Goal: Task Accomplishment & Management: Contribute content

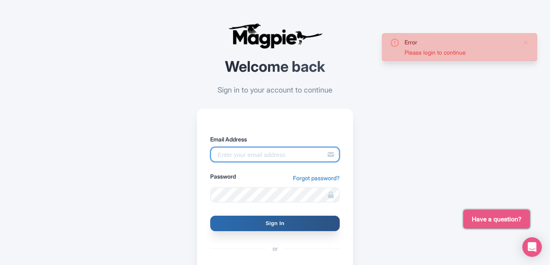
type input "Pushpendra.shekhwat@ticketex.co"
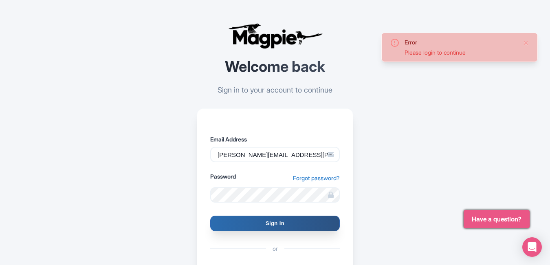
click at [257, 223] on input "Sign In" at bounding box center [275, 223] width 130 height 15
type input "Signing in..."
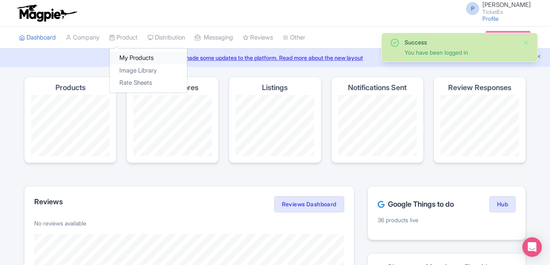
click at [135, 55] on link "My Products" at bounding box center [148, 58] width 77 height 13
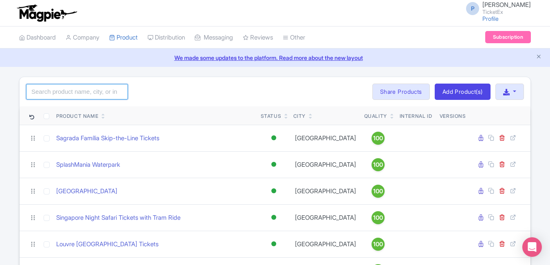
click at [85, 97] on input "search" at bounding box center [77, 91] width 102 height 15
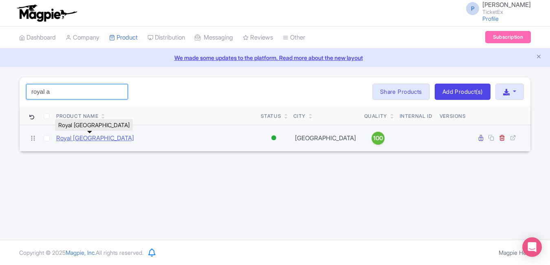
type input "royal a"
click at [99, 140] on link "Royal [GEOGRAPHIC_DATA]" at bounding box center [95, 138] width 78 height 9
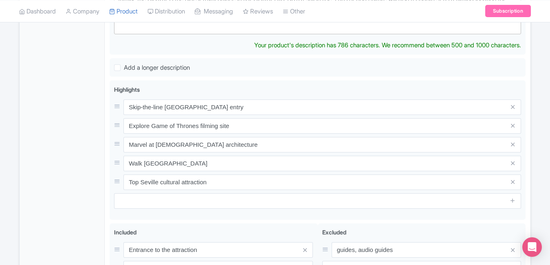
scroll to position [315, 0]
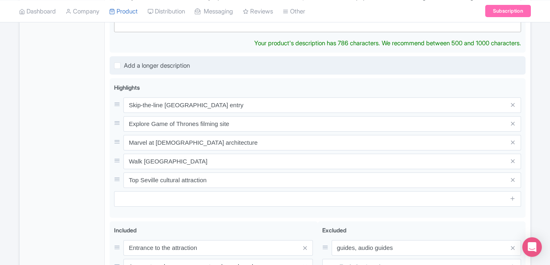
type trix-editor "<div>The Royal Alcázar of Seville is one of Spain’s most iconic landmarks and a…"
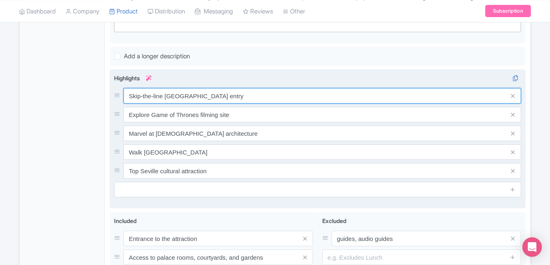
click at [232, 94] on input "Skip-the-line royal palace entry" at bounding box center [323, 95] width 398 height 15
click at [230, 88] on input "Skip-the-line royal palace entry" at bounding box center [323, 95] width 398 height 15
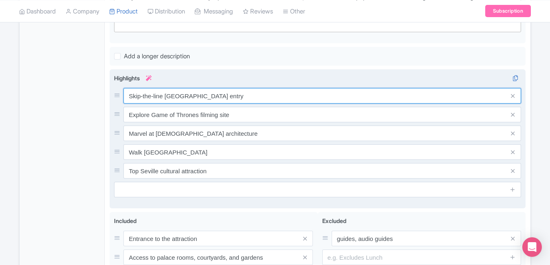
paste input "Explore Seville’s royal palace heritage"
type input "Explore Seville’s royal palace heritage"
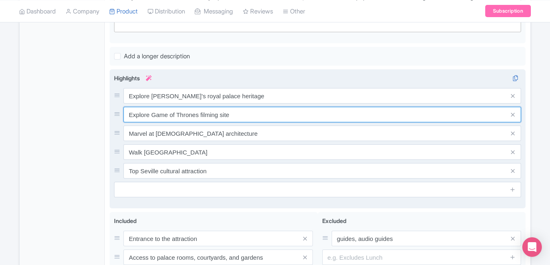
paste input "Marvel at Moorish and Gothic architectur"
type input "Marvel at Moorish and Gothic architecture"
click at [253, 108] on input "Marvel at Moorish and Gothic architecture" at bounding box center [323, 114] width 398 height 15
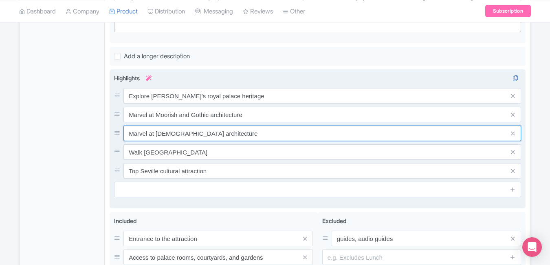
paste input "Visit Game of Thrones filming locations"
type input "Visit Game of Thrones filming locations"
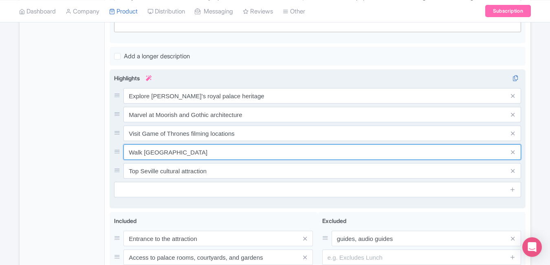
paste input "Stroll through lush palace"
type input "Stroll through lush palace gardens"
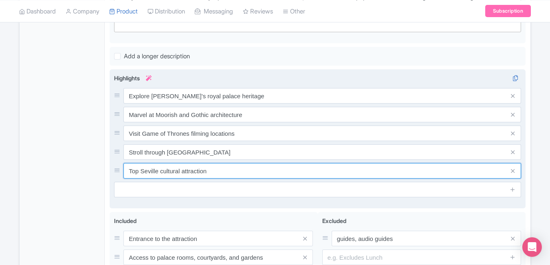
paste input "Discover UNESCO World Heritage marvels"
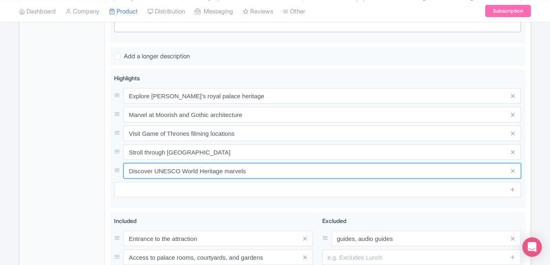
type input "Discover UNESCO World Heritage marvels"
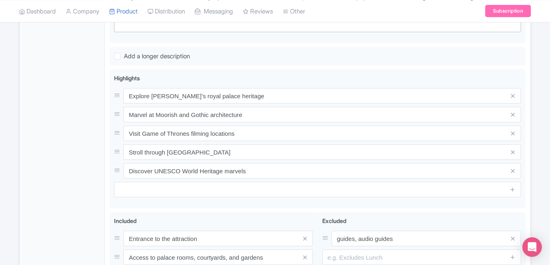
click at [59, 146] on div "General Booking Info Locations Settings Pricing Gallery Itinerary FAQs" at bounding box center [62, 87] width 85 height 521
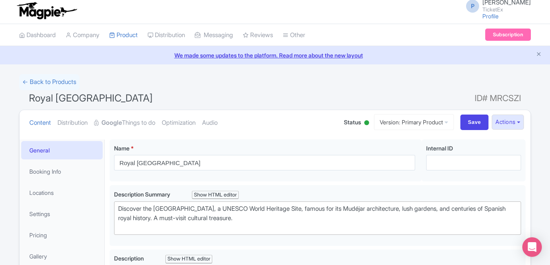
scroll to position [0, 0]
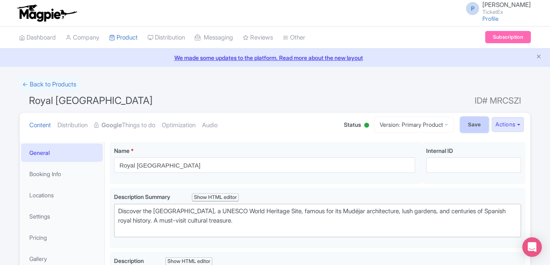
click at [478, 119] on input "Save" at bounding box center [475, 124] width 29 height 15
type input "Saving..."
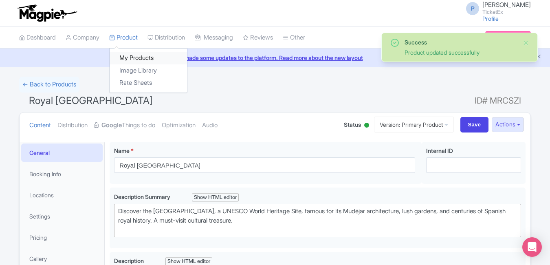
click at [139, 56] on link "My Products" at bounding box center [148, 58] width 77 height 13
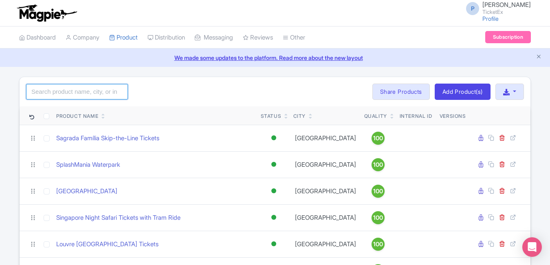
click at [107, 90] on input "search" at bounding box center [77, 91] width 102 height 15
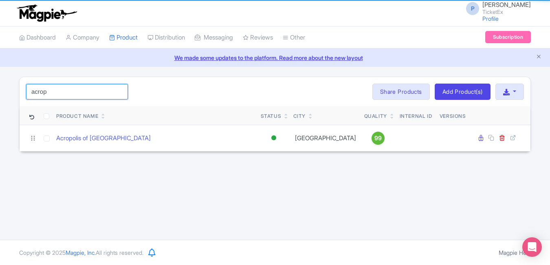
type input "Acropolis of [GEOGRAPHIC_DATA]"
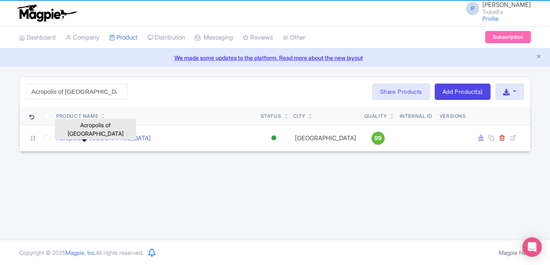
click at [104, 137] on link "Acropolis of [GEOGRAPHIC_DATA]" at bounding box center [103, 138] width 95 height 9
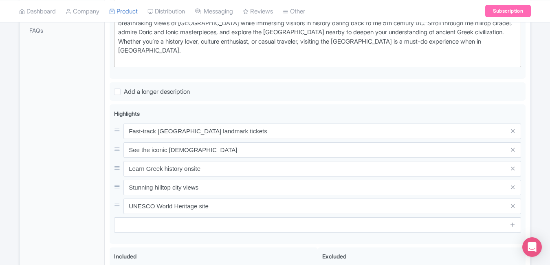
scroll to position [283, 0]
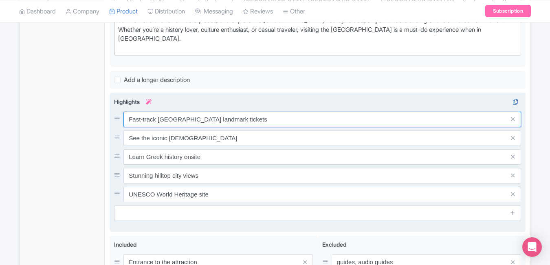
click at [245, 115] on input "Fast-track Athens landmark tickets" at bounding box center [323, 119] width 398 height 15
paste input "See the iconic Parthenon temple"
type input "See the iconic Parthenon temple"
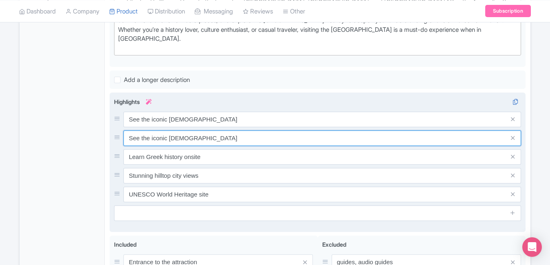
paste input "Walk ancient Greek civilization ruins"
type input "Walk ancient Greek civilization ruins"
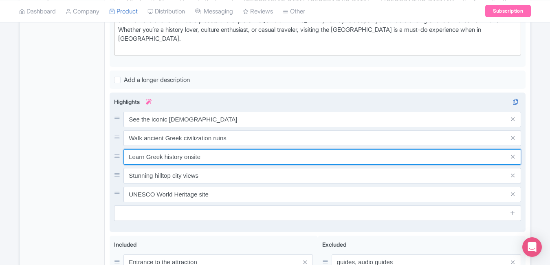
paste input "Enjoy panoramic Athens city views"
type input "Enjoy panoramic Athens city views"
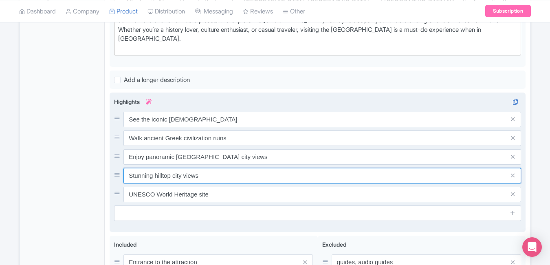
paste input "Learn Greek mythology and history"
type input "Learn Greek mythology and history"
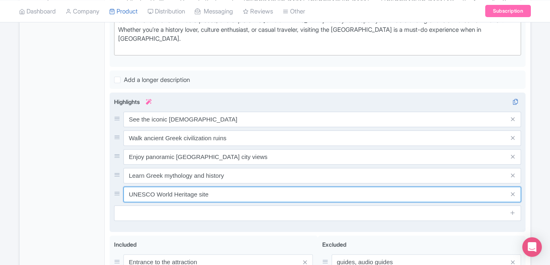
paste input "Visit Acropolis Museum nearby"
type input "Visit Acropolis Museum nearby"
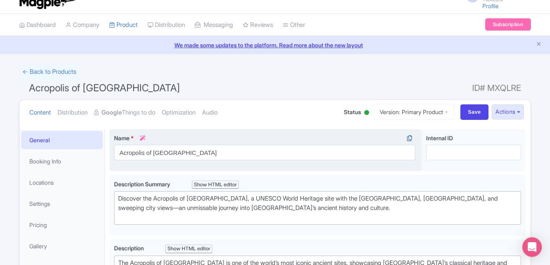
scroll to position [0, 0]
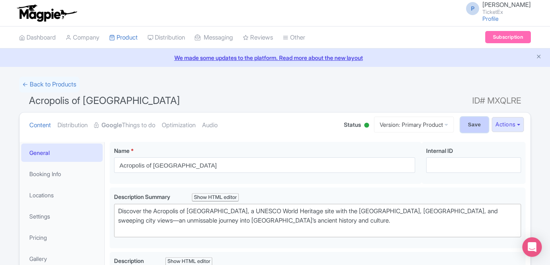
click at [470, 128] on input "Save" at bounding box center [475, 124] width 29 height 15
type input "Saving..."
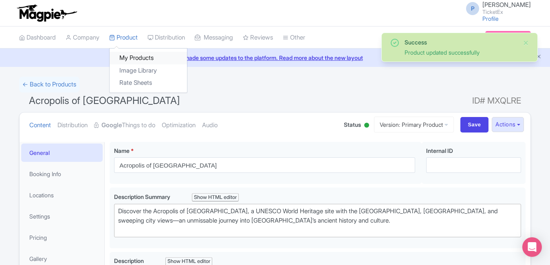
click at [134, 62] on link "My Products" at bounding box center [148, 58] width 77 height 13
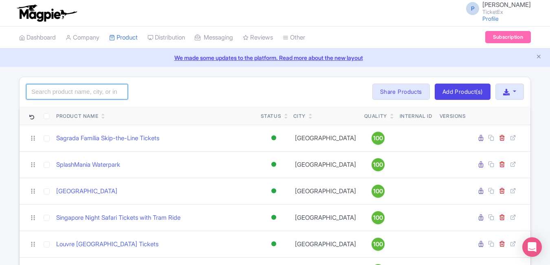
click at [78, 97] on input "search" at bounding box center [77, 91] width 102 height 15
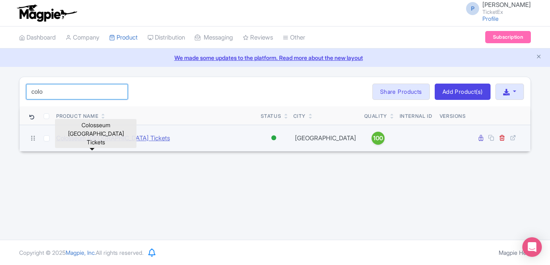
type input "colo"
click at [88, 140] on link "Colosseum [GEOGRAPHIC_DATA] Tickets" at bounding box center [113, 138] width 114 height 9
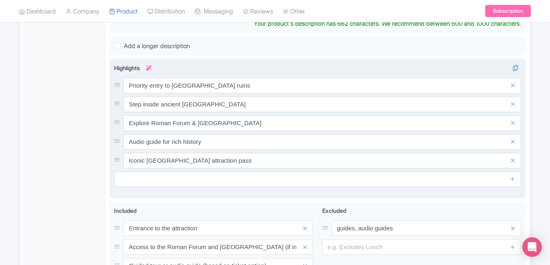
scroll to position [333, 0]
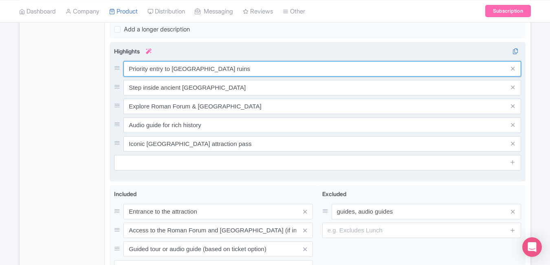
click at [245, 74] on div "Priority entry to Colosseum ruins Step inside ancient gladiator arena Explore R…" at bounding box center [317, 106] width 407 height 91
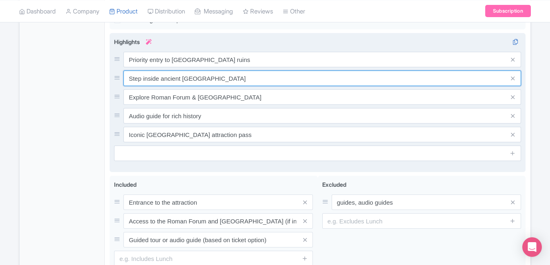
click at [245, 74] on input "Step inside ancient gladiator arena" at bounding box center [323, 78] width 398 height 15
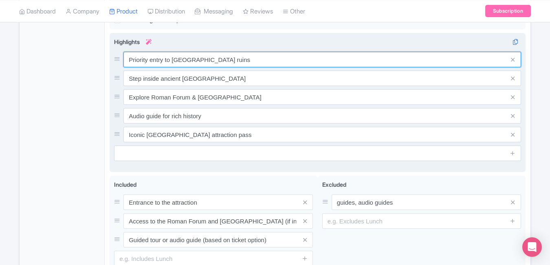
click at [239, 60] on input "Priority entry to Colosseum ruins" at bounding box center [323, 59] width 398 height 15
paste input "Step inside Rome’s ancient arena"
type input "Step inside Rome’s ancient arena"
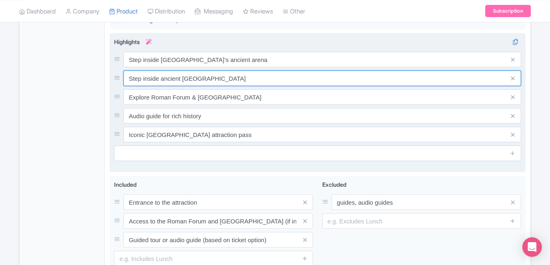
paste input "Learn gladiator and empire history"
type input "Learn gladiator and empire history"
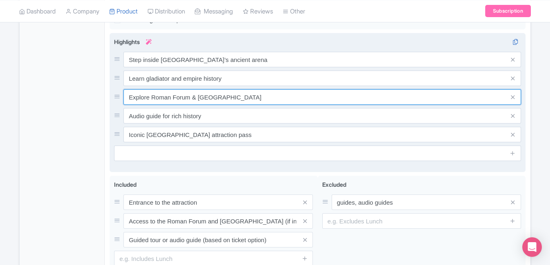
paste input "and"
type input "Explore Roman Forum and Palatine Hill"
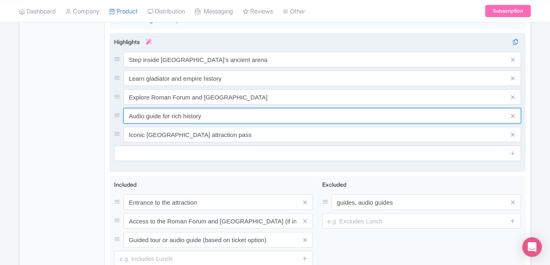
paste input "Enjoy skip-the-line entry access"
type input "Enjoy skip-the-line entry access"
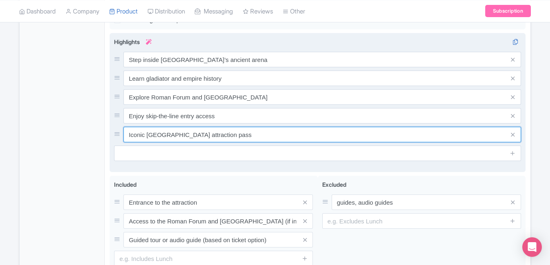
paste input "Capture epic photos of ancient Rome"
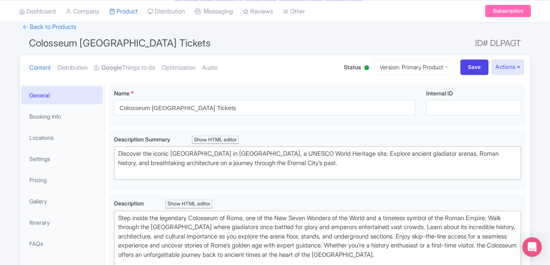
scroll to position [0, 0]
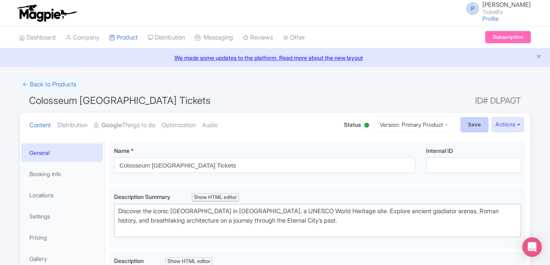
type input "Capture epic photos of ancient Rome"
click at [466, 123] on input "Save" at bounding box center [475, 124] width 29 height 15
type input "Saving..."
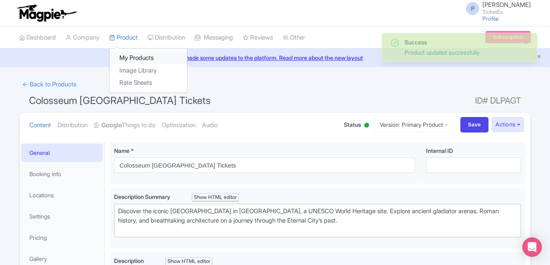
click at [133, 56] on link "My Products" at bounding box center [148, 58] width 77 height 13
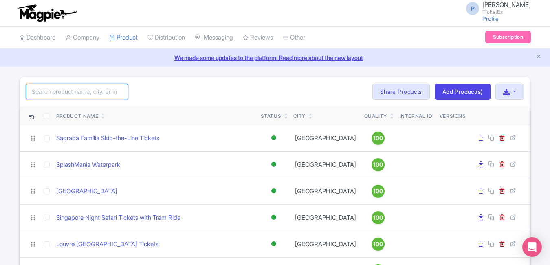
click at [116, 90] on input "search" at bounding box center [77, 91] width 102 height 15
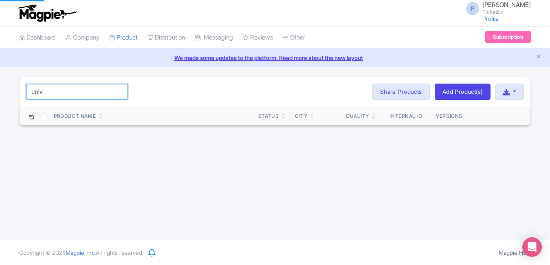
type input "univer"
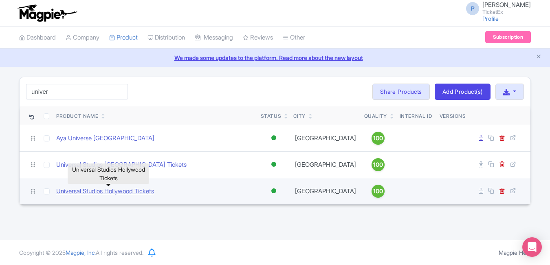
click at [111, 196] on link "Universal Studios Hollywood Tickets" at bounding box center [105, 191] width 98 height 9
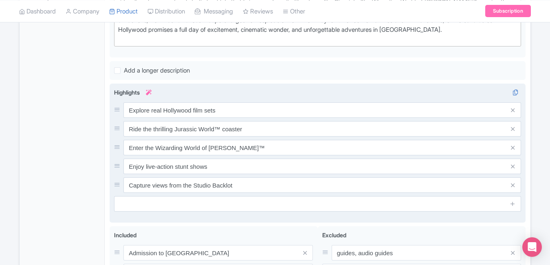
scroll to position [298, 0]
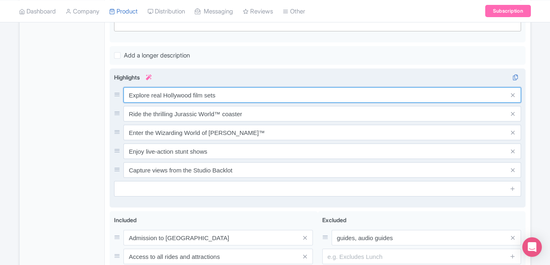
click at [242, 94] on input "Explore real Hollywood film sets" at bounding box center [323, 94] width 398 height 15
paste input "erience world-famous studio tour"
type input "Experience world-famous studio tours"
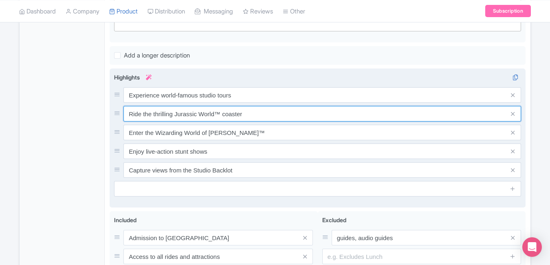
paste input "Enjoy thrilling movie-themed rides"
type input "Enjoy thrilling movie-themed rides"
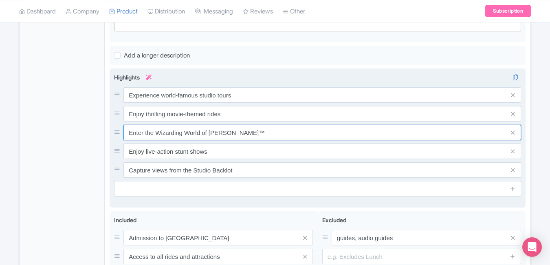
paste input "Meet your favorite film characters"
type input "Meet your favorite film characters"
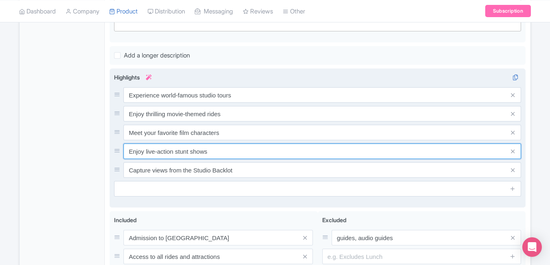
paste input "xplore The Wizarding World of Harry Potter™"
type input "Explore The Wizarding World of Harry Potter™"
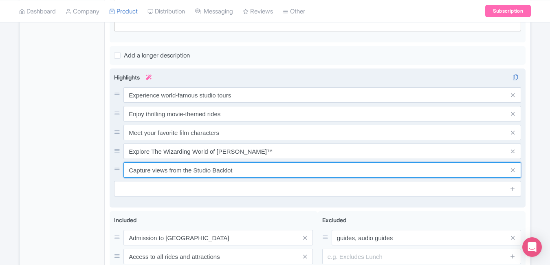
paste input "Watch live action-packed shows"
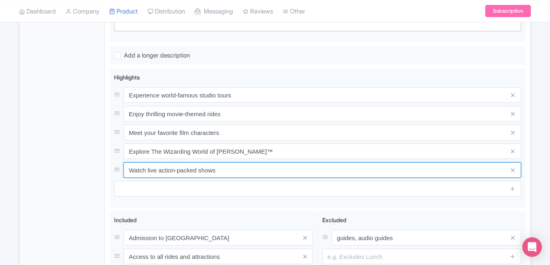
type input "Watch live action-packed shows"
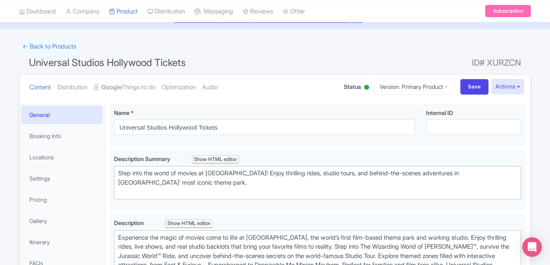
scroll to position [0, 0]
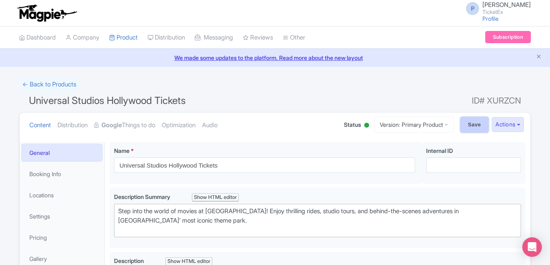
click at [469, 125] on input "Save" at bounding box center [475, 124] width 29 height 15
type input "Saving..."
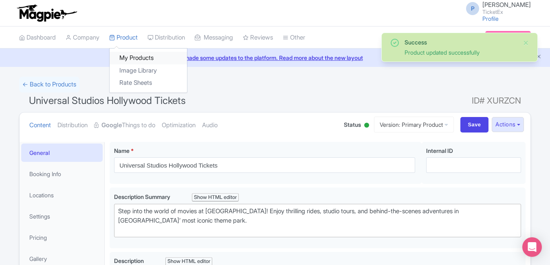
click at [135, 56] on link "My Products" at bounding box center [148, 58] width 77 height 13
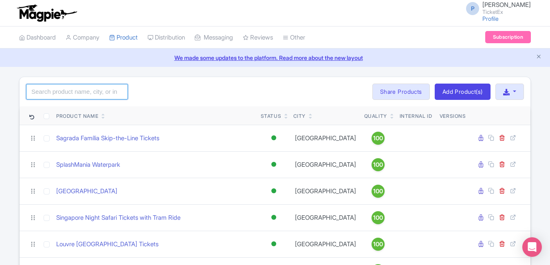
click at [104, 88] on input "search" at bounding box center [77, 91] width 102 height 15
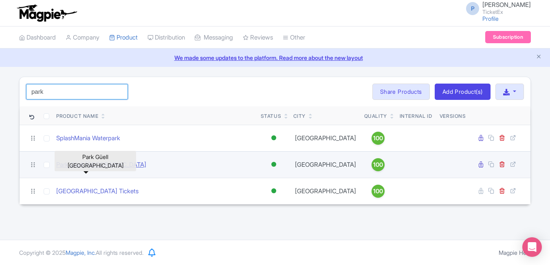
type input "park"
click at [94, 170] on link "Park Güell Barcelona" at bounding box center [101, 164] width 90 height 9
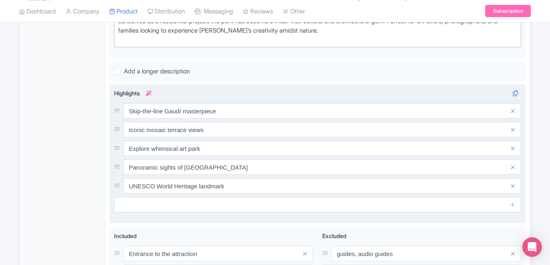
scroll to position [282, 0]
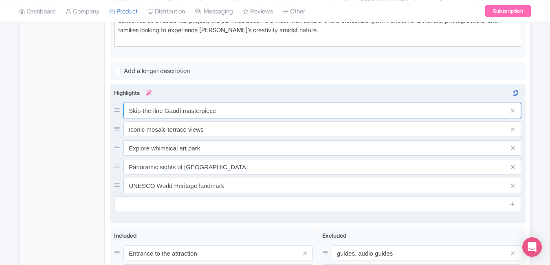
click at [247, 108] on input "Skip-the-line Gaudí masterpiece" at bounding box center [323, 110] width 398 height 15
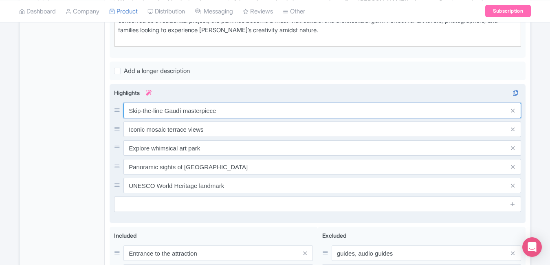
paste input "Discover Gaudí’s colorful"
type input "Discover Gaudí’s colorful masterpiece"
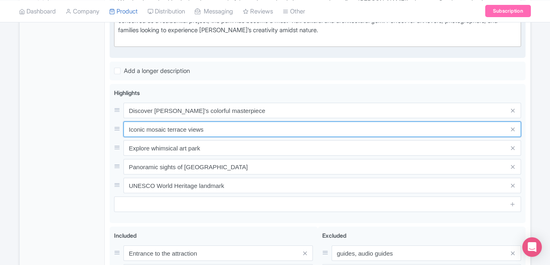
paste input "Walk mosaic-covered terraces and sculpture"
type input "Walk mosaic-covered terraces and sculptures"
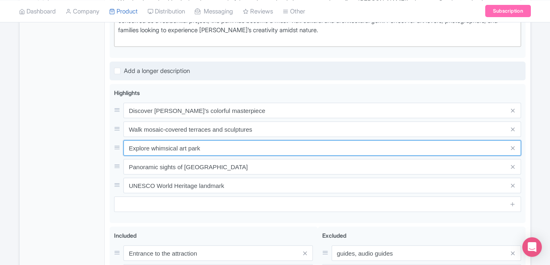
paste input "njoy panoramic views of Barcelona city"
type input "Enjoy panoramic views of Barcelona city"
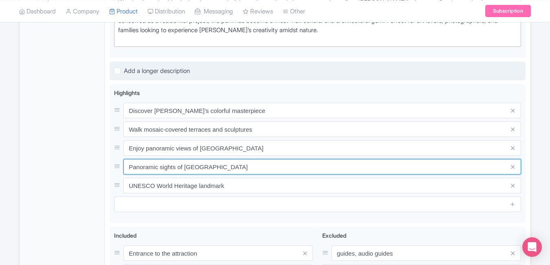
paste input "Explore iconic Serpentine Bench are"
type input "Explore iconic Serpentine Bench area"
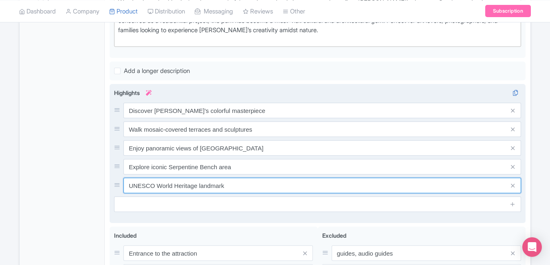
paste input "Visit"
type input "Visit UNESCO World Heritage landmark"
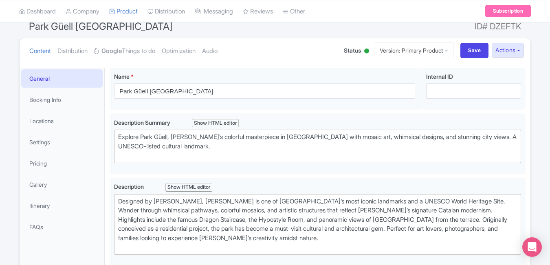
scroll to position [0, 0]
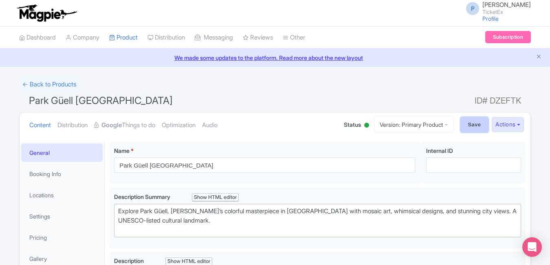
click at [471, 120] on input "Save" at bounding box center [475, 124] width 29 height 15
type input "Saving..."
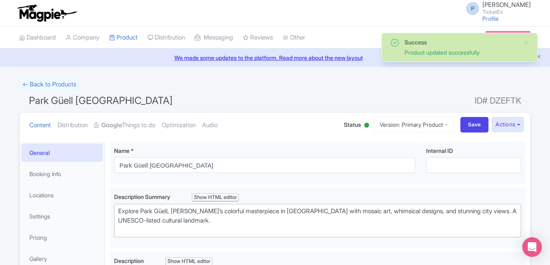
scroll to position [142, 0]
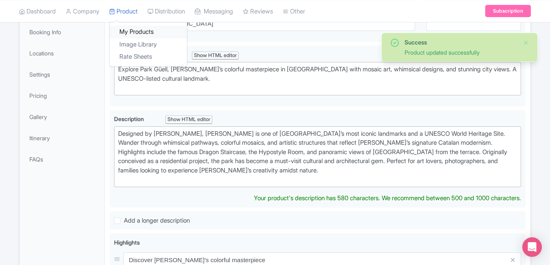
drag, startPoint x: 0, startPoint y: 0, endPoint x: 145, endPoint y: 31, distance: 148.4
click at [145, 31] on link "My Products" at bounding box center [148, 32] width 77 height 13
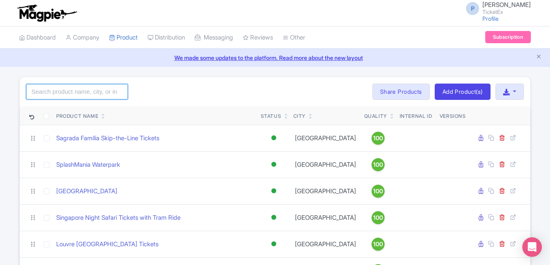
click at [97, 91] on input "search" at bounding box center [77, 91] width 102 height 15
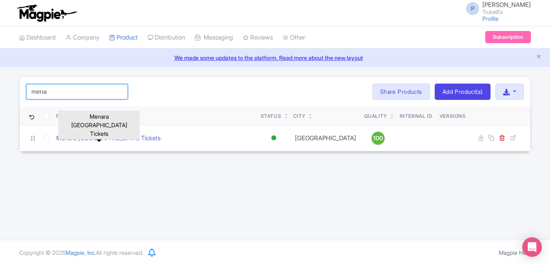
type input "mena"
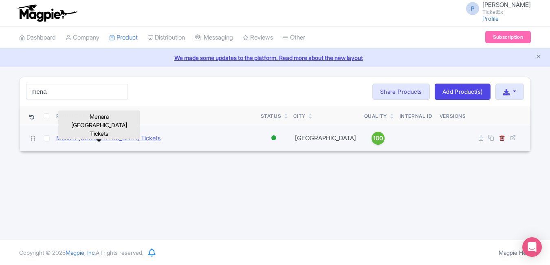
click at [89, 135] on link "Menara [GEOGRAPHIC_DATA] Tickets" at bounding box center [108, 138] width 104 height 9
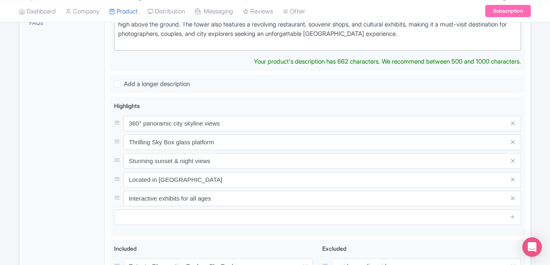
scroll to position [268, 0]
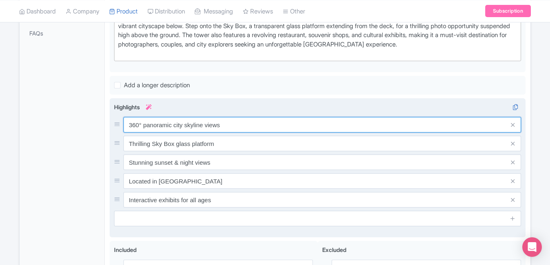
click at [241, 132] on input "360° panoramic city skyline views" at bounding box center [323, 124] width 398 height 15
paste input "Climb Malaysia’s tallest observation tower"
type input "Climb Malaysia’s tallest observation tower"
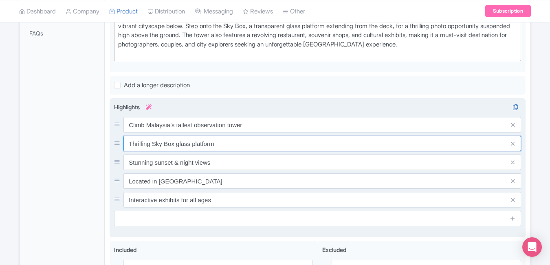
paste input "Enjoy 360° panoramic city skyline views"
type input "Enjoy 360° panoramic city skyline views"
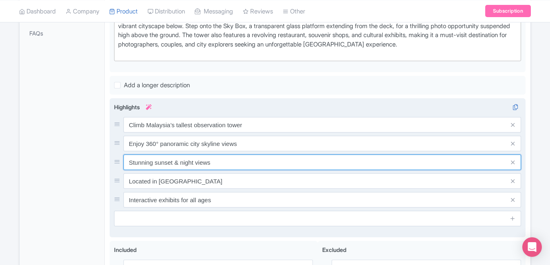
paste input "ep onto thrilling glass Sky Deck"
click at [225, 166] on input "Step onto thrilling glass Sky Deck" at bounding box center [323, 162] width 398 height 15
type input "Step onto thrilling glass Sky Deck"
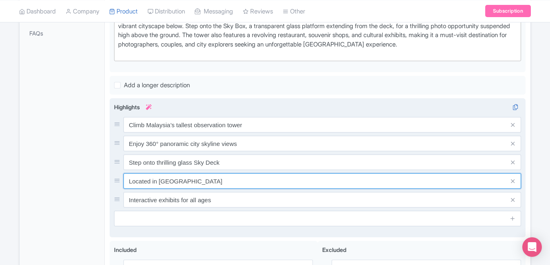
paste input "Visit Sky Box for stunning selfies"
type input "Visit Sky Box for stunning selfies"
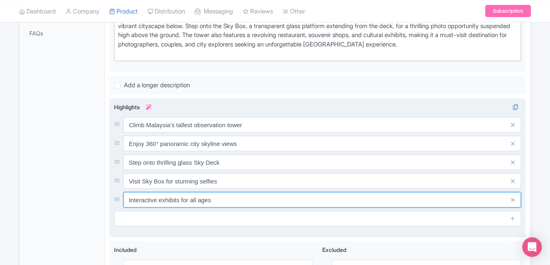
paste input "Experience dining at Atmosphere 360°"
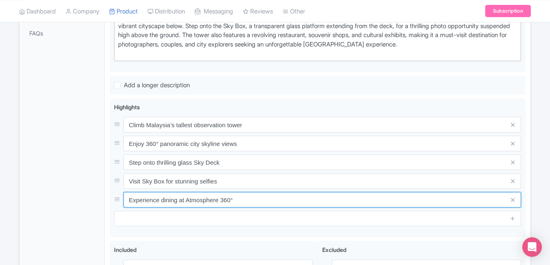
type input "Experience dining at Atmosphere 360°"
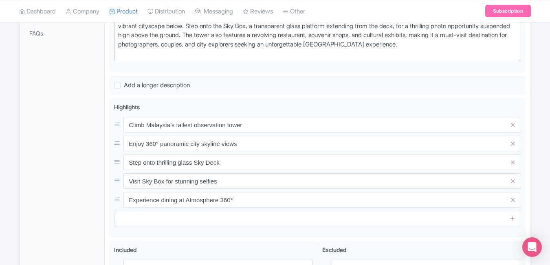
click at [73, 178] on div "General Booking Info Locations Settings Pricing Gallery Itinerary FAQs" at bounding box center [62, 125] width 85 height 503
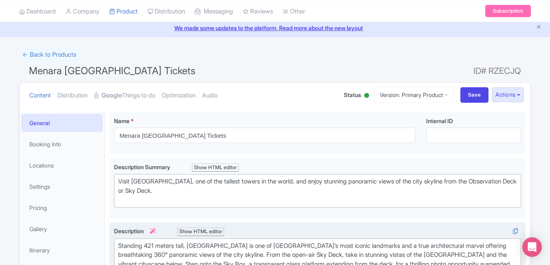
scroll to position [0, 0]
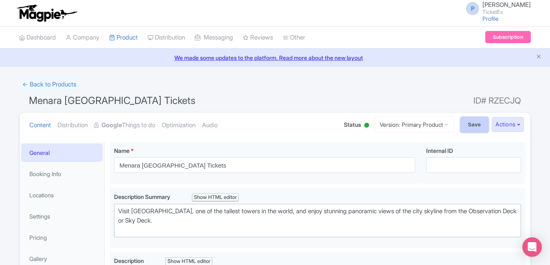
click at [472, 126] on input "Save" at bounding box center [475, 124] width 29 height 15
type input "Saving..."
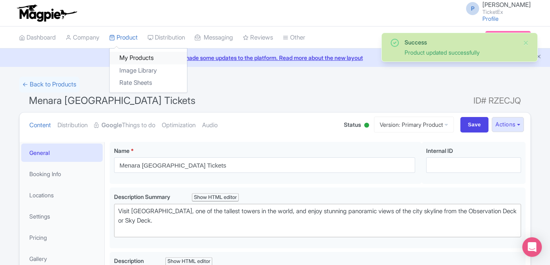
click at [132, 53] on link "My Products" at bounding box center [148, 58] width 77 height 13
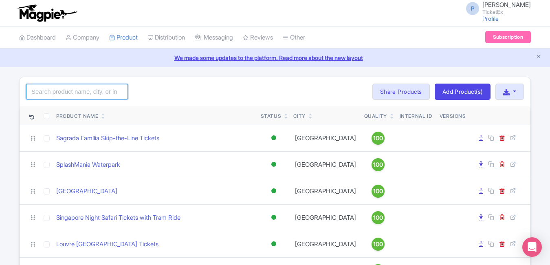
click at [102, 93] on input "search" at bounding box center [77, 91] width 102 height 15
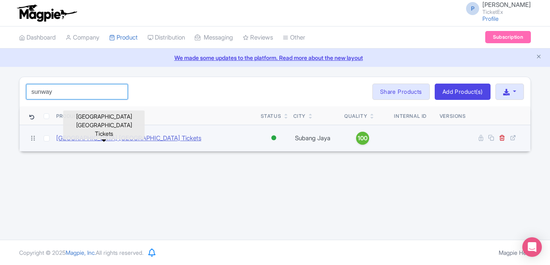
type input "sunway"
click at [102, 138] on link "[GEOGRAPHIC_DATA] [GEOGRAPHIC_DATA] Tickets" at bounding box center [128, 138] width 145 height 9
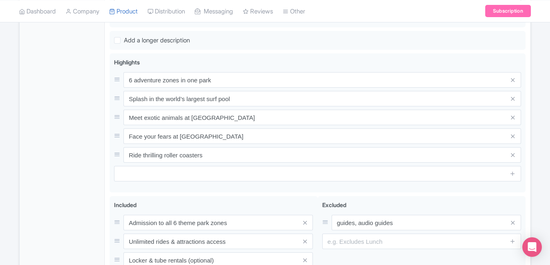
scroll to position [345, 0]
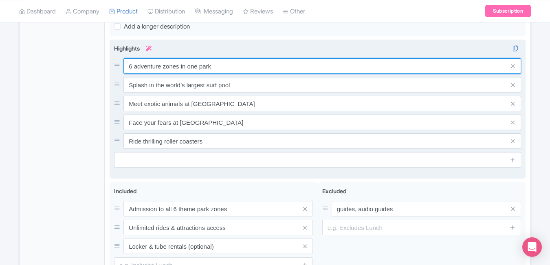
click at [247, 64] on input "6 adventure zones in one park" at bounding box center [323, 65] width 398 height 15
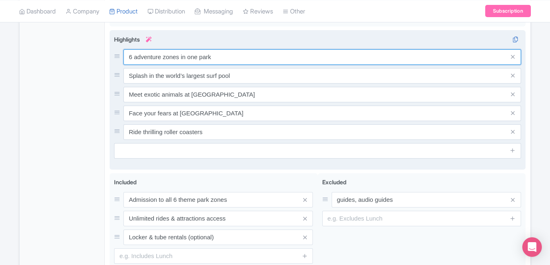
click at [247, 64] on input "6 adventure zones in one park" at bounding box center [323, 56] width 398 height 15
paste input "Explore 6 adventure-packed theme parks"
type input "Explore 6 adventure-packed theme parks"
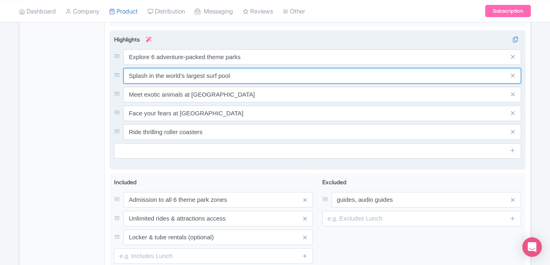
paste input "Enjoy world-class water rides and slides"
type input "Enjoy world-class water rides and slides"
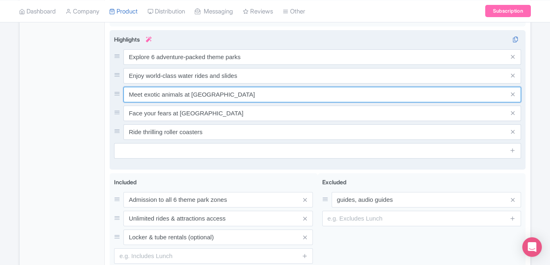
paste input "Visit Nickelodeon Lost Lagoon zone"
type input "Visit Nickelodeon Lost Lagoon zone"
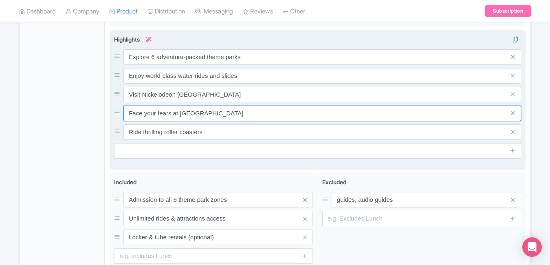
paste input "Experience wildlife and extreme park fun"
type input "Experience wildlife and extreme park fun"
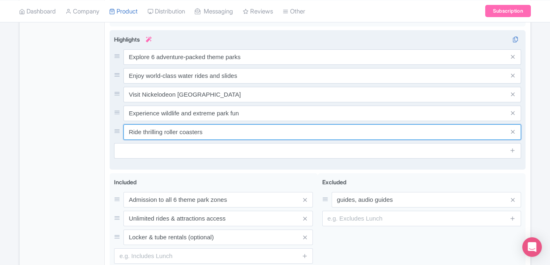
paste input "Perfect family day-out destination"
type input "Perfect family day-out destination"
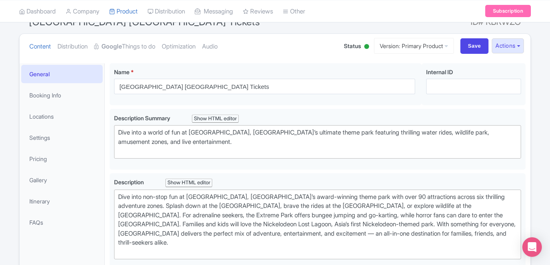
scroll to position [0, 0]
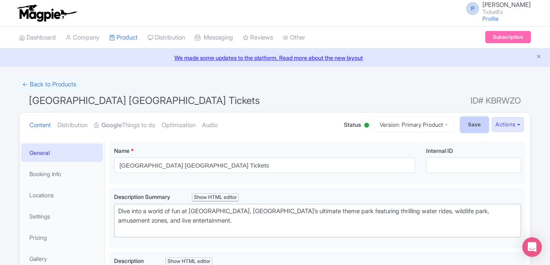
click at [470, 123] on input "Save" at bounding box center [475, 124] width 29 height 15
type input "Saving..."
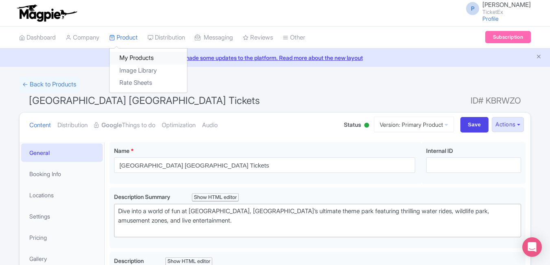
click at [139, 56] on link "My Products" at bounding box center [148, 58] width 77 height 13
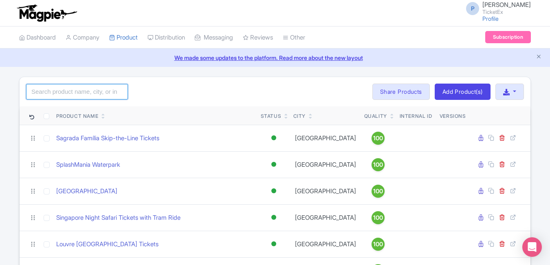
click at [109, 91] on input "search" at bounding box center [77, 91] width 102 height 15
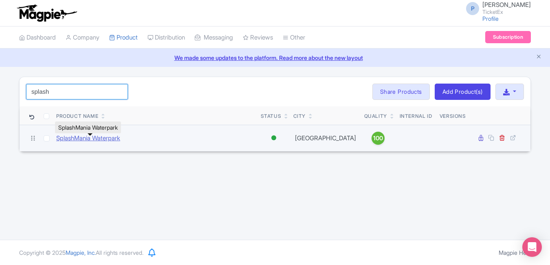
type input "splash"
click at [119, 136] on link "SplashMania Waterpark" at bounding box center [88, 138] width 64 height 9
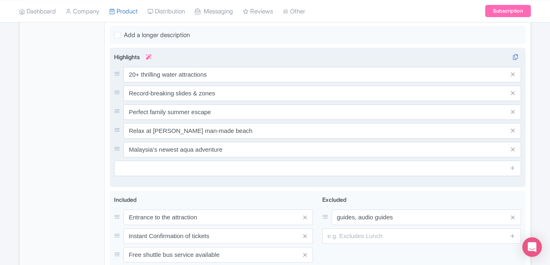
scroll to position [315, 0]
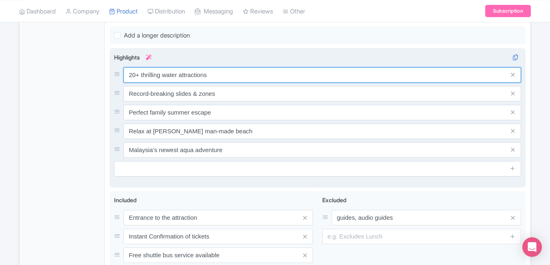
click at [233, 70] on input "20+ thrilling water attractions" at bounding box center [323, 74] width 398 height 15
paste input "Dive into thrilling water adventure"
type input "Dive into thrilling water adventures"
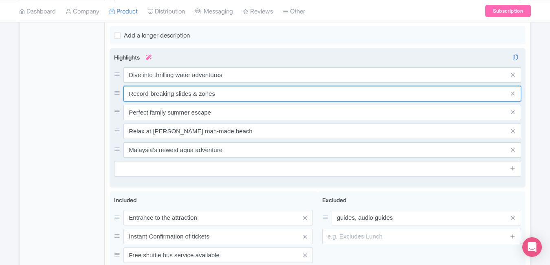
paste input "Experience Malaysia’s largest water park"
type input "Experience Malaysia’s largest water park"
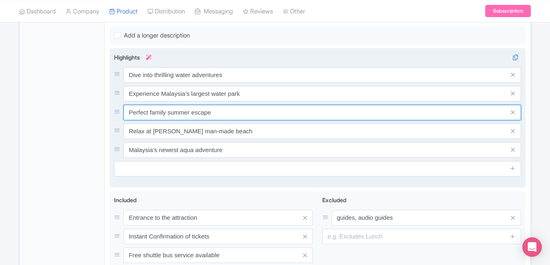
click at [243, 114] on input "Perfect family summer escape" at bounding box center [323, 112] width 398 height 15
paste input "Ride giant slides and wave pools"
type input "Ride giant slides and wave pools"
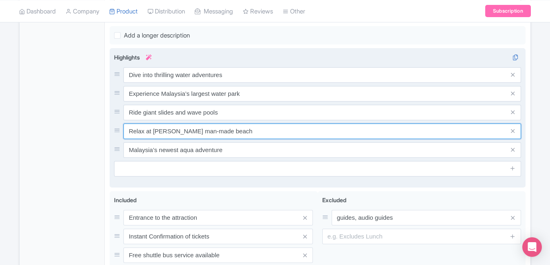
paste input "Fun zones for families and kids"
type input "Fun zones for families and kids"
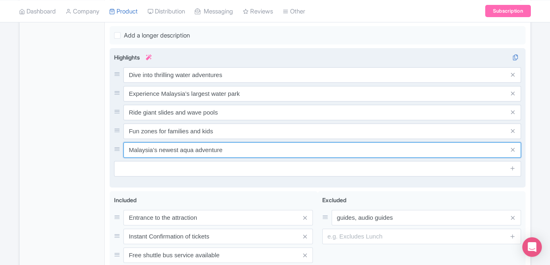
paste input "Enjoy tropical-themed aquatic fun"
type input "Enjoy tropical-themed aquatic fun"
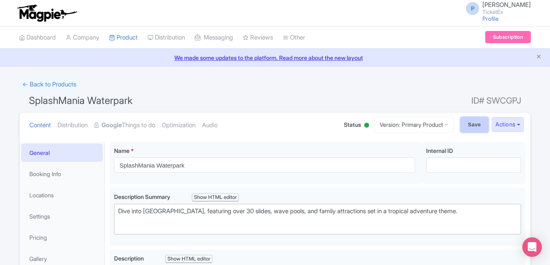
click at [461, 123] on input "Save" at bounding box center [475, 124] width 29 height 15
type input "Saving..."
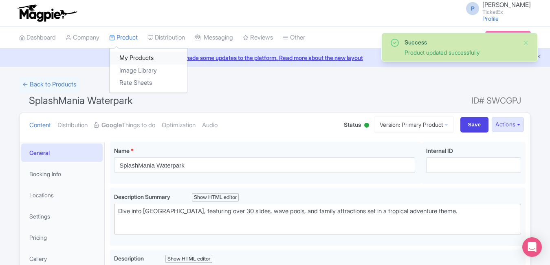
click at [132, 52] on link "My Products" at bounding box center [148, 58] width 77 height 13
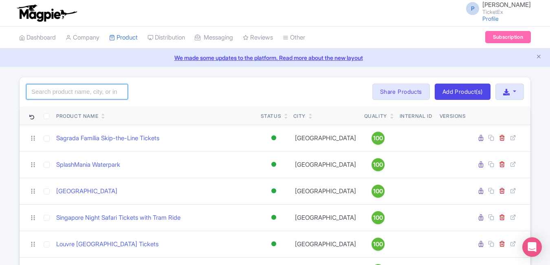
click at [99, 93] on input "search" at bounding box center [77, 91] width 102 height 15
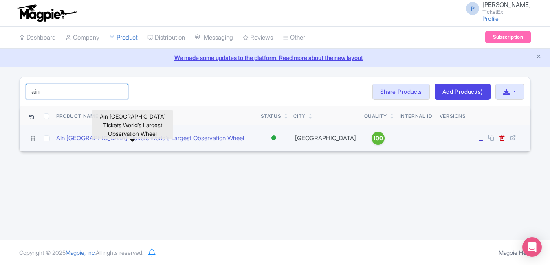
type input "ain"
click at [104, 142] on link "Ain [GEOGRAPHIC_DATA] Tickets World’s Largest Observation Wheel" at bounding box center [150, 138] width 188 height 9
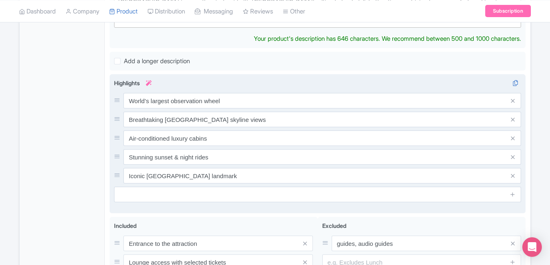
scroll to position [314, 0]
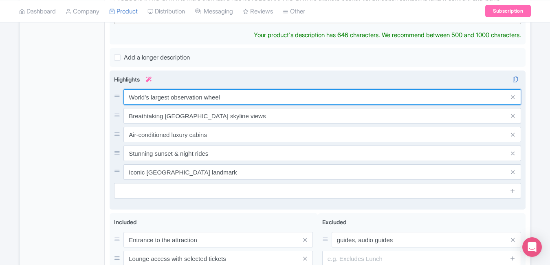
click at [251, 89] on div "World’s largest observation wheel Breathtaking Dubai skyline views Air-conditio…" at bounding box center [317, 134] width 407 height 91
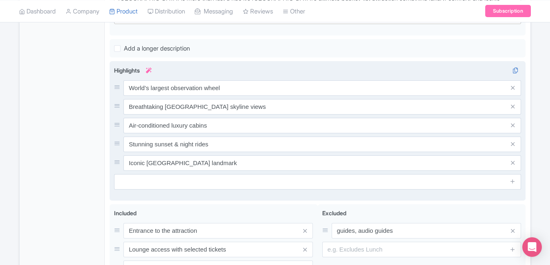
click at [251, 88] on div "World’s largest observation wheel Breathtaking Dubai skyline views Air-conditio…" at bounding box center [317, 125] width 407 height 91
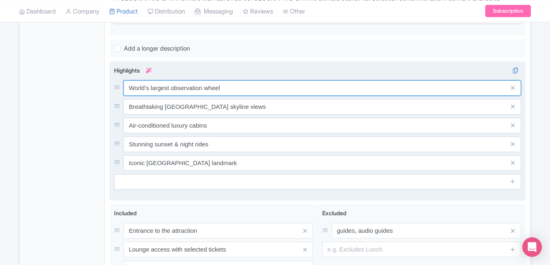
click at [243, 80] on input "World’s largest observation wheel" at bounding box center [323, 87] width 398 height 15
paste input "Ride the world’s tall"
type input "Ride the world’s tallest observation wheel"
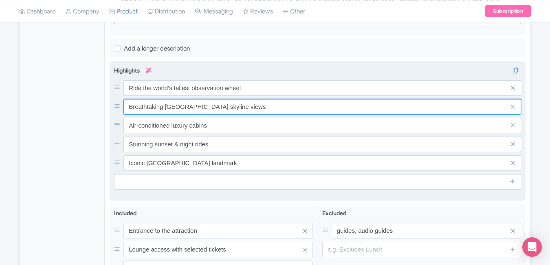
paste input "Enjoy stunning Dubai Marina"
type input "Enjoy stunning Dubai Marina skyline views"
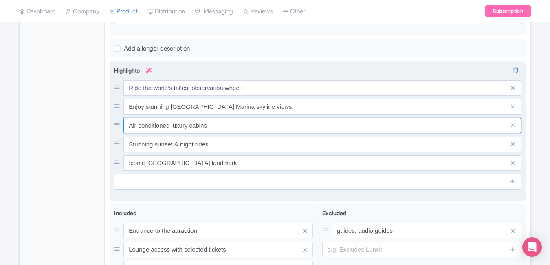
paste input "Experience luxury cabins with entertainment"
type input "Experience luxury cabins with entertainment"
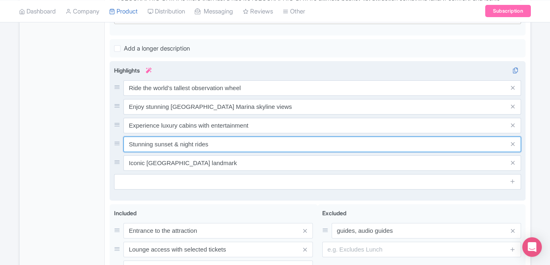
paste input "unset and night views are breathtaking"
type input "Sunset and night views are breathtaking"
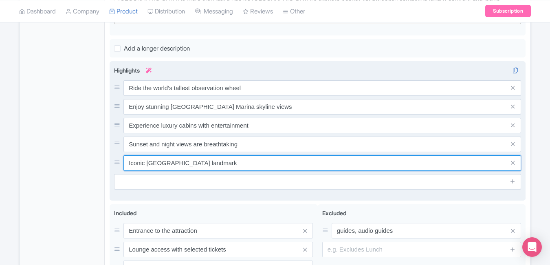
paste input "Perfect photo spot for Dubai skyline"
type input "Perfect photo spot for Dubai skyline"
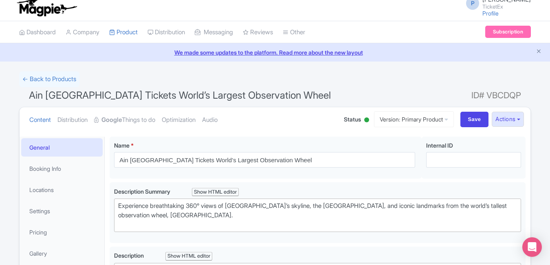
scroll to position [0, 0]
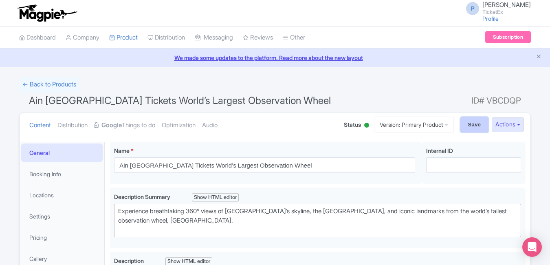
click at [472, 121] on input "Save" at bounding box center [475, 124] width 29 height 15
type input "Saving..."
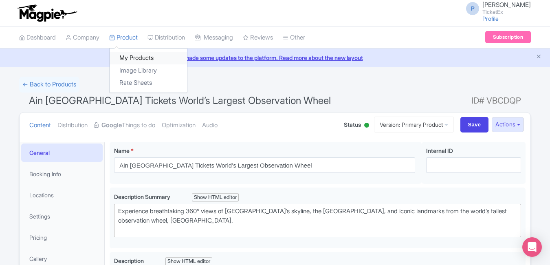
type trix-editor "<div>Discover Dubai from new heights at Ain Dubai, the world’s largest observat…"
click at [133, 56] on link "My Products" at bounding box center [148, 58] width 77 height 13
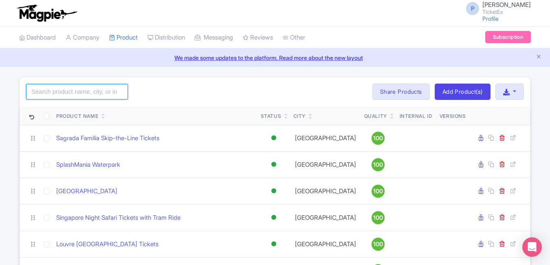
click at [99, 92] on input "search" at bounding box center [77, 91] width 102 height 15
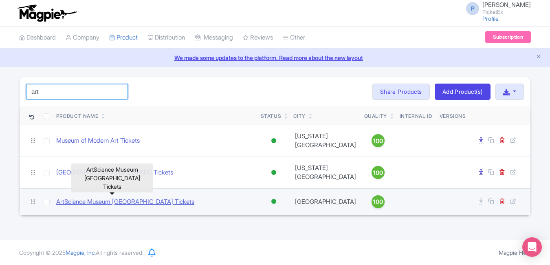
type input "art"
click at [98, 197] on link "ArtScience Museum [GEOGRAPHIC_DATA] Tickets" at bounding box center [125, 201] width 138 height 9
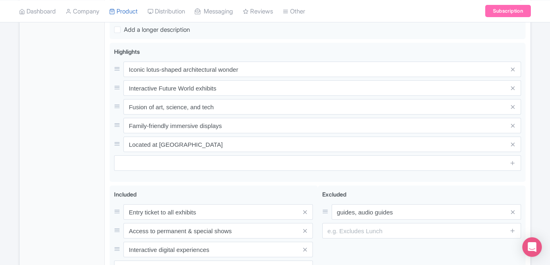
scroll to position [325, 0]
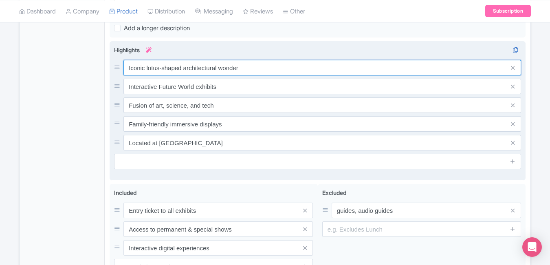
click at [286, 70] on input "Iconic lotus-shaped architectural wonder" at bounding box center [323, 67] width 398 height 15
click at [271, 69] on input "Iconic lotus-shaped architectural wonder" at bounding box center [323, 67] width 398 height 15
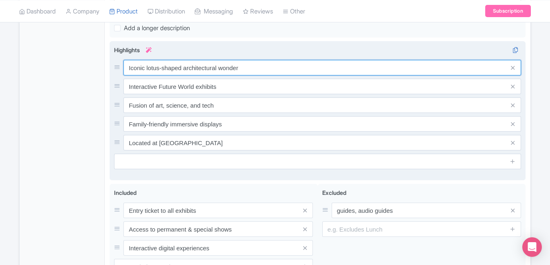
click at [271, 69] on input "Iconic lotus-shaped architectural wonder" at bounding box center [323, 67] width 398 height 15
paste input "Explore futuristic art and science exhibits"
type input "Explore futuristic art and science exhibits"
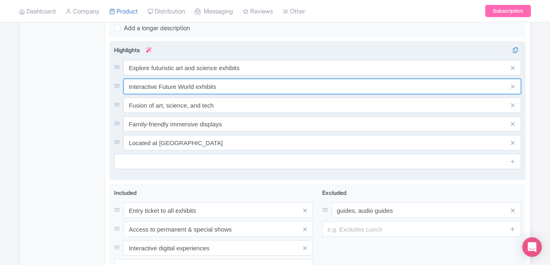
click at [248, 83] on input "Interactive Future World exhibits" at bounding box center [323, 86] width 398 height 15
paste input "Visit iconic lotus-shaped museum building"
type input "Visit iconic lotus-shaped museum building"
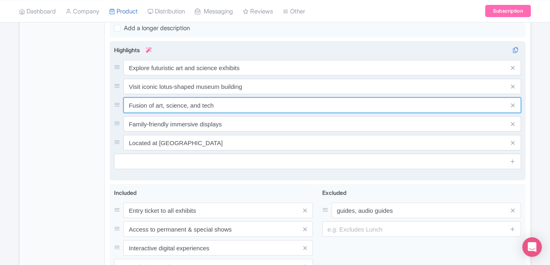
paste input "Enjoy immersive digital art experiences"
type input "Enjoy immersive digital art experiences"
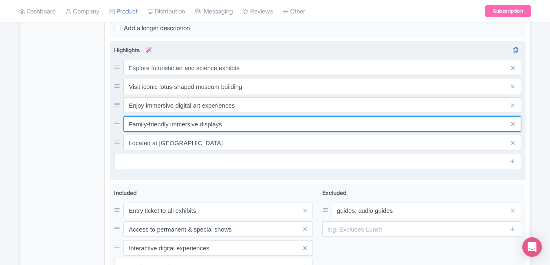
paste input "Discover teamLab’s interactive installation"
type input "Discover teamLab’s interactive installations"
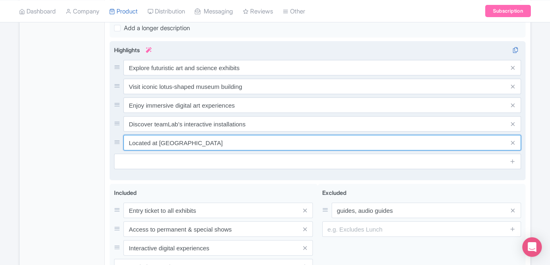
paste input "Perfect family-friendly cultural destination"
type input "Perfect family-friendly cultural destination"
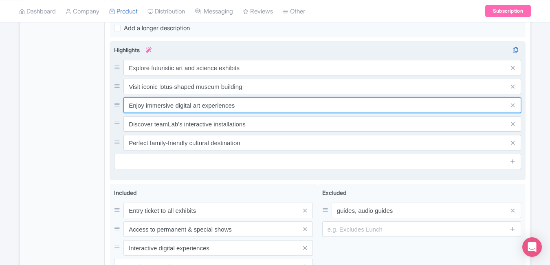
click at [247, 100] on input "Enjoy immersive digital art experiences" at bounding box center [323, 104] width 398 height 15
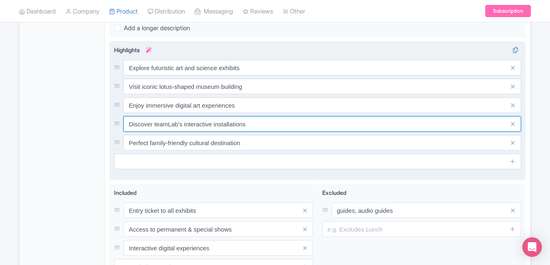
click at [259, 119] on input "Discover teamLab’s interactive installations" at bounding box center [323, 123] width 398 height 15
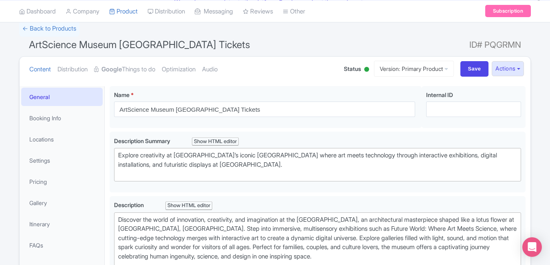
scroll to position [0, 0]
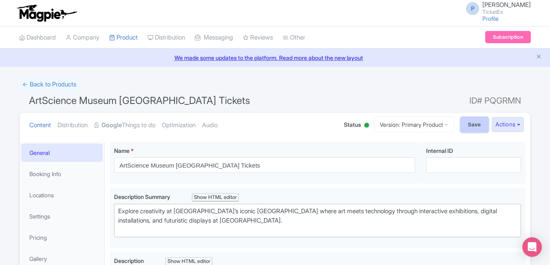
click at [473, 123] on input "Save" at bounding box center [475, 124] width 29 height 15
type input "Saving..."
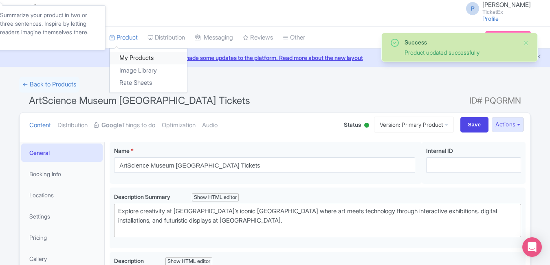
click at [141, 60] on link "My Products" at bounding box center [148, 58] width 77 height 13
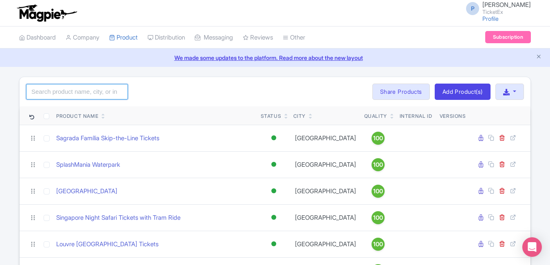
click at [62, 93] on input "search" at bounding box center [77, 91] width 102 height 15
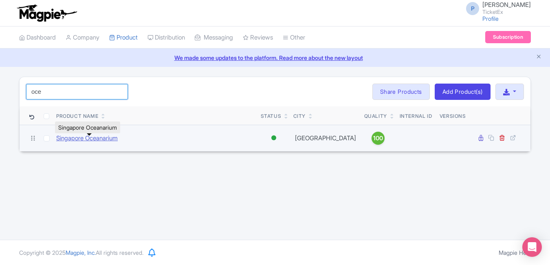
type input "oce"
click at [107, 139] on link "Singapore Oceanarium" at bounding box center [87, 138] width 62 height 9
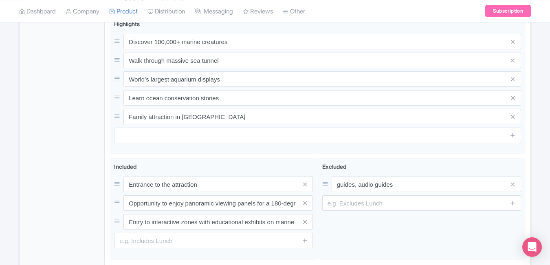
scroll to position [316, 0]
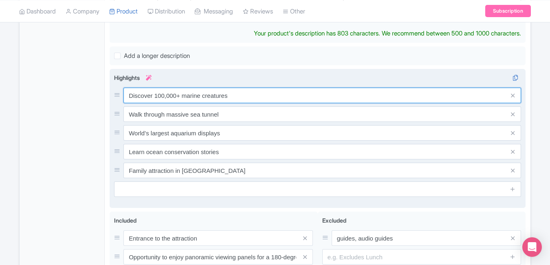
click at [244, 97] on div "Discover 100,000+ marine creatures Walk through massive sea tunnel World’s larg…" at bounding box center [317, 133] width 407 height 91
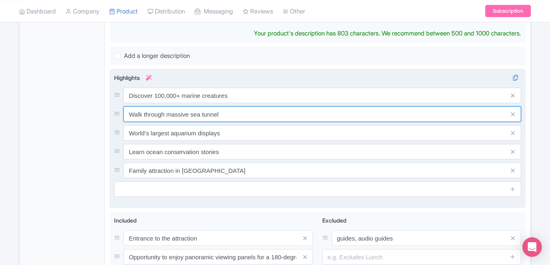
click at [244, 106] on input "Walk through massive sea tunnel" at bounding box center [323, 113] width 398 height 15
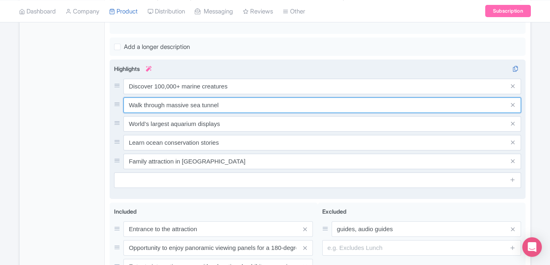
click at [244, 97] on input "Walk through massive sea tunnel" at bounding box center [323, 104] width 398 height 15
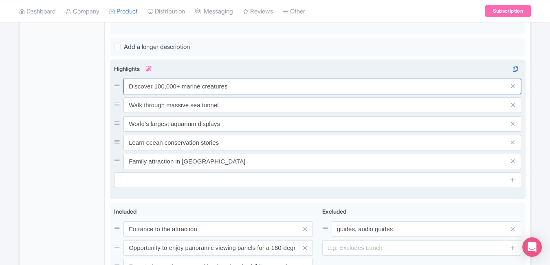
click at [244, 88] on input "Discover 100,000+ marine creatures" at bounding box center [323, 86] width 398 height 15
click at [245, 85] on input "Discover 100,000+ marine creatures" at bounding box center [323, 86] width 398 height 15
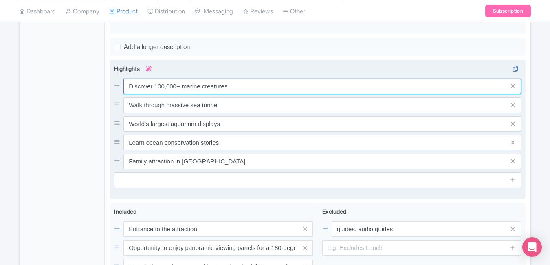
click at [245, 85] on input "Discover 100,000+ marine creatures" at bounding box center [323, 86] width 398 height 15
paste input "one of Asia’s largest aquarium"
type input "Discover one of Asia’s largest aquariums"
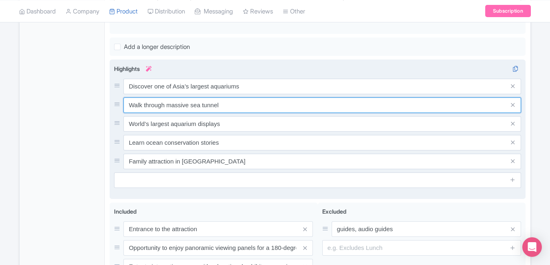
paste input "Meet 100,000+ marine creatures"
type input "Meet 100,000+ marine creatures"
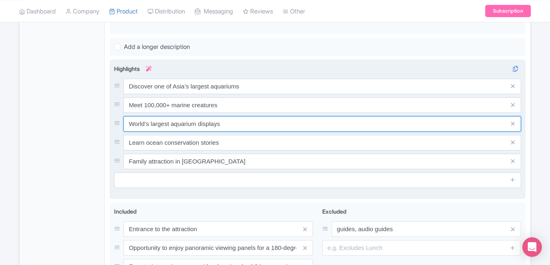
paste input "Explore themed oceanic zones and tunnel"
type input "Explore themed oceanic zones and tunnels"
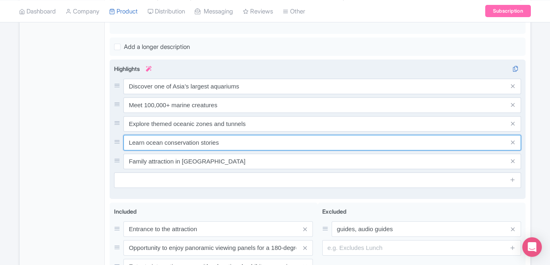
paste input "marine conservation and habitat"
type input "Learn marine conservation and habitats"
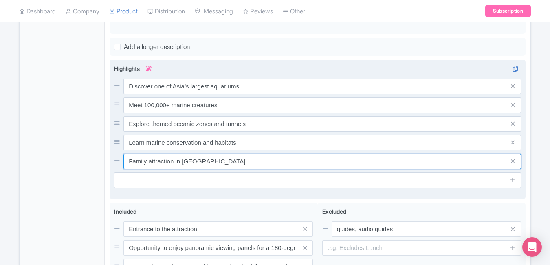
paste input "Perfect day for families and kids"
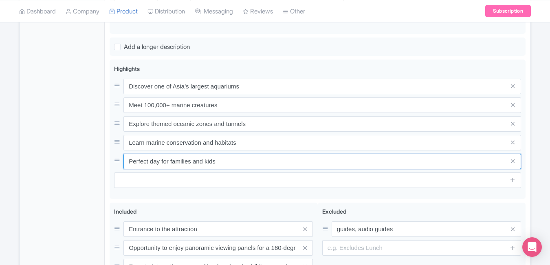
type input "Perfect day for families and kids"
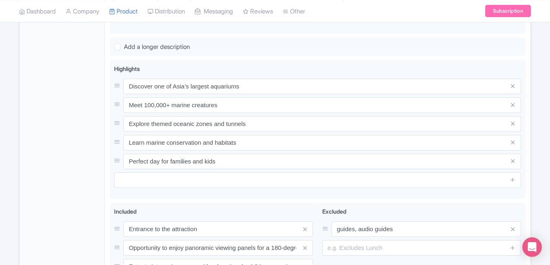
click at [59, 131] on div "General Booking Info Locations Settings Pricing Gallery Itinerary FAQs" at bounding box center [62, 82] width 85 height 512
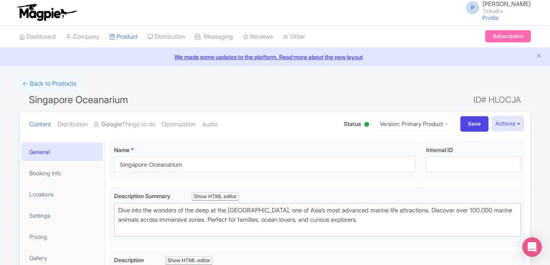
scroll to position [0, 0]
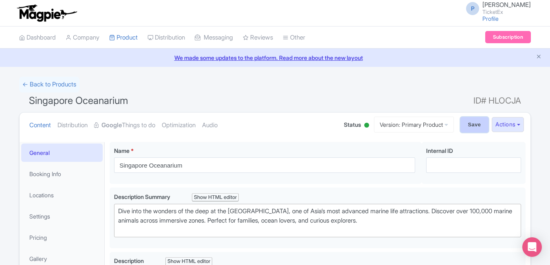
click at [471, 127] on input "Save" at bounding box center [475, 124] width 29 height 15
type input "Saving..."
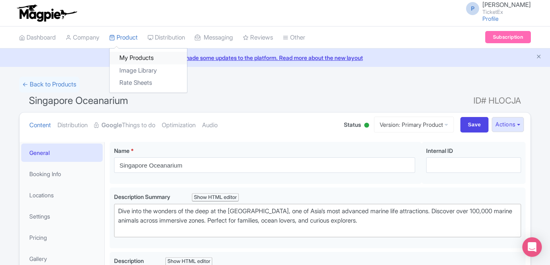
click at [130, 55] on link "My Products" at bounding box center [148, 58] width 77 height 13
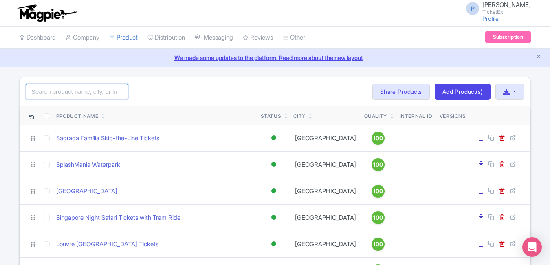
click at [110, 93] on input "search" at bounding box center [77, 91] width 102 height 15
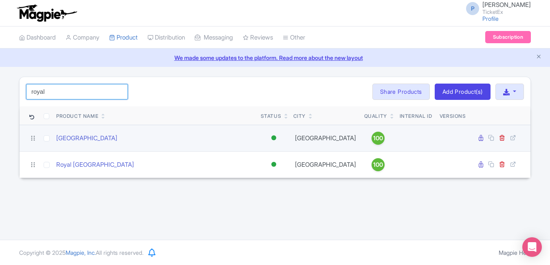
type input "royal"
click at [201, 139] on div "[GEOGRAPHIC_DATA]" at bounding box center [155, 138] width 198 height 9
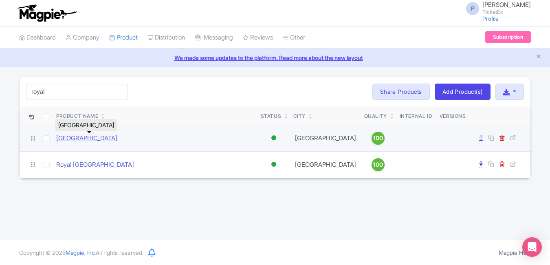
click at [108, 135] on link "[GEOGRAPHIC_DATA]" at bounding box center [86, 138] width 61 height 9
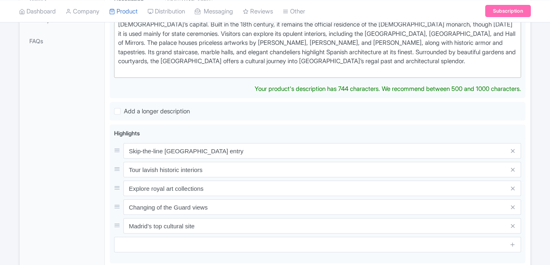
scroll to position [271, 0]
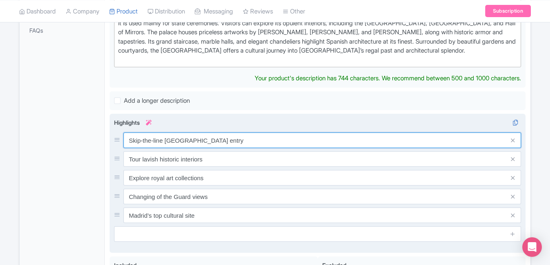
click at [256, 141] on div "Skip-the-line royal palace entry Tour lavish historic interiors Explore royal a…" at bounding box center [317, 178] width 407 height 91
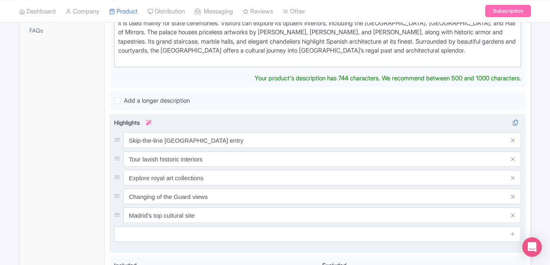
click at [256, 141] on div "Skip-the-line royal palace entry Tour lavish historic interiors Explore royal a…" at bounding box center [317, 178] width 407 height 91
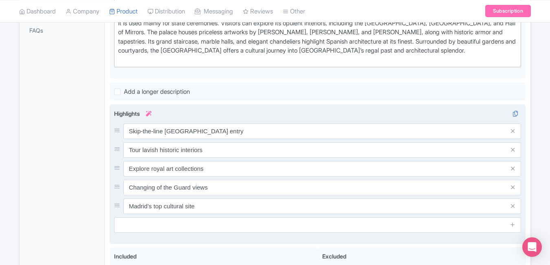
click at [256, 141] on div "Skip-the-line royal palace entry Tour lavish historic interiors Explore royal a…" at bounding box center [317, 169] width 407 height 91
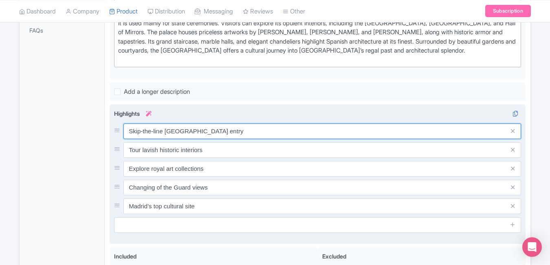
click at [243, 127] on input "Skip-the-line royal palace entry" at bounding box center [323, 131] width 398 height 15
paste input "Tour Spain’s grand royal residence"
type input "Tour Spain’s grand royal residence"
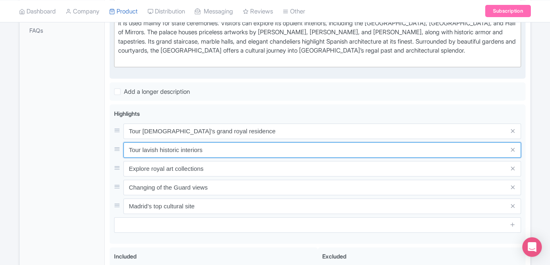
paste input "Explore opulent rooms and hall"
type input "Explore opulent rooms and halls"
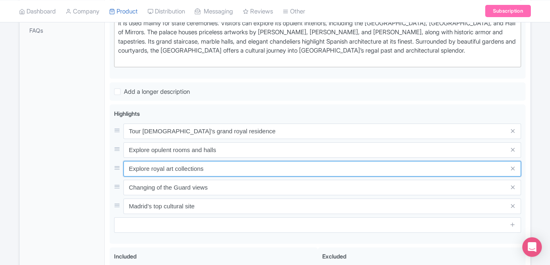
paste input "See royal art and antique"
type input "See royal art and antique collections"
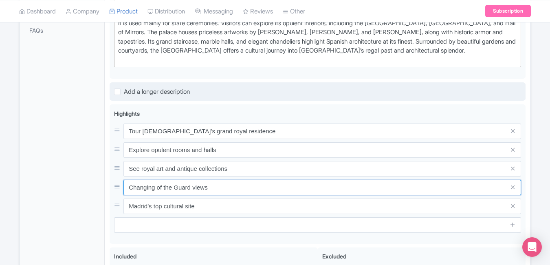
paste input "Enjoy changing of the guard ceremony"
type input "Enjoy changing of the guard ceremony"
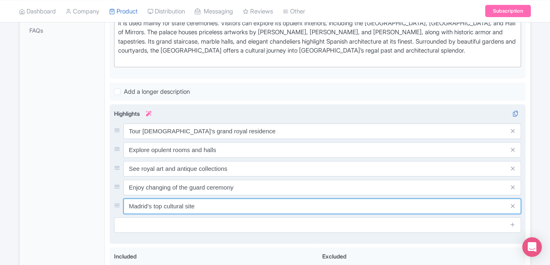
paste input "Visit Madrid’s top cultural landmark"
type input "Visit Madrid’s top cultural landmark"
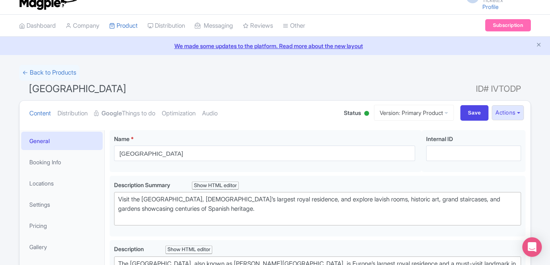
scroll to position [0, 0]
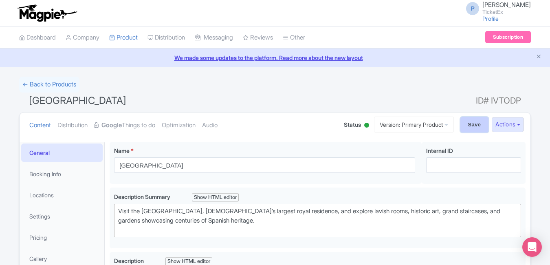
click at [461, 119] on input "Save" at bounding box center [475, 124] width 29 height 15
type input "Saving..."
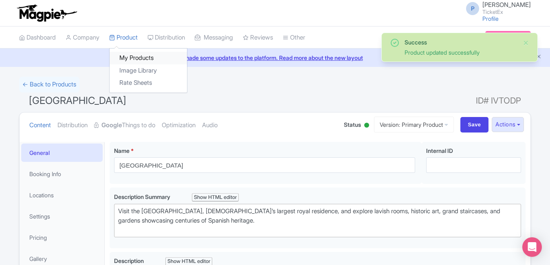
click at [136, 55] on link "My Products" at bounding box center [148, 58] width 77 height 13
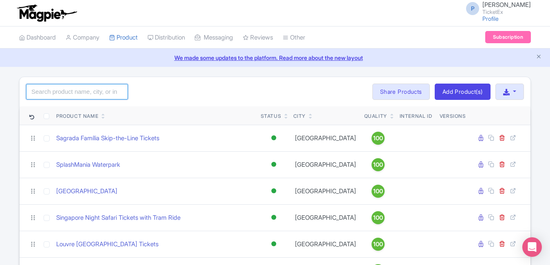
click at [98, 95] on input "search" at bounding box center [77, 91] width 102 height 15
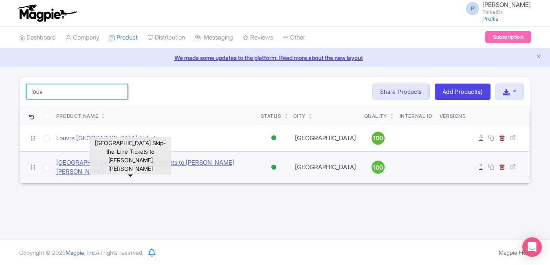
type input "louv"
click at [105, 161] on link "[GEOGRAPHIC_DATA] Skip-the-Line Tickets to [PERSON_NAME] [PERSON_NAME]" at bounding box center [155, 167] width 198 height 18
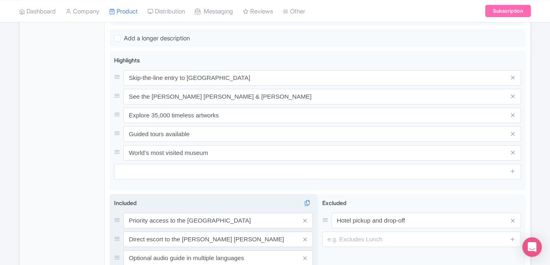
scroll to position [323, 0]
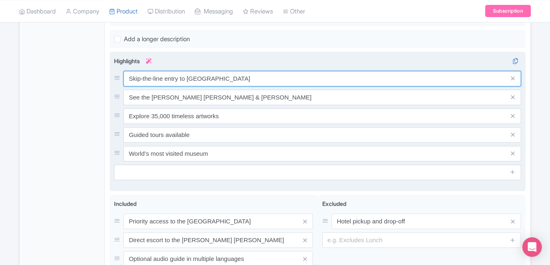
click at [231, 74] on input "Skip-the-line entry to Louvre" at bounding box center [323, 78] width 398 height 15
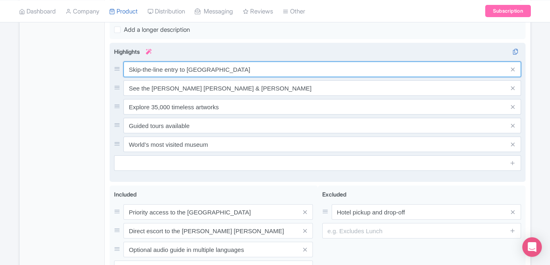
click at [231, 74] on input "Skip-the-line entry to Louvre" at bounding box center [323, 69] width 398 height 15
click at [223, 69] on input "Skip-the-line entry to Louvre" at bounding box center [323, 69] width 398 height 15
paste input "ee the world-famous Mona Lisa"
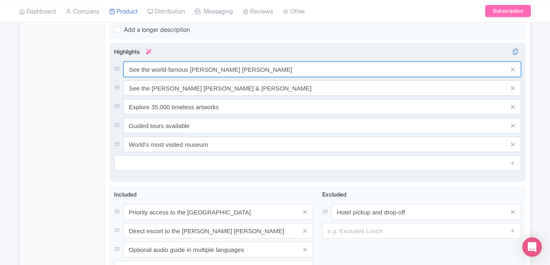
type input "See the world-famous Mona Lisa"
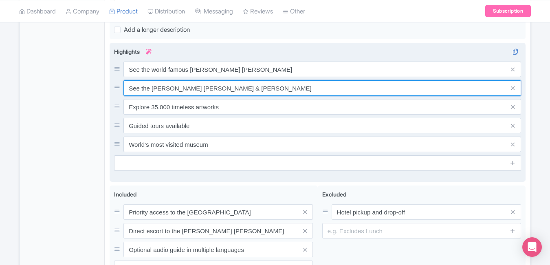
paste input "Explore 35,000 artworks and antiques"
type input "Explore 35,000 artworks and antiques"
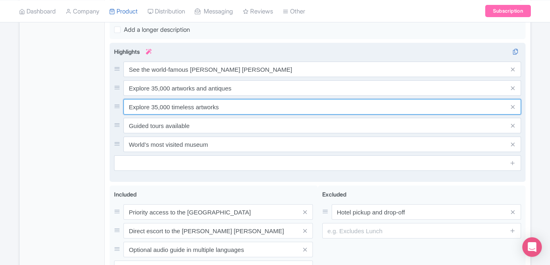
paste input "Walk through grand palace architecture"
type input "Walk through grand palace architecture"
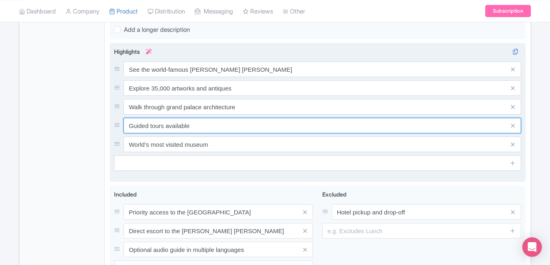
paste input "Discover Egyptian and Renaissance art"
type input "Discover Egyptian and Renaissance art"
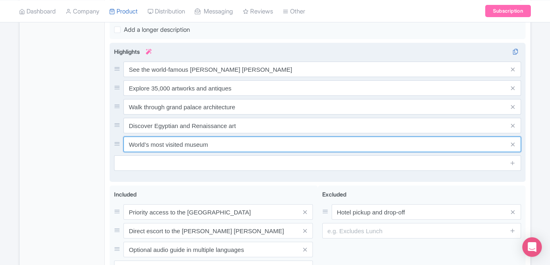
paste input "Enjoy skip-the-line Louvre tickets"
type input "Enjoy skip-the-line Louvre tickets"
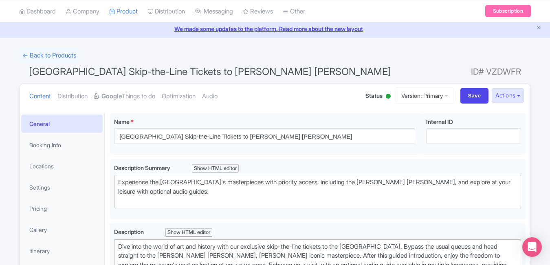
scroll to position [0, 0]
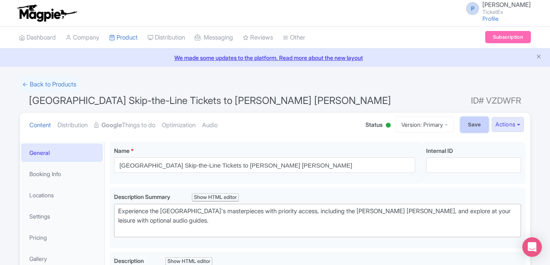
click at [467, 124] on input "Save" at bounding box center [475, 124] width 29 height 15
type input "Saving..."
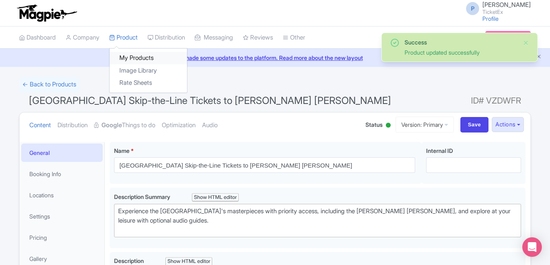
click at [130, 56] on link "My Products" at bounding box center [148, 58] width 77 height 13
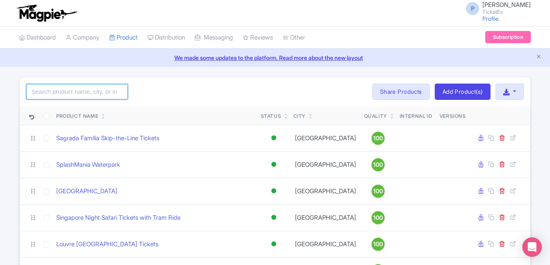
click at [68, 91] on input "search" at bounding box center [77, 91] width 102 height 15
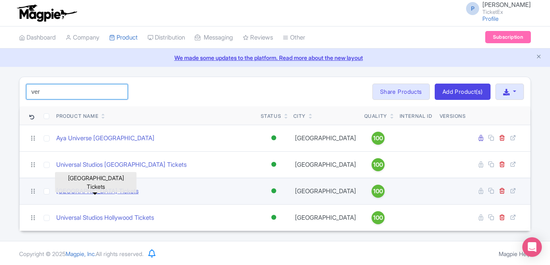
type input "ver"
click at [128, 192] on link "[GEOGRAPHIC_DATA] Tickets" at bounding box center [97, 191] width 82 height 9
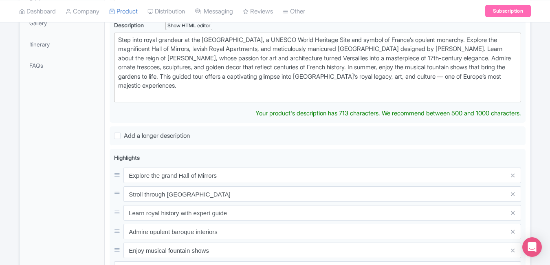
scroll to position [252, 0]
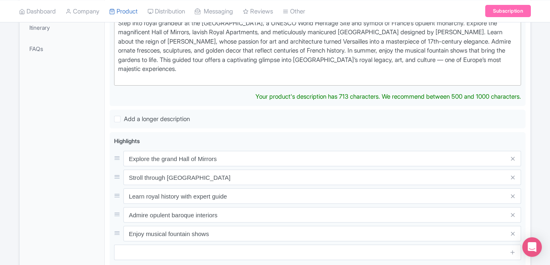
type trix-editor "<div>Step into royal grandeur at the Palace of Versailles, a UNESCO World Herit…"
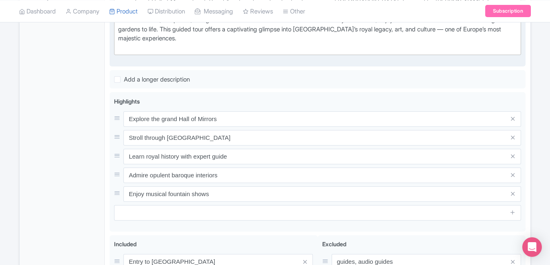
scroll to position [283, 0]
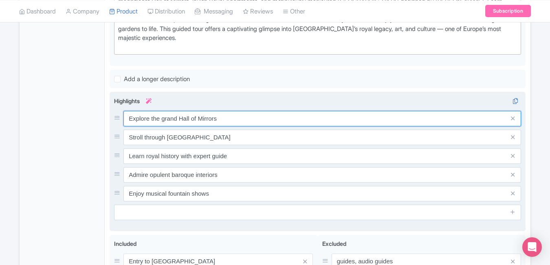
click at [296, 127] on div "Explore the grand Hall of Mirrors Stroll through royal gardens Learn royal hist…" at bounding box center [317, 156] width 407 height 91
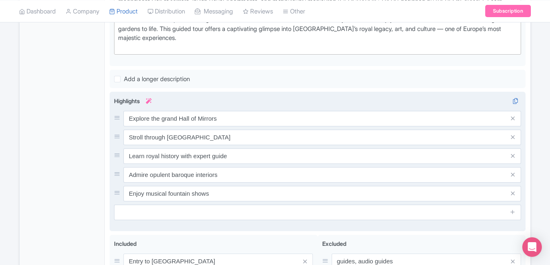
click at [296, 127] on div "Explore the grand Hall of Mirrors Stroll through royal gardens Learn royal hist…" at bounding box center [317, 156] width 407 height 91
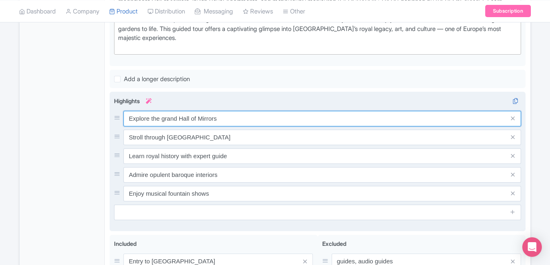
click at [278, 119] on input "Explore the grand Hall of Mirrors" at bounding box center [323, 118] width 398 height 15
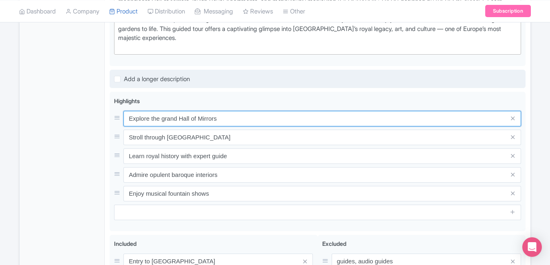
paste input "Visit the opulent Palace of Versaille"
type input "Visit the opulent Palace of Versailles"
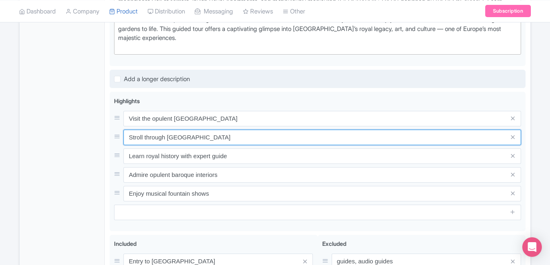
paste input "and fountains"
type input "Stroll through royal gardens and fountains"
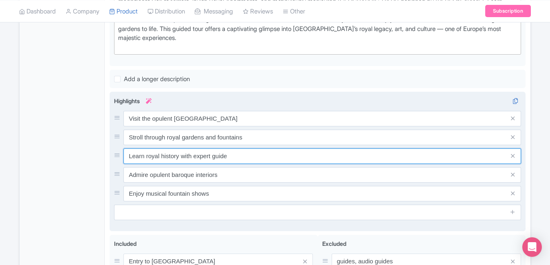
paste input "Explore Hall of Mirrors and grand chambers"
type input "Explore Hall of Mirrors and grand chambers"
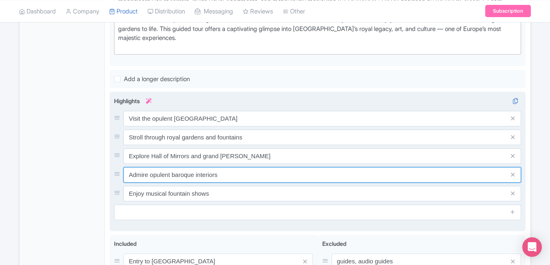
paste input "Learn French monarchy’s rich history"
type input "Learn French monarchy’s rich history"
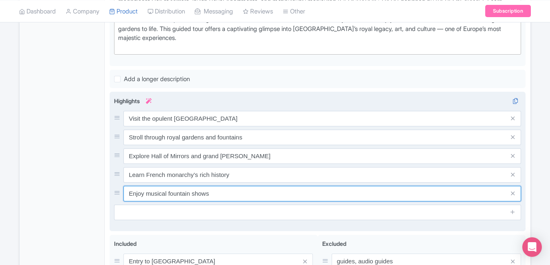
paste input "skip-the-line guided entry"
type input "Enjoy skip-the-line guided entry"
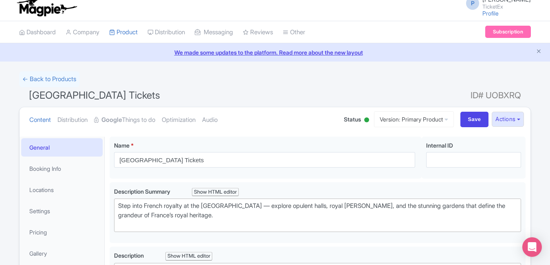
scroll to position [0, 0]
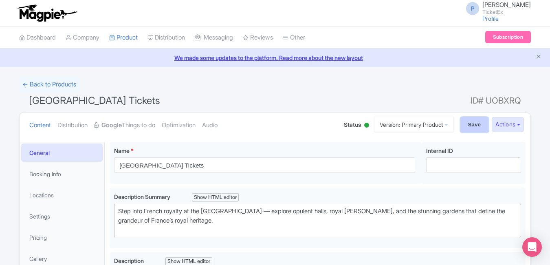
click at [464, 122] on input "Save" at bounding box center [475, 124] width 29 height 15
type input "Saving..."
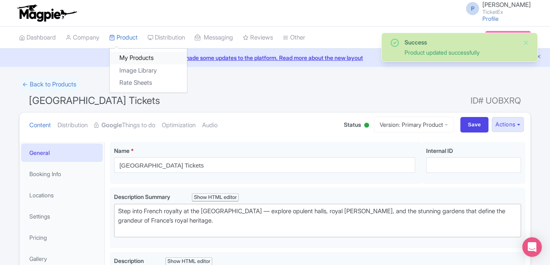
click at [129, 53] on link "My Products" at bounding box center [148, 58] width 77 height 13
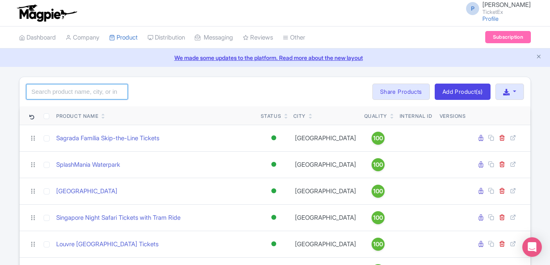
click at [99, 88] on input "search" at bounding box center [77, 91] width 102 height 15
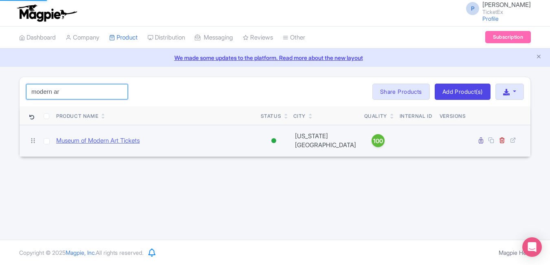
type input "modern ar"
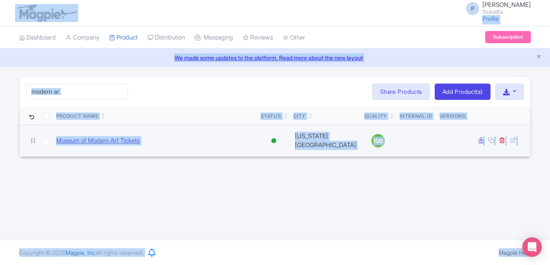
click at [123, 136] on link "Museum of Modern Art Tickets" at bounding box center [98, 140] width 84 height 9
click at [113, 139] on link "Museum of Modern Art Tickets" at bounding box center [98, 140] width 84 height 9
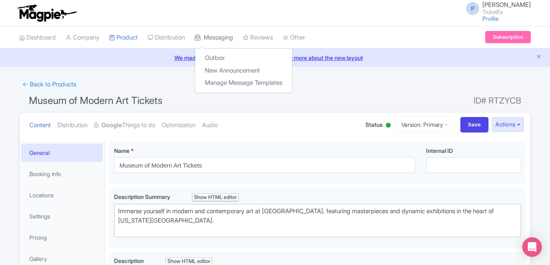
type trix-editor "<div>Dive into the world of modern and contemporary art at the [GEOGRAPHIC_DATA…"
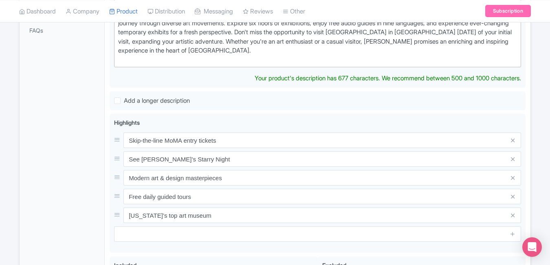
scroll to position [279, 0]
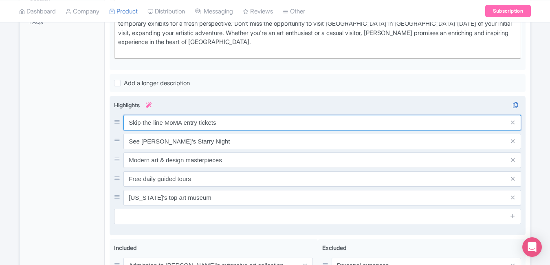
click at [255, 124] on div "Skip-the-line MoMA entry tickets See Van Gogh’s Starry Night Modern art & desig…" at bounding box center [317, 160] width 407 height 91
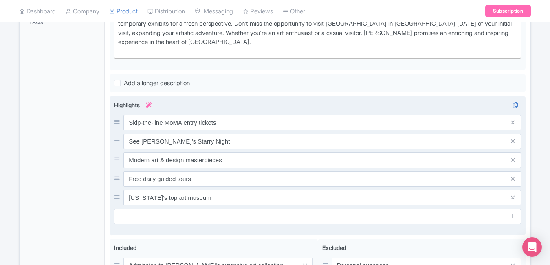
click at [255, 124] on div "Skip-the-line MoMA entry tickets See Van Gogh’s Starry Night Modern art & desig…" at bounding box center [317, 160] width 407 height 91
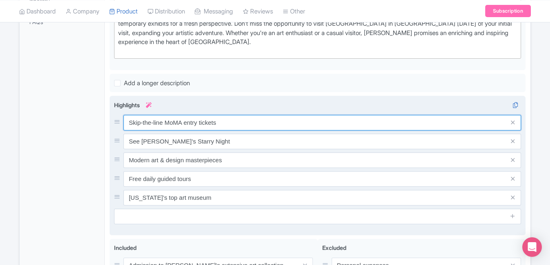
click at [243, 115] on input "Skip-the-line MoMA entry tickets" at bounding box center [323, 122] width 398 height 15
paste input "Explore world-class modern art exhibi"
type input "Explore world-class modern art exhibits"
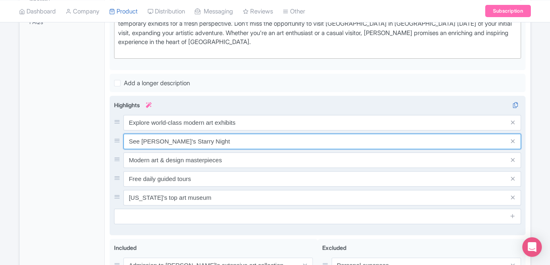
paste input "works by Picasso, Van Gogh & Mone"
type input "See works by Picasso, Van Gogh & Monet"
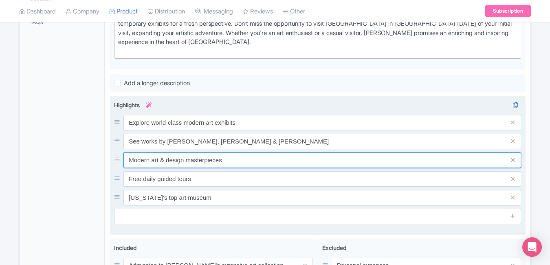
paste input "Visit top contemporary art museum NYC"
paste input "Enjoy free entry Fridays at MoMA"
type input "Visit top contemporary art museum NYC"
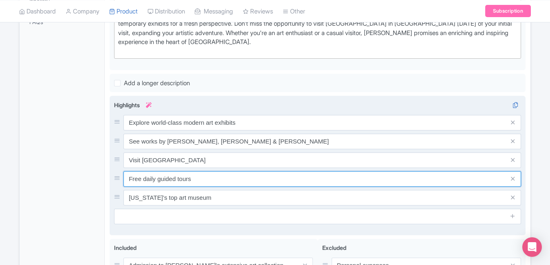
click at [218, 171] on input "Free daily guided tours" at bounding box center [323, 178] width 398 height 15
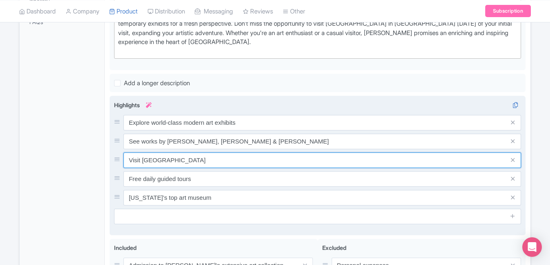
click at [250, 153] on input "Visit top contemporary art museum NYC" at bounding box center [323, 160] width 398 height 15
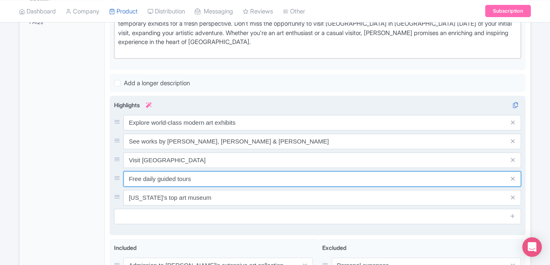
paste input "Enjoy free entry Fridays at MoMA"
paste input "Perfect stop for NYC art lovers"
type input "Enjoy free entry Fridays at MoMA"
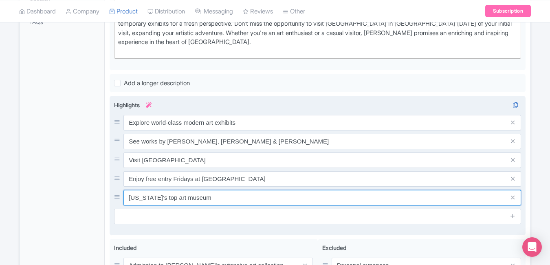
paste input "Perfect stop for NYC art lovers"
type input "Perfect stop for NYC art lovers"
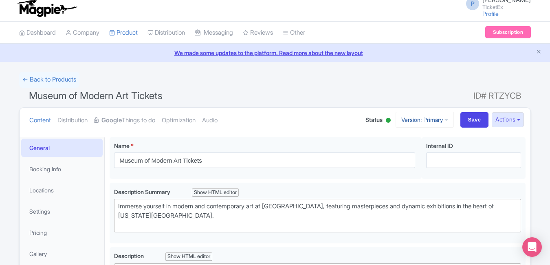
scroll to position [0, 0]
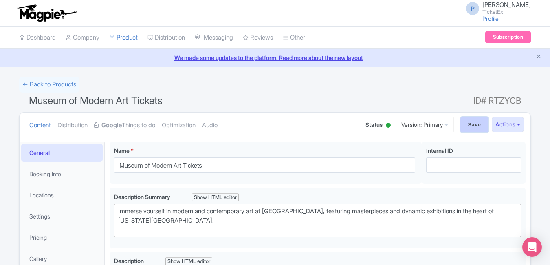
click at [461, 128] on input "Save" at bounding box center [475, 124] width 29 height 15
type input "Saving..."
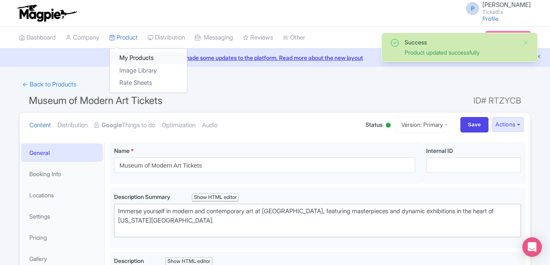
click at [143, 61] on link "My Products" at bounding box center [148, 58] width 77 height 13
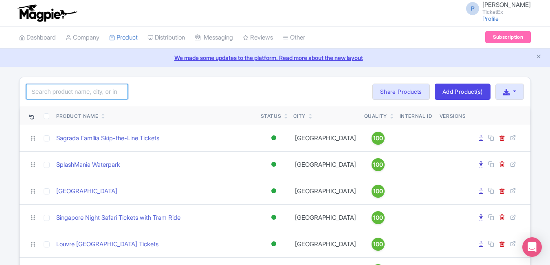
click at [102, 94] on input "search" at bounding box center [77, 91] width 102 height 15
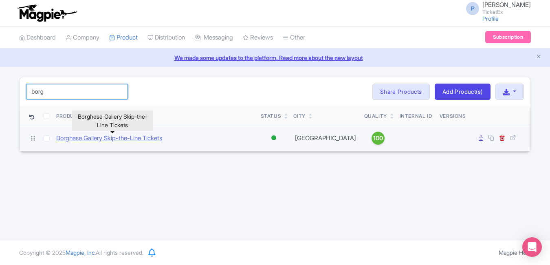
type input "borg"
click at [104, 137] on link "Borghese Gallery Skip-the-Line Tickets" at bounding box center [109, 138] width 106 height 9
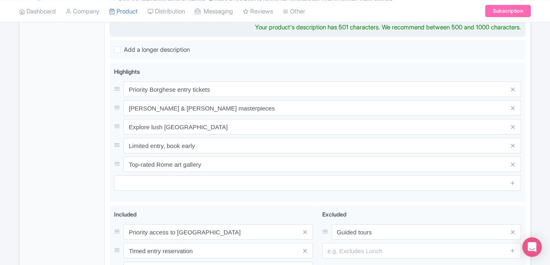
scroll to position [304, 0]
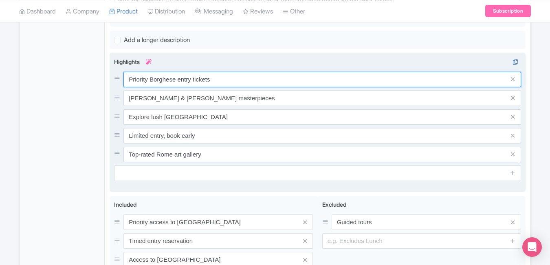
click at [245, 91] on div "Priority Borghese entry tickets [PERSON_NAME] & [PERSON_NAME] masterpieces Expl…" at bounding box center [317, 117] width 407 height 91
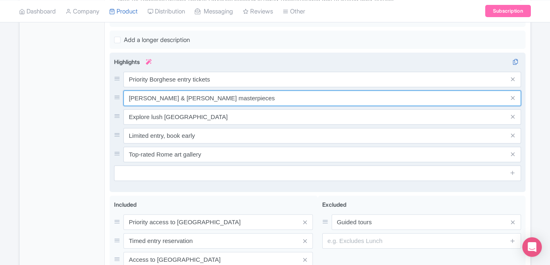
click at [245, 91] on input "Caravaggio & Bernini masterpieces" at bounding box center [323, 98] width 398 height 15
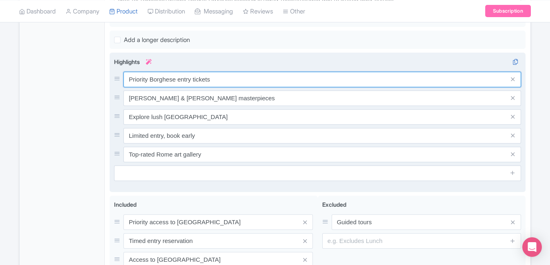
click at [227, 79] on input "Priority Borghese entry tickets" at bounding box center [323, 79] width 398 height 15
paste input "Explore Rome’s finest art collection"
type input "Explore Rome’s finest art collection"
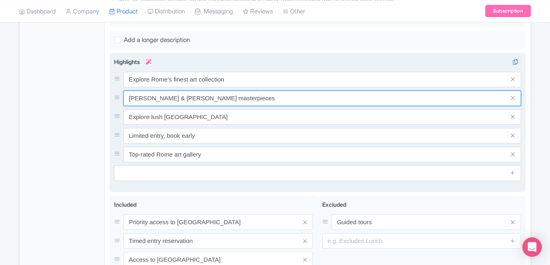
click at [234, 94] on input "Caravaggio & Bernini masterpieces" at bounding box center [323, 98] width 398 height 15
paste input "See sculptures by [PERSON_NAME] & [PERSON_NAME]"
type input "See sculptures by [PERSON_NAME] & [PERSON_NAME]"
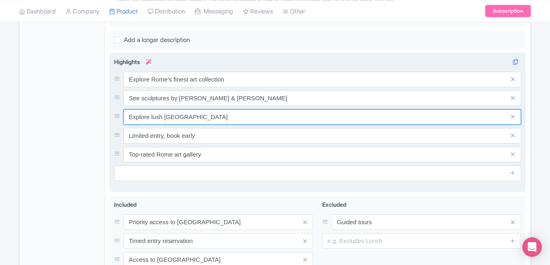
click at [228, 115] on input "Explore lush Villa Borghese gardens" at bounding box center [323, 116] width 398 height 15
paste input "njoy skip-the-line Borghese entry"
type input "Enjoy skip-the-line Borghese entry"
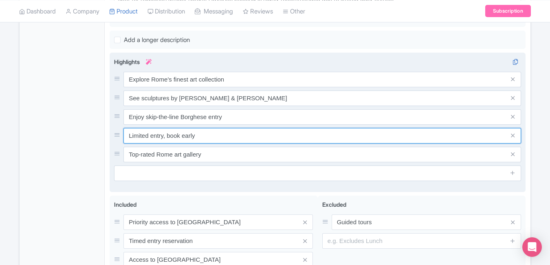
click at [254, 136] on input "Limited entry, book early" at bounding box center [323, 135] width 398 height 15
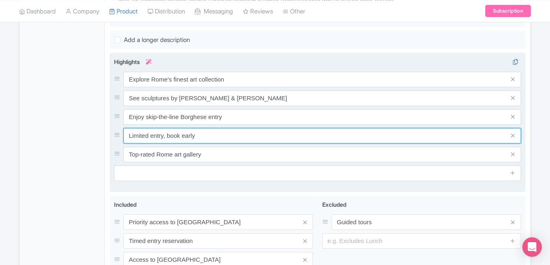
click at [254, 136] on input "Limited entry, book early" at bounding box center [323, 135] width 398 height 15
paste input "Visit beautiful Villa Borghese gardens"
type input "Visit beautiful Villa Borghese gardens"
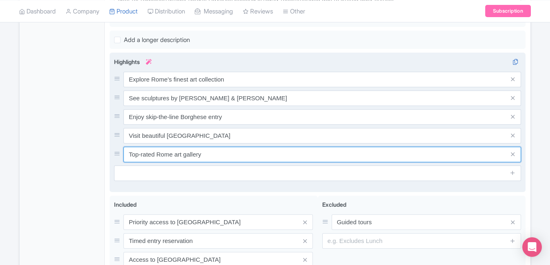
click at [258, 156] on input "Top-rated Rome art gallery" at bounding box center [323, 154] width 398 height 15
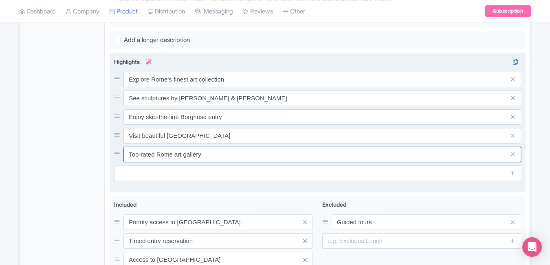
paste input "Admire Caravaggio’s masterpiece paintings"
type input "Admire Caravaggio’s masterpiece paintings"
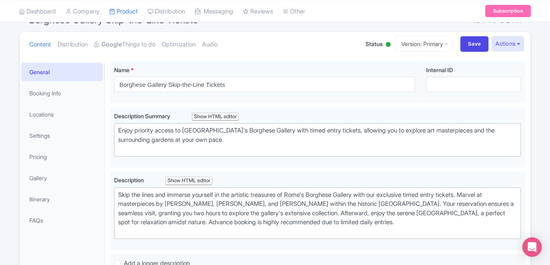
scroll to position [0, 0]
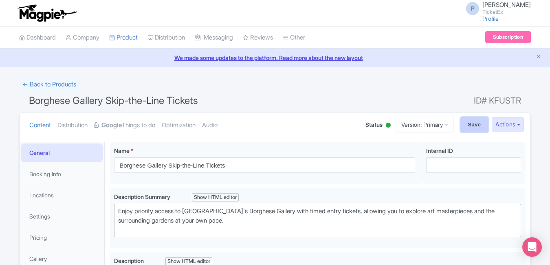
click at [461, 122] on input "Save" at bounding box center [475, 124] width 29 height 15
type input "Saving..."
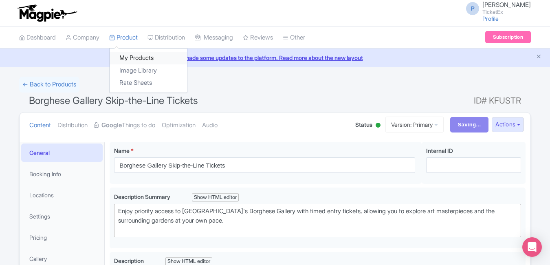
click at [135, 58] on link "My Products" at bounding box center [148, 58] width 77 height 13
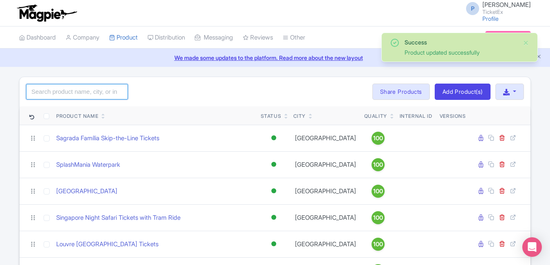
click at [96, 88] on input "search" at bounding box center [77, 91] width 102 height 15
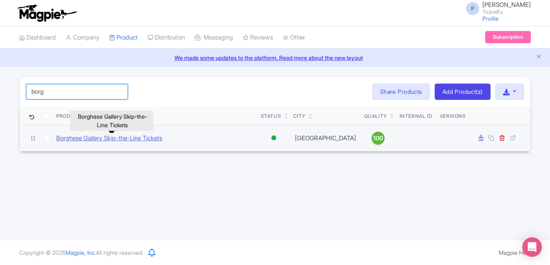
type input "borg"
click at [104, 137] on link "Borghese Gallery Skip-the-Line Tickets" at bounding box center [109, 138] width 106 height 9
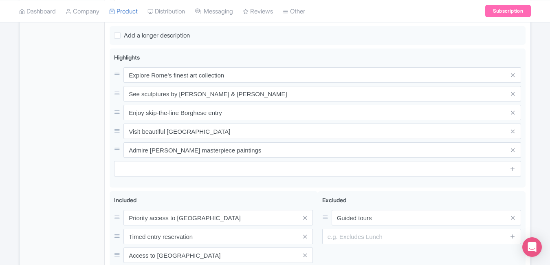
scroll to position [317, 0]
type trix-editor "<div>Skip the lines and immerse yourself in the artistic treasures of Rome's Bo…"
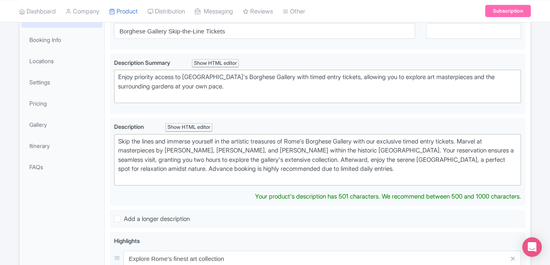
scroll to position [0, 0]
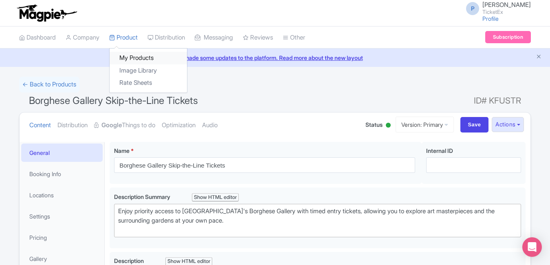
click at [127, 60] on link "My Products" at bounding box center [148, 58] width 77 height 13
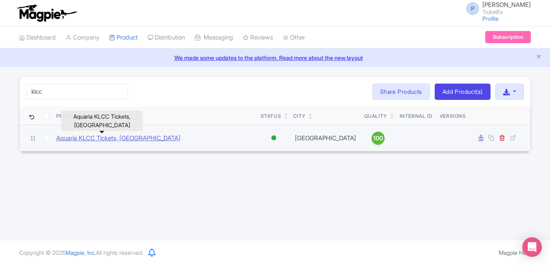
type input "klcc"
click at [98, 140] on link "Aquaria KLCC Tickets, [GEOGRAPHIC_DATA]" at bounding box center [118, 138] width 124 height 9
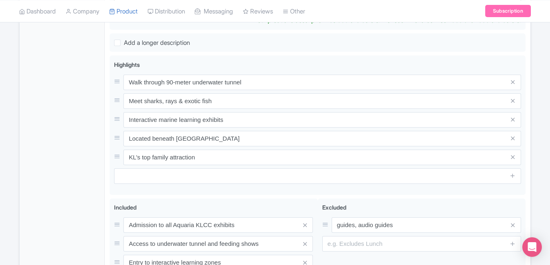
scroll to position [319, 0]
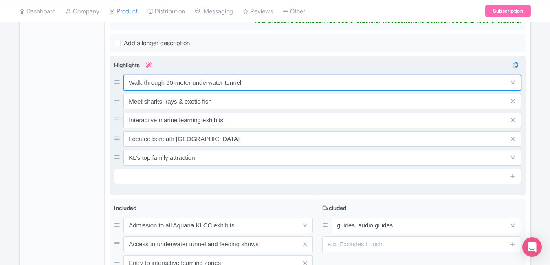
click at [315, 85] on div "Walk through 90-meter underwater tunnel Meet sharks, rays & exotic fish Interac…" at bounding box center [317, 120] width 407 height 91
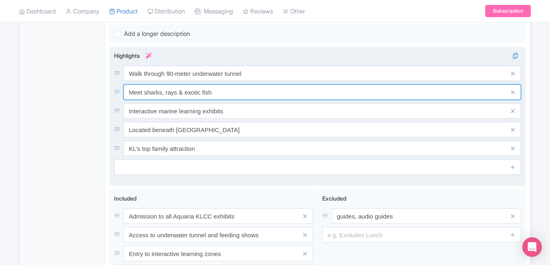
click at [315, 85] on input "Meet sharks, rays & exotic fish" at bounding box center [323, 91] width 398 height 15
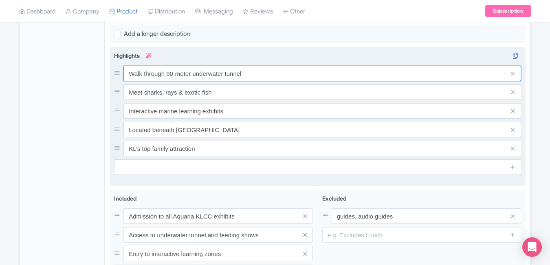
click at [296, 72] on input "Walk through 90-meter underwater tunnel" at bounding box center [323, 73] width 398 height 15
paste input "Discover 5,000+ marine and freshwater species"
type input "Discover 5,000+ marine and freshwater species"
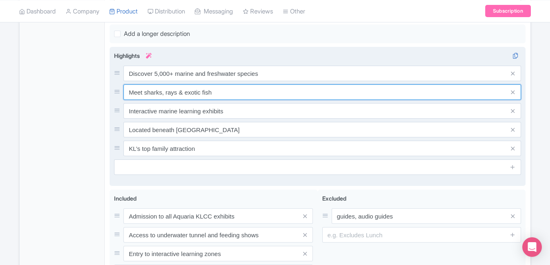
paste input "Walk through 90-meter underwater tunnel"
type input "Walk through 90-meter underwater tunnel"
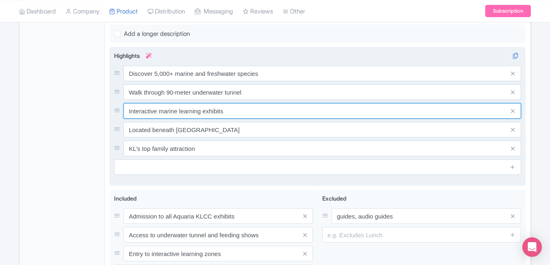
paste input "Enjoy shark and stingray feeding show"
type input "Enjoy shark and stingray feeding shows"
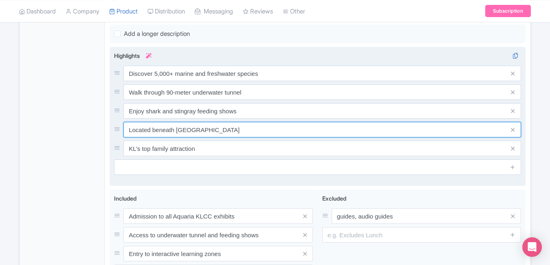
paste input "Family-friendly attraction in KLCC"
type input "Family-friendly attraction in KLCC"
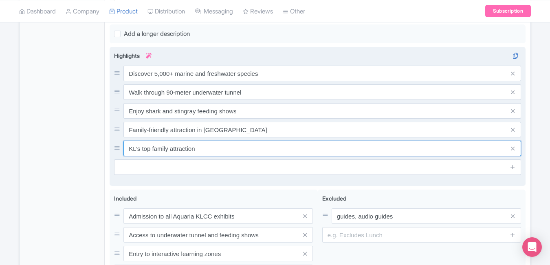
paste input "Book Aquaria Kuala Lumpur tickets online"
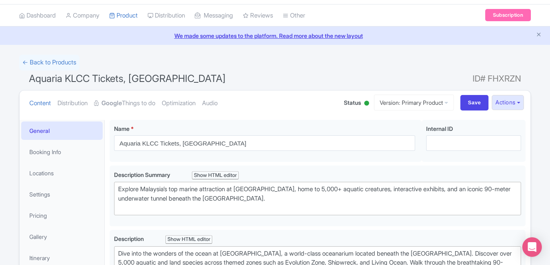
scroll to position [0, 0]
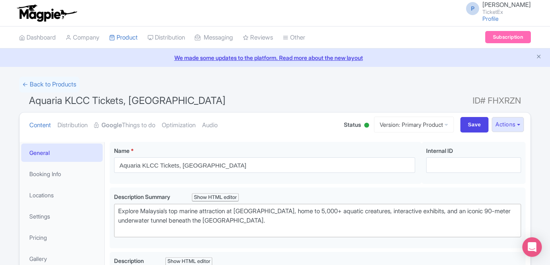
type input "Book Aquaria Kuala Lumpur tickets online"
click at [463, 126] on input "Save" at bounding box center [475, 124] width 29 height 15
type input "Saving..."
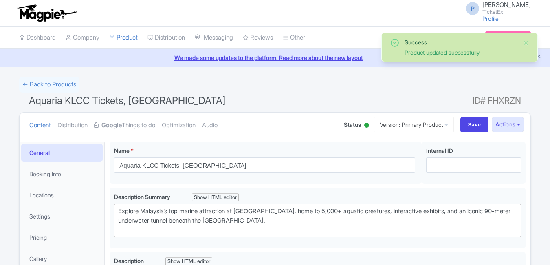
scroll to position [142, 0]
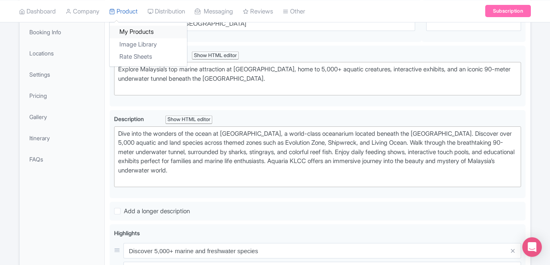
click at [130, 29] on link "My Products" at bounding box center [148, 32] width 77 height 13
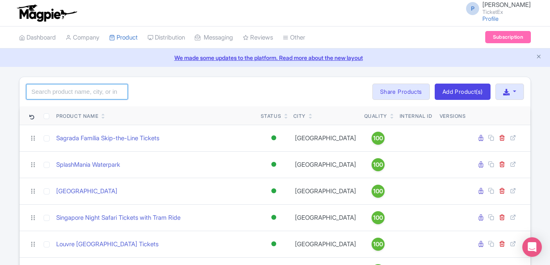
click at [80, 88] on input "search" at bounding box center [77, 91] width 102 height 15
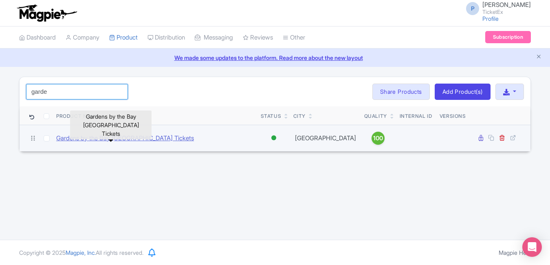
type input "garde"
click at [102, 137] on link "Gardens by the Bay [GEOGRAPHIC_DATA] Tickets" at bounding box center [125, 138] width 138 height 9
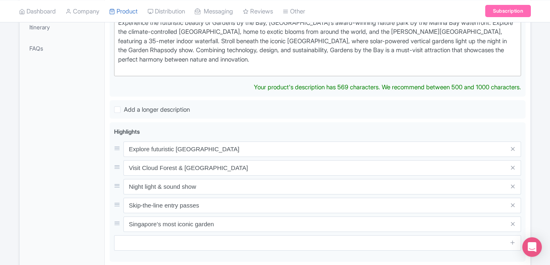
scroll to position [260, 0]
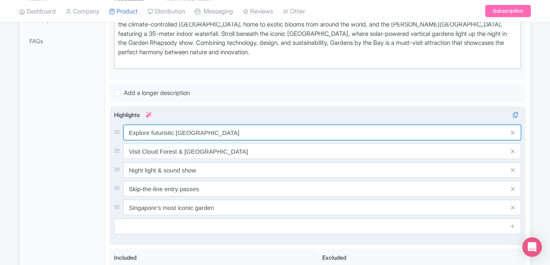
click at [241, 140] on input "Explore futuristic [GEOGRAPHIC_DATA]" at bounding box center [323, 132] width 398 height 15
click at [241, 140] on input "Explore futuristic SuperTree Grove" at bounding box center [323, 132] width 398 height 15
click at [239, 132] on input "Explore futuristic SuperTree Grove" at bounding box center [323, 132] width 398 height 15
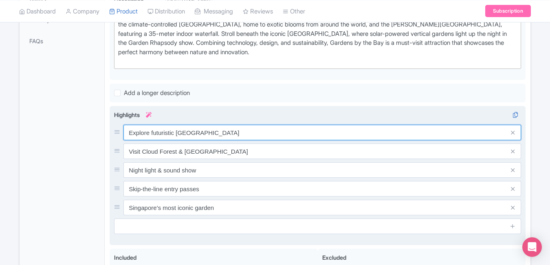
paste input "Visit iconic Supertree Grove & Cloud Forest"
type input "Visit iconic Supertree Grove & Cloud Forest"
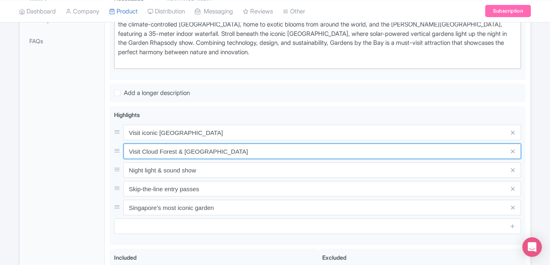
paste input "Explore Flower Dome’s global blooms"
type input "Explore Flower Dome’s global blooms"
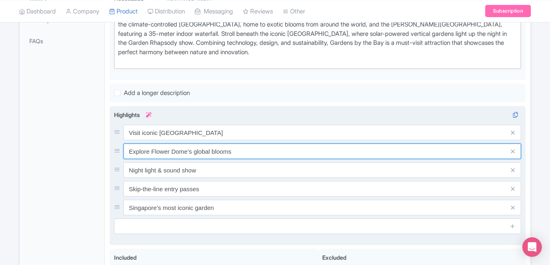
click at [243, 156] on input "Explore Flower Dome’s global blooms" at bounding box center [323, 151] width 398 height 15
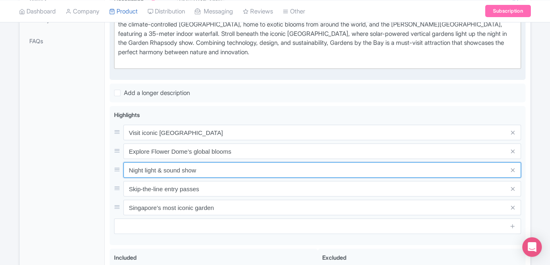
paste input "Enjoy nightly Garden Rhapsody light"
type input "Enjoy nightly Garden Rhapsody light show"
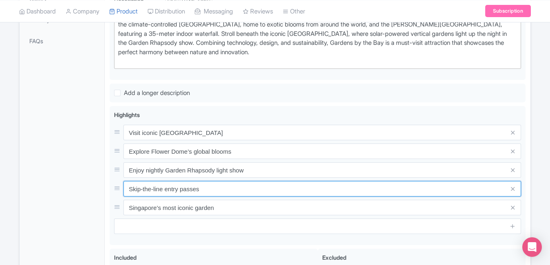
paste input "Walk on OCBC Skyway for skyline view"
type input "Walk on OCBC Skyway for skyline views"
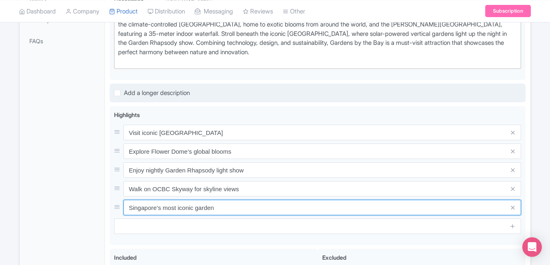
paste input "Book Gardens by the Bay tickets online"
type input "Book Gardens by the Bay tickets online"
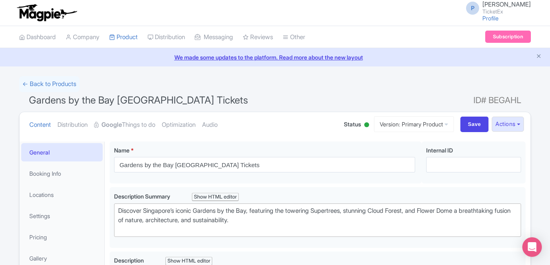
scroll to position [0, 0]
click at [464, 124] on input "Save" at bounding box center [475, 124] width 29 height 15
type input "Saving..."
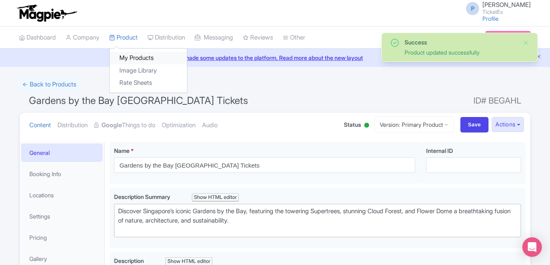
click at [135, 61] on link "My Products" at bounding box center [148, 58] width 77 height 13
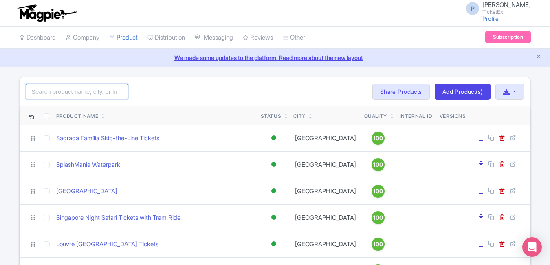
drag, startPoint x: 0, startPoint y: 0, endPoint x: 100, endPoint y: 90, distance: 134.8
click at [100, 90] on input "search" at bounding box center [77, 91] width 102 height 15
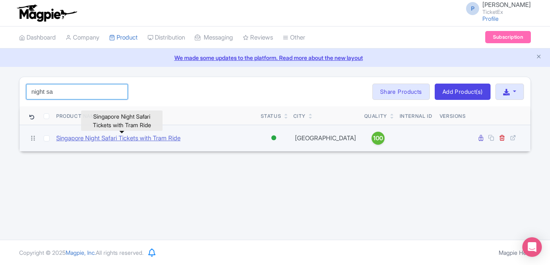
type input "night sa"
click at [108, 136] on link "Singapore Night Safari Tickets with Tram Ride" at bounding box center [118, 138] width 124 height 9
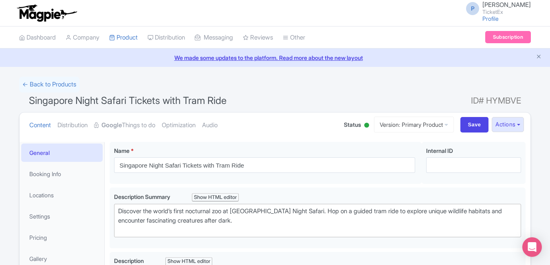
click at [409, 31] on ul "Dashboard Company Product My Products Image Library Rate Sheets Distribution Ma…" at bounding box center [275, 38] width 522 height 22
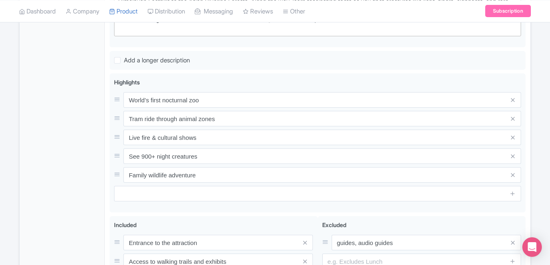
scroll to position [295, 0]
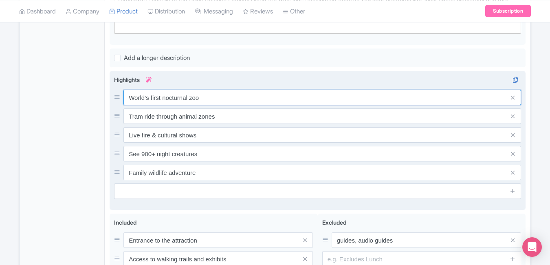
click at [235, 97] on input "World’s first nocturnal zoo" at bounding box center [323, 97] width 398 height 15
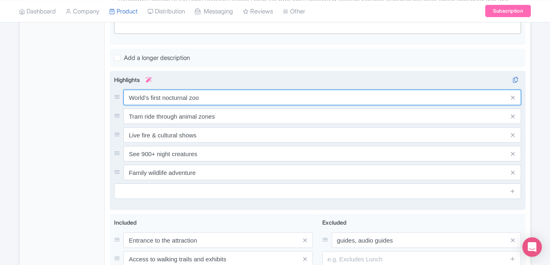
click at [235, 97] on input "World’s first nocturnal zoo" at bounding box center [323, 97] width 398 height 15
paste input "wildlife park"
type input "World’s first nocturnal wildlife park"
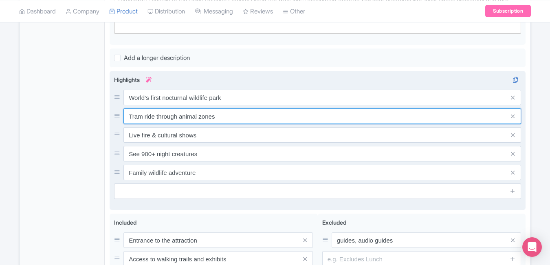
paste input "Explore animal zones by tram or trail"
type input "Explore animal zones by tram or trail"
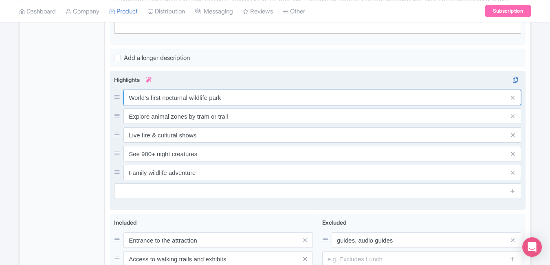
paste input "Watch thrilling Creatures of the Night show"
click at [249, 91] on input "World’s first nocturnal wildlife parkWatch thrilling Creatures of the Night show" at bounding box center [323, 97] width 398 height 15
type input "World’s first nocturnal wildlife park"
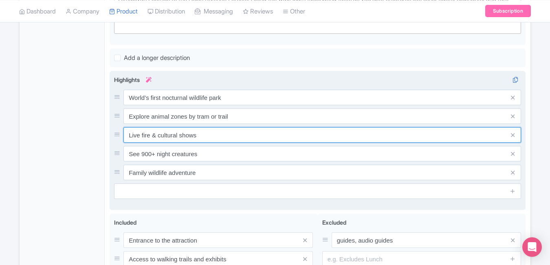
click at [249, 128] on input "Live fire & cultural shows" at bounding box center [323, 134] width 398 height 15
paste input "Watch thrilling Creatures of the Night show"
click at [327, 130] on input "Live fire & cultural showsWatch thrilling Creatures of the Night show" at bounding box center [323, 134] width 398 height 15
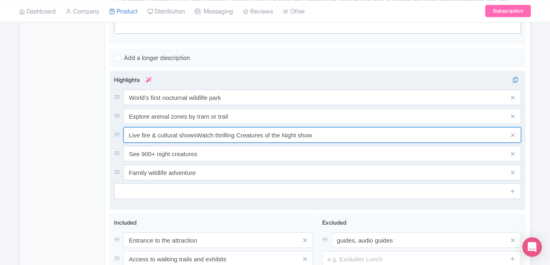
paste input "text"
type input "Watch thrilling Creatures of the Night show"
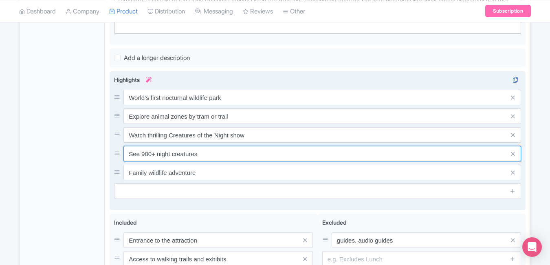
paste input "pot rare tigers, leopards & elephant"
type input "Spot rare tigers, leopards & elephants"
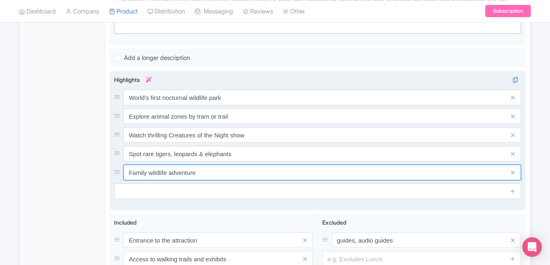
paste input "-friendly night adventure in Singapo"
type input "Family-friendly night adventure in Singapore"
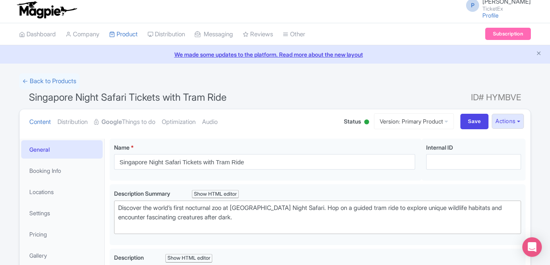
scroll to position [0, 0]
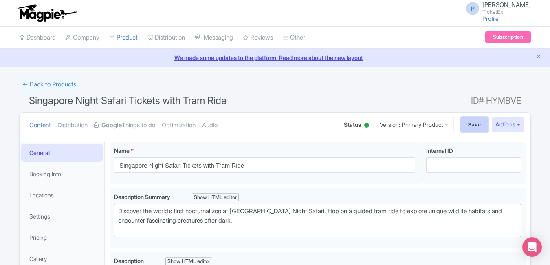
click at [473, 119] on input "Save" at bounding box center [475, 124] width 29 height 15
type input "Saving..."
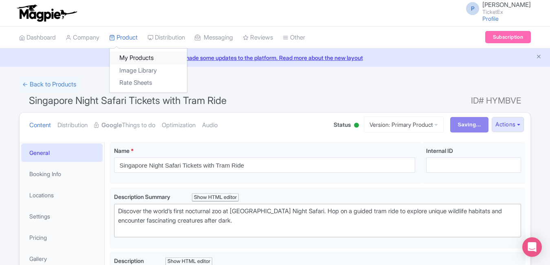
click at [131, 53] on link "My Products" at bounding box center [148, 58] width 77 height 13
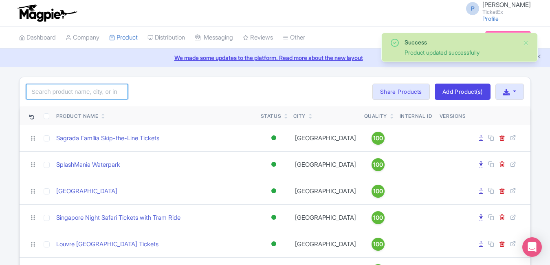
drag, startPoint x: 0, startPoint y: 0, endPoint x: 75, endPoint y: 97, distance: 122.7
click at [75, 97] on input "search" at bounding box center [77, 91] width 102 height 15
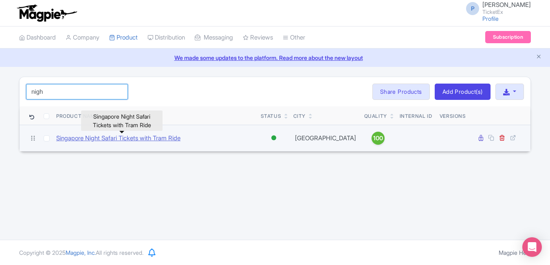
type input "nigh"
click at [181, 137] on link "Singapore Night Safari Tickets with Tram Ride" at bounding box center [118, 138] width 124 height 9
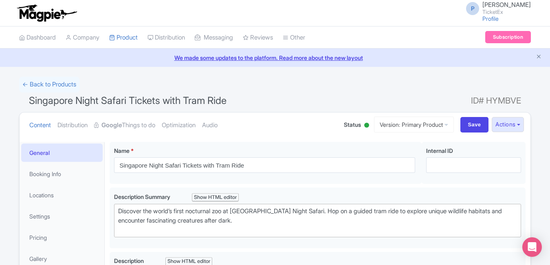
type trix-editor "<div>Experience the magic of the Singapore Night Safari, the world’s first noct…"
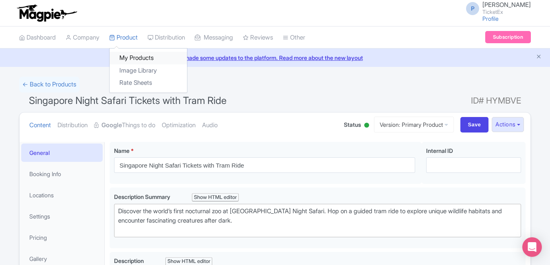
click at [124, 53] on link "My Products" at bounding box center [148, 58] width 77 height 13
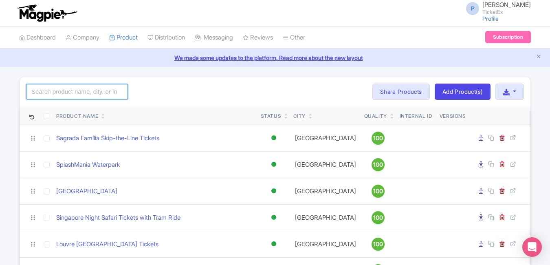
click at [119, 91] on input "search" at bounding box center [77, 91] width 102 height 15
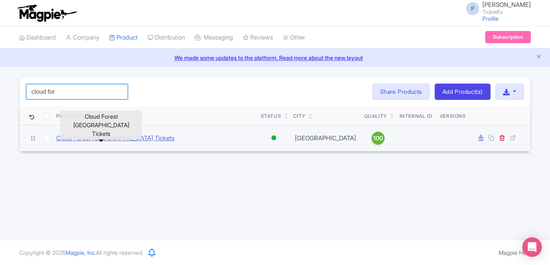
type input "cloud for"
click at [102, 136] on link "Cloud Forest [GEOGRAPHIC_DATA] Tickets" at bounding box center [115, 138] width 118 height 9
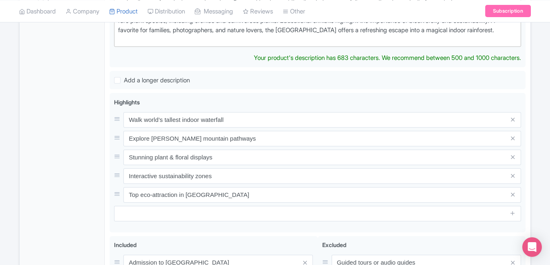
scroll to position [291, 0]
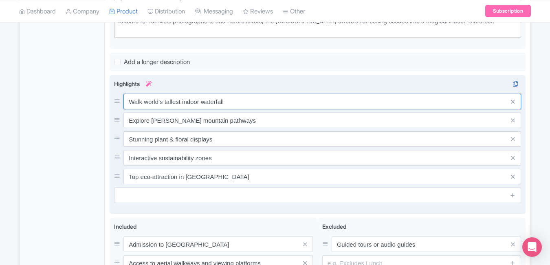
click at [254, 103] on input "Walk world’s tallest indoor waterfall" at bounding box center [323, 101] width 398 height 15
paste input "Enter mist-filled tropical rainforest dome"
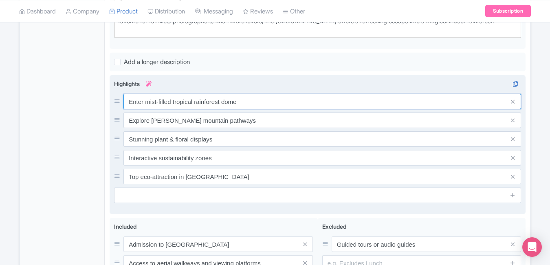
type input "Enter mist-filled tropical rainforest dome"
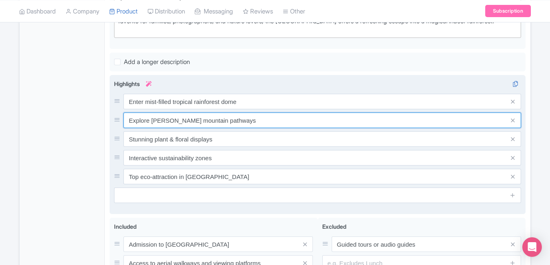
paste input "See world’s tallest indoor waterfall"
type input "See world’s tallest indoor waterfall"
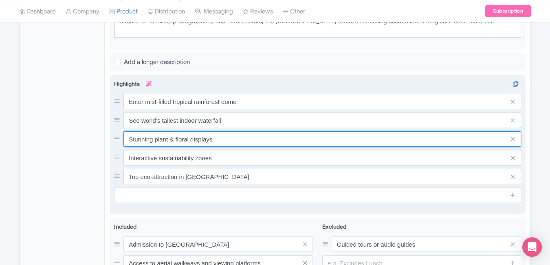
paste input "Explore exotic plants and mountain trail"
type input "Explore exotic plants and mountain trail"
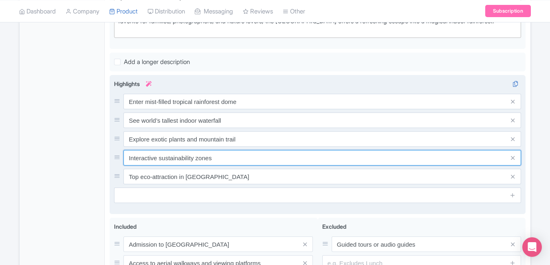
paste input "Enjoy cool climate and glass-dome view"
type input "Enjoy cool climate and glass-dome views"
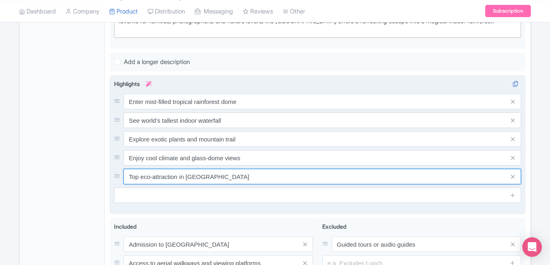
paste input "Book Cloud Forest Singapore entry onlin"
type input "Book Cloud Forest Singapore entry online"
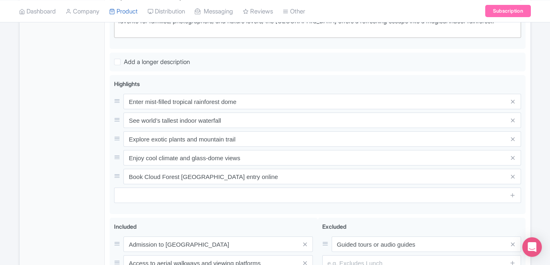
click at [60, 135] on div "General Booking Info Locations Settings Pricing Gallery Itinerary FAQs" at bounding box center [62, 102] width 85 height 503
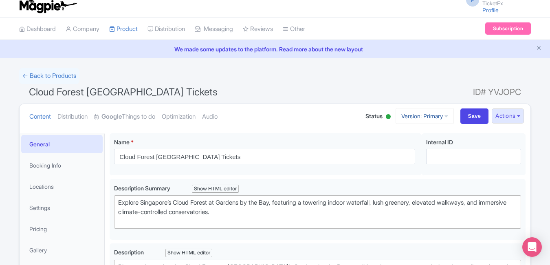
scroll to position [0, 0]
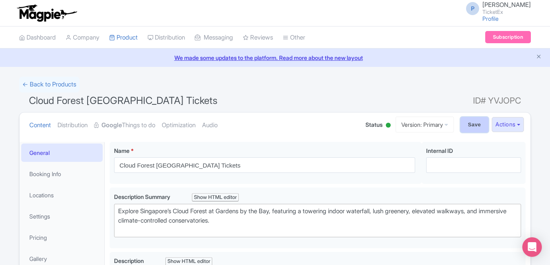
click at [462, 128] on input "Save" at bounding box center [475, 124] width 29 height 15
type input "Saving..."
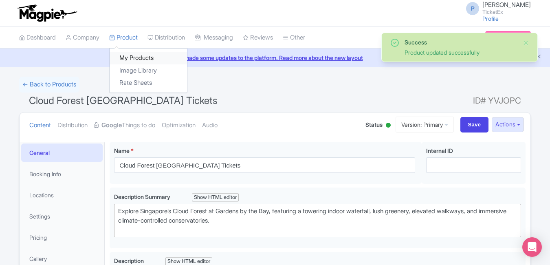
click at [129, 54] on link "My Products" at bounding box center [148, 58] width 77 height 13
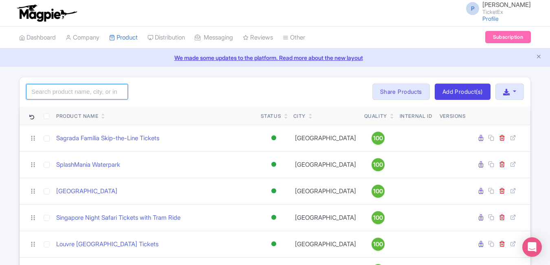
click at [116, 86] on input "search" at bounding box center [77, 91] width 102 height 15
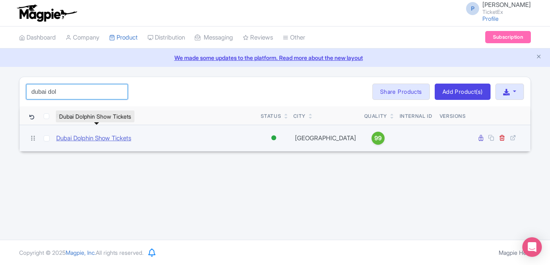
type input "dubai dol"
click at [131, 140] on link "Dubai Dolphin Show Tickets" at bounding box center [93, 138] width 75 height 9
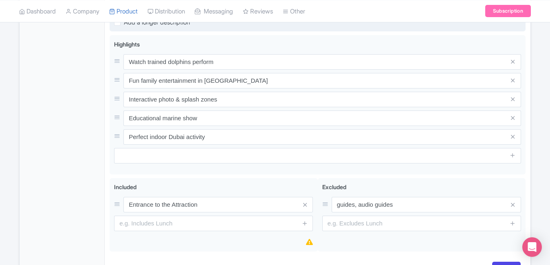
scroll to position [294, 0]
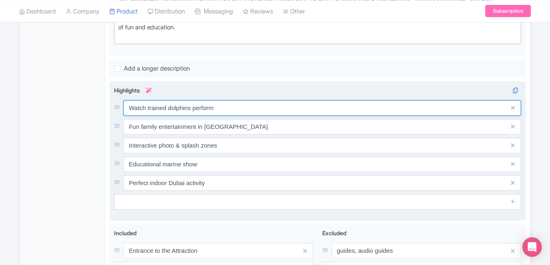
click at [237, 109] on input "Watch trained dolphins perform" at bounding box center [323, 107] width 398 height 15
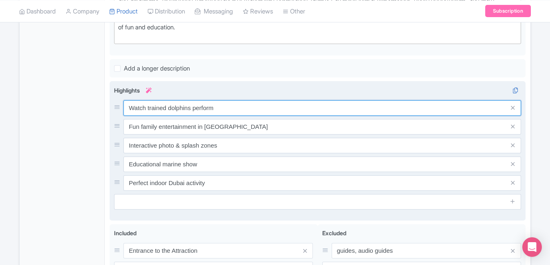
click at [237, 109] on input "Watch trained dolphins perform" at bounding box center [323, 107] width 398 height 15
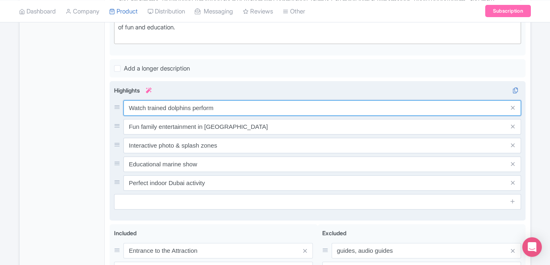
click at [237, 109] on input "Watch trained dolphins perform" at bounding box center [323, 107] width 398 height 15
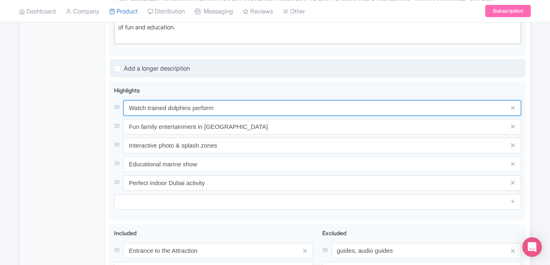
paste input "Enjoy live dolphin and seal performances"
type input "Enjoy live dolphin and seal performances"
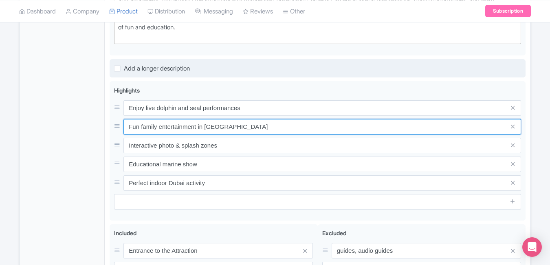
paste input "at Creek Park"
type input "Fun family entertainment at Creek Park"
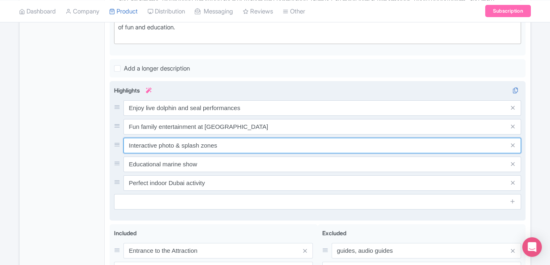
paste input "Watch acrobatics, stunts, and interaction"
type input "Watch acrobatics, stunts, and interactions"
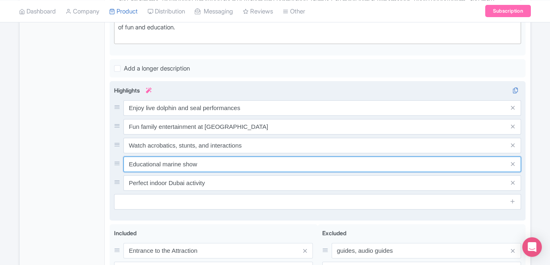
paste input "Learn marine life facts and conservation"
type input "Learn marine life facts and conservation"
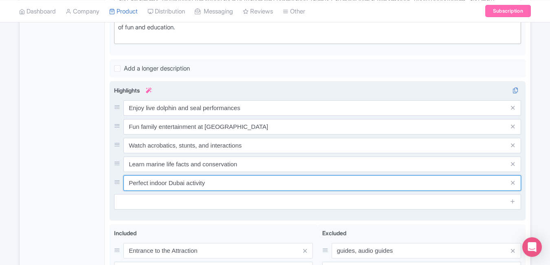
paste input "Book Dubai Dolphinarium show tickets"
type input "Book Dubai Dolphinarium show tickets"
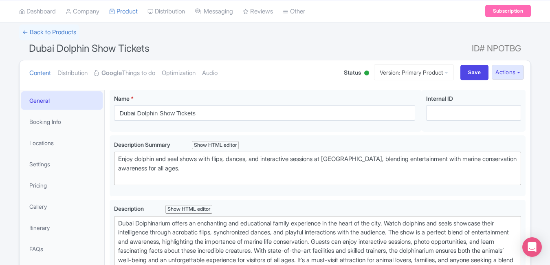
scroll to position [0, 0]
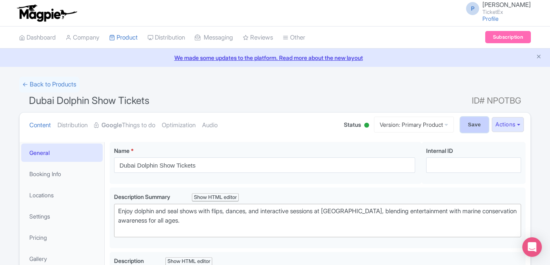
click at [465, 129] on input "Save" at bounding box center [475, 124] width 29 height 15
type input "Saving..."
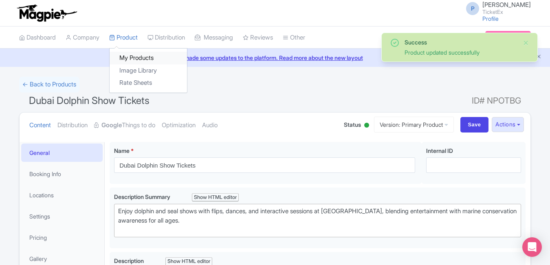
click at [137, 55] on link "My Products" at bounding box center [148, 58] width 77 height 13
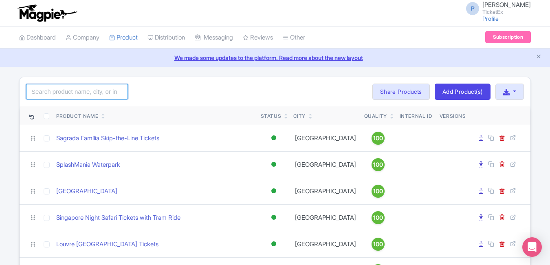
click at [91, 94] on input "search" at bounding box center [77, 91] width 102 height 15
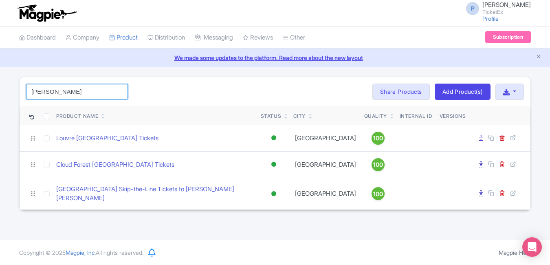
type input "lou"
click at [182, 82] on div "lou Search Bulk Actions Delete Add to Collection Share Products Add to Collecti…" at bounding box center [275, 91] width 511 height 29
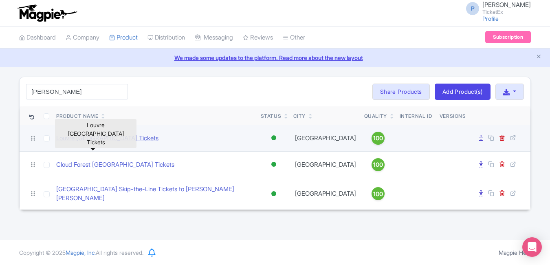
click at [98, 142] on link "Louvre [GEOGRAPHIC_DATA] Tickets" at bounding box center [107, 138] width 102 height 9
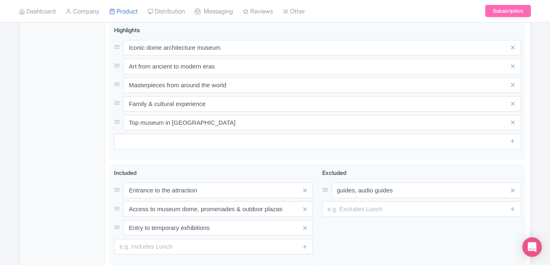
scroll to position [330, 0]
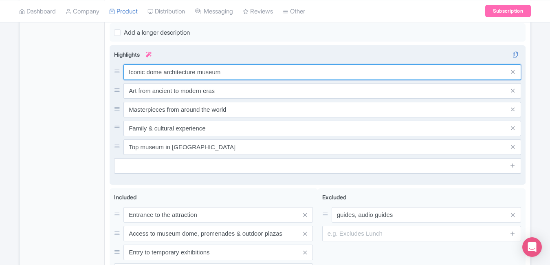
click at [247, 71] on div "Iconic dome architecture museum Art from ancient to modern eras Masterpieces fr…" at bounding box center [317, 109] width 407 height 91
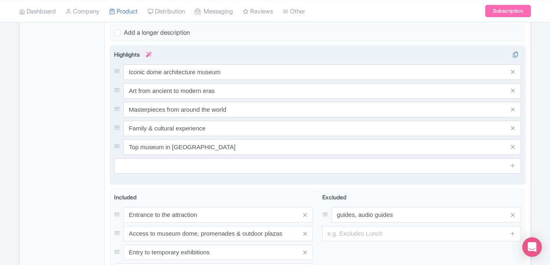
click at [247, 71] on div "Iconic dome architecture museum Art from ancient to modern eras Masterpieces fr…" at bounding box center [317, 109] width 407 height 91
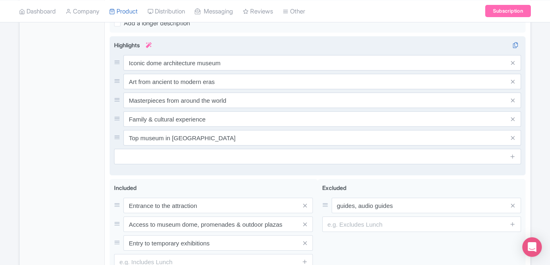
click at [247, 71] on div "Iconic dome architecture museum Art from ancient to modern eras Masterpieces fr…" at bounding box center [317, 100] width 407 height 91
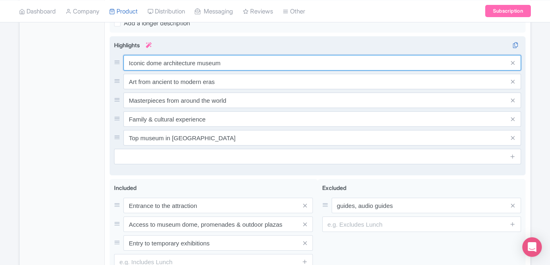
click at [245, 60] on input "Iconic dome architecture museum" at bounding box center [323, 62] width 398 height 15
paste input "Explore global art under a stunning dome"
type input "Explore global art under a stunning dome"
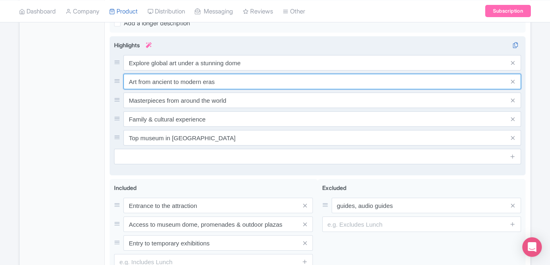
paste input "See masterpieces from ancient to modern"
type input "See masterpieces from ancient to modern"
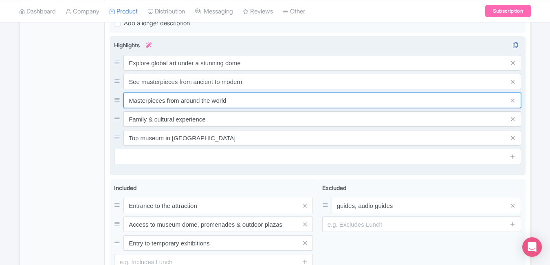
paste input "Enjoy floating museum’s waterfront views"
type input "Enjoy floating museum’s waterfront views"
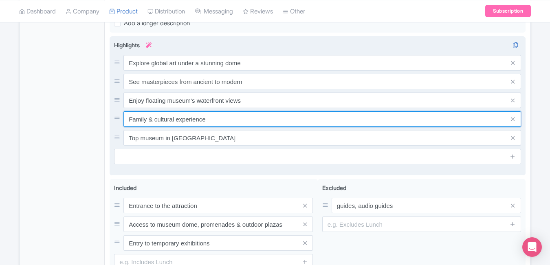
paste input "Visit iconic Saadiyat Island landmark"
type input "Visit iconic Saadiyat Island landmark"
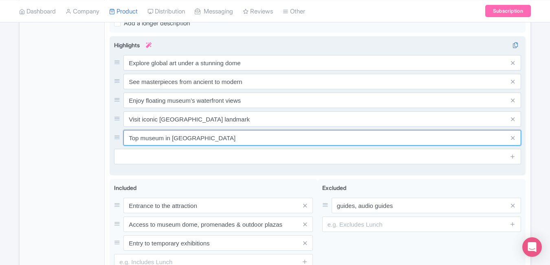
paste input "Skip-the-line Louvre Abu Dhabi tickets"
type input "Skip-the-line Louvre Abu Dhabi tickets"
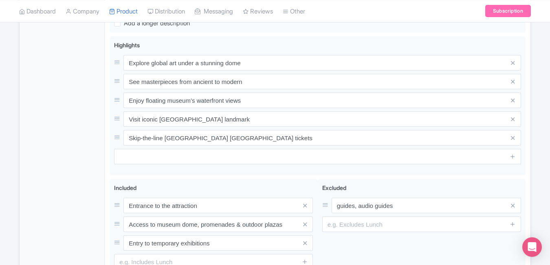
click at [52, 110] on div "General Booking Info Locations Settings Pricing Gallery Itinerary FAQs" at bounding box center [62, 63] width 85 height 503
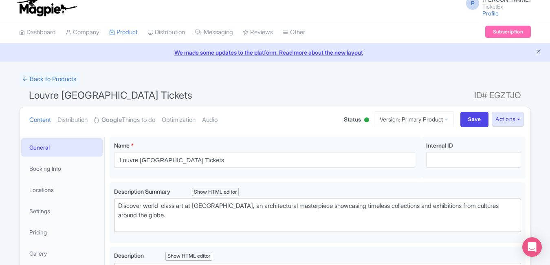
scroll to position [0, 0]
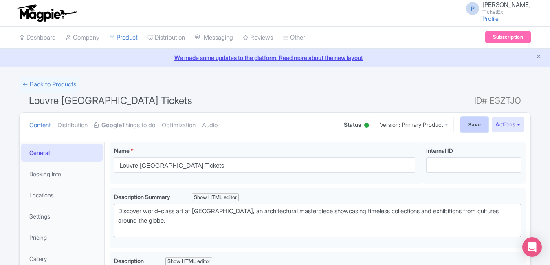
click at [467, 126] on input "Save" at bounding box center [475, 124] width 29 height 15
type input "Saving..."
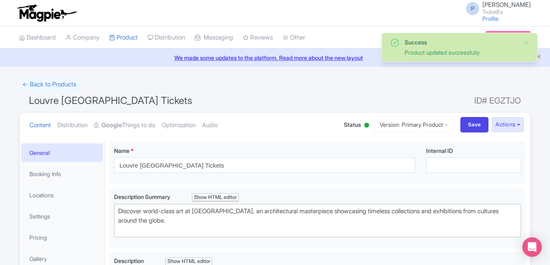
scroll to position [142, 0]
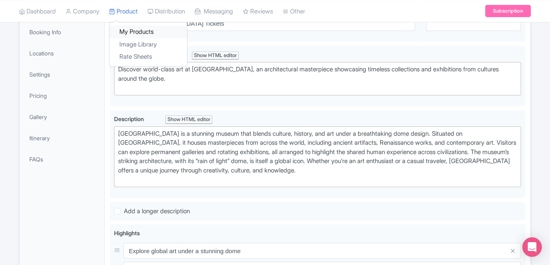
click at [132, 29] on link "My Products" at bounding box center [148, 32] width 77 height 13
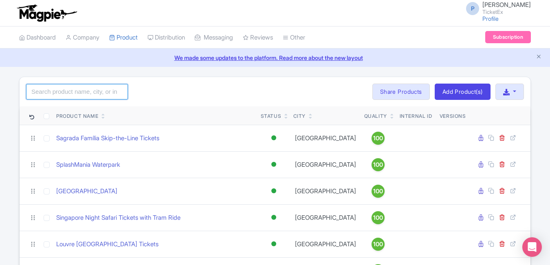
click at [112, 87] on input "search" at bounding box center [77, 91] width 102 height 15
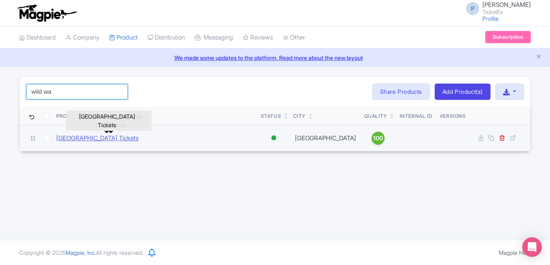
type input "wild wa"
click at [102, 139] on link "[GEOGRAPHIC_DATA] Tickets" at bounding box center [97, 138] width 82 height 9
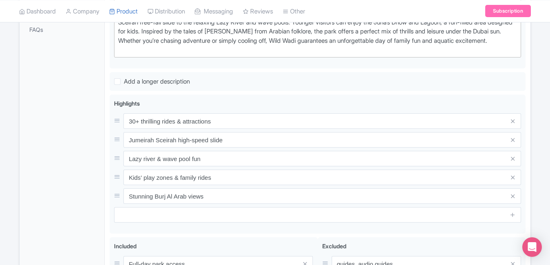
scroll to position [272, 0]
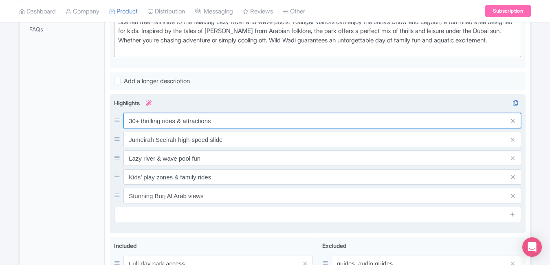
click at [222, 116] on input "30+ thrilling rides & attractions" at bounding box center [323, 120] width 398 height 15
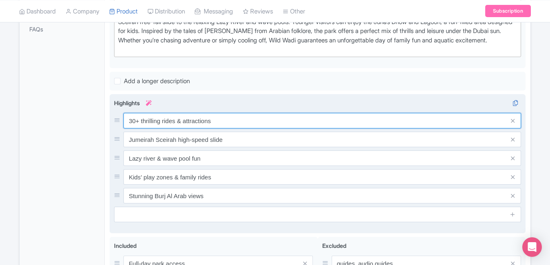
click at [222, 116] on input "30+ thrilling rides & attractions" at bounding box center [323, 120] width 398 height 15
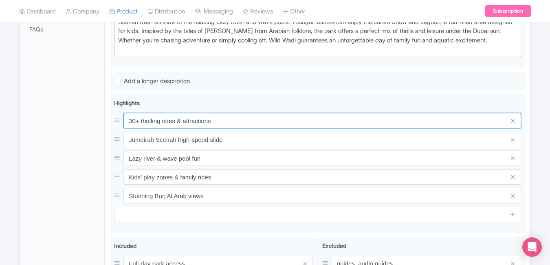
paste input "Iconic Dubai water adventure"
type input "Iconic Dubai water adventure"
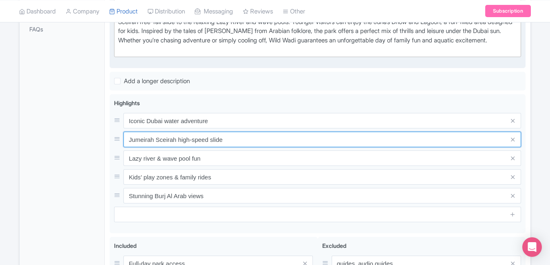
paste input "Thrilling rides & wave pools"
type input "Thrilling rides & wave pools"
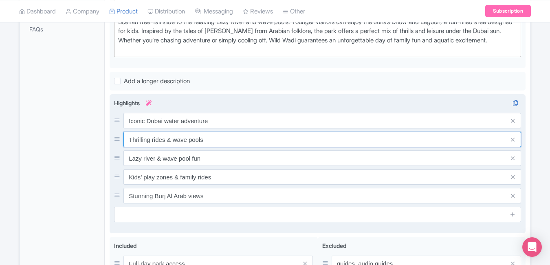
click at [250, 140] on input "Thrilling rides & wave pools" at bounding box center [323, 139] width 398 height 15
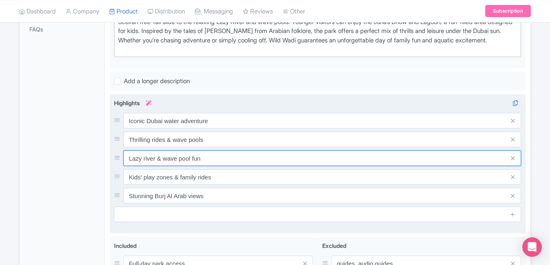
paste input "Family fun with stunning Burj views"
type input "Family fun with stunning Burj views"
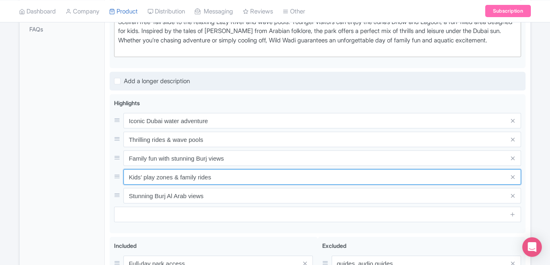
paste input "Lazy river & adrenaline sl"
type input "Lazy river & adrenaline slides"
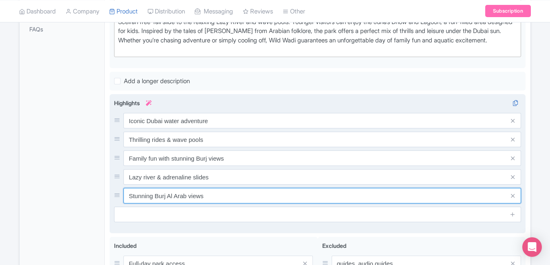
paste input "Perfect summer escape spot"
type input "Perfect summer escape spot"
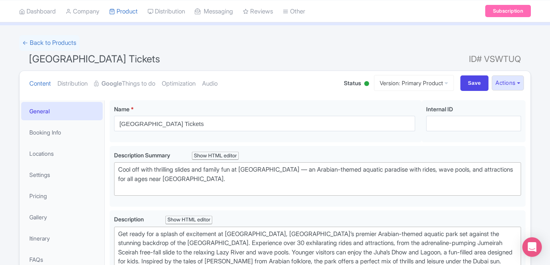
scroll to position [0, 0]
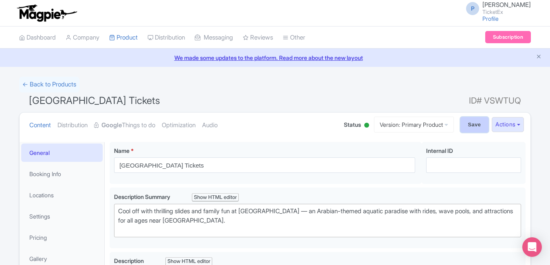
click at [469, 120] on input "Save" at bounding box center [475, 124] width 29 height 15
type input "Saving..."
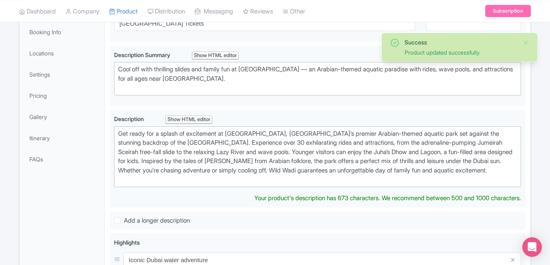
click at [0, 0] on link "My Products" at bounding box center [0, 0] width 0 height 0
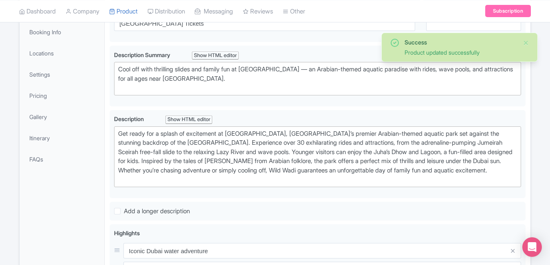
scroll to position [142, 0]
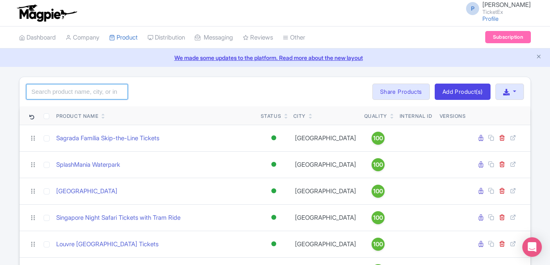
drag, startPoint x: 0, startPoint y: 0, endPoint x: 58, endPoint y: 91, distance: 108.1
click at [58, 91] on input "search" at bounding box center [77, 91] width 102 height 15
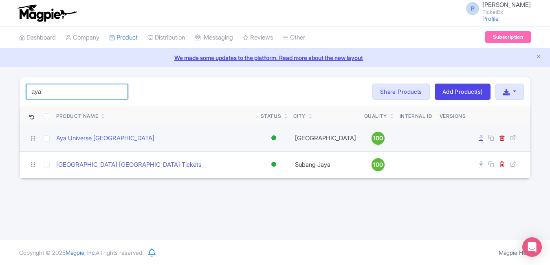
type input "aya"
click at [21, 135] on td at bounding box center [30, 138] width 20 height 27
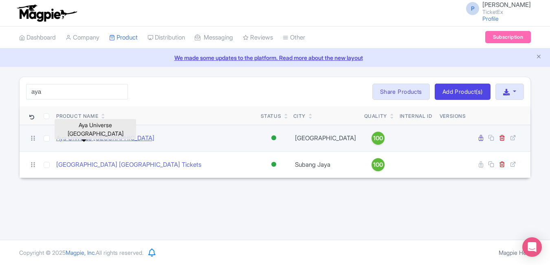
click at [86, 139] on link "Aya Universe [GEOGRAPHIC_DATA]" at bounding box center [105, 138] width 98 height 9
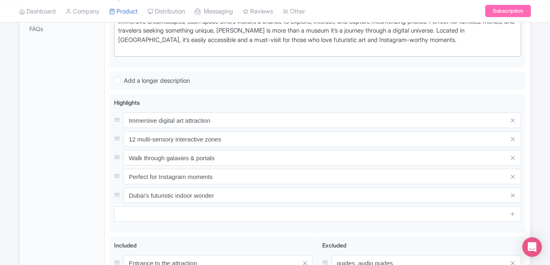
scroll to position [275, 0]
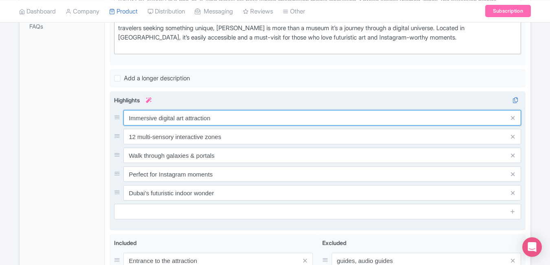
click at [228, 121] on input "Immersive digital art attraction" at bounding box center [323, 117] width 398 height 15
click at [228, 118] on input "Immersive digital art attraction" at bounding box center [323, 117] width 398 height 15
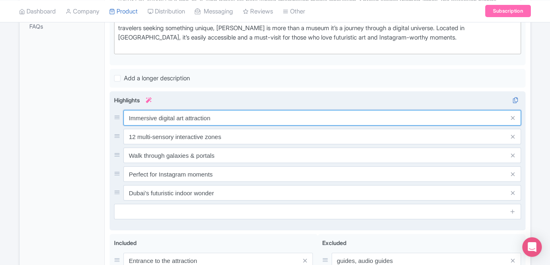
paste input "world"
type input "Immersive digital art world"
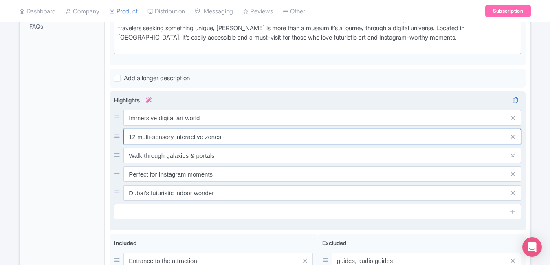
click at [232, 133] on input "12 multi-sensory interactive zones" at bounding box center [323, 136] width 398 height 15
paste input "Futuristic light & sound"
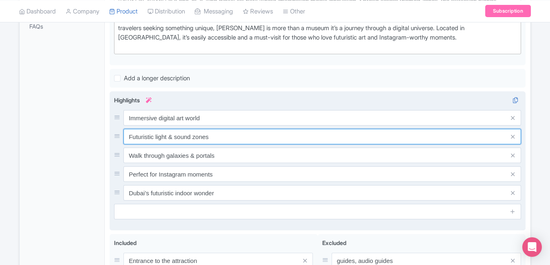
type input "Futuristic light & sound zones"
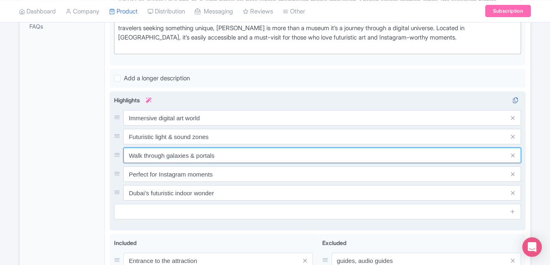
paste input "lowing galaxie"
type input "Walk through glowing galaxies"
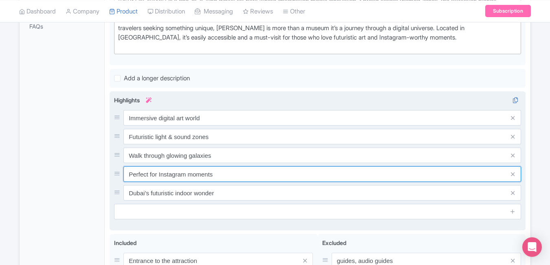
paste input "sho"
type input "Perfect for Instagram shots"
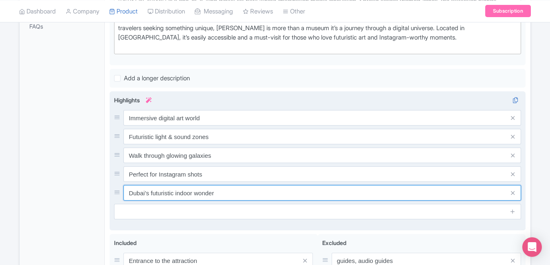
paste input "Unique Dubai indoor experience"
type input "Unique Dubai indoor experience"
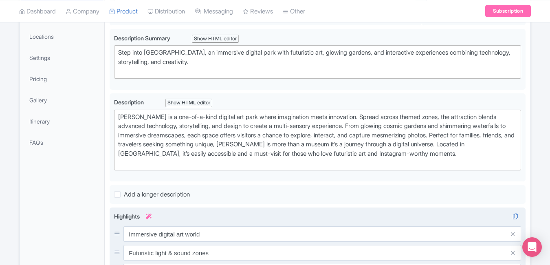
scroll to position [0, 0]
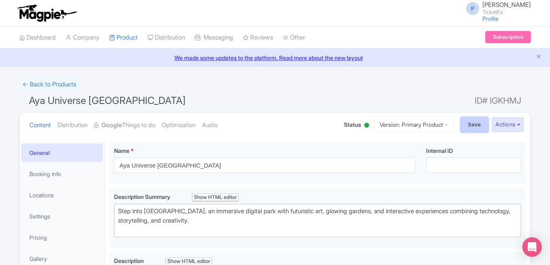
click at [472, 122] on input "Save" at bounding box center [475, 124] width 29 height 15
type input "Saving..."
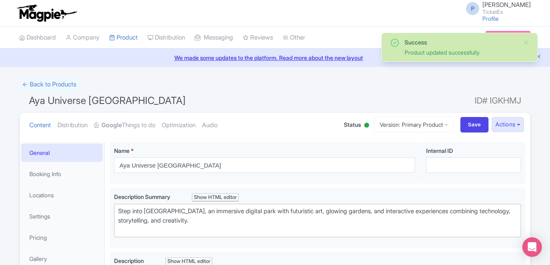
scroll to position [142, 0]
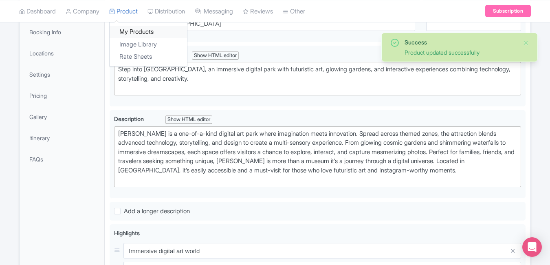
click at [135, 30] on link "My Products" at bounding box center [148, 32] width 77 height 13
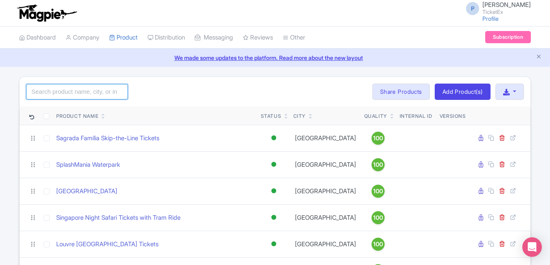
click at [88, 90] on input "search" at bounding box center [77, 91] width 102 height 15
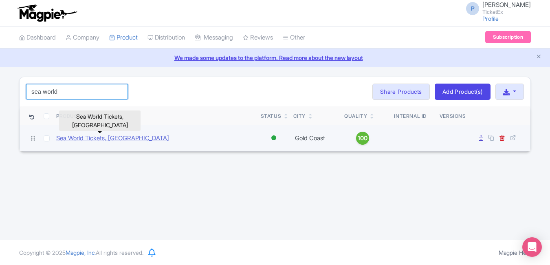
type input "sea world"
click at [92, 139] on link "Sea World Tickets, [GEOGRAPHIC_DATA]" at bounding box center [112, 138] width 113 height 9
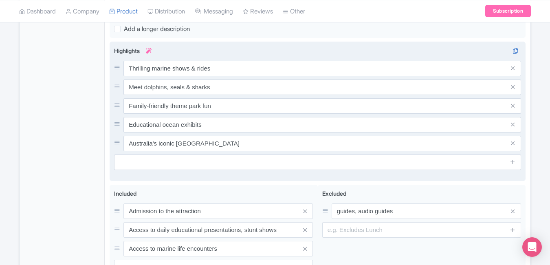
scroll to position [333, 0]
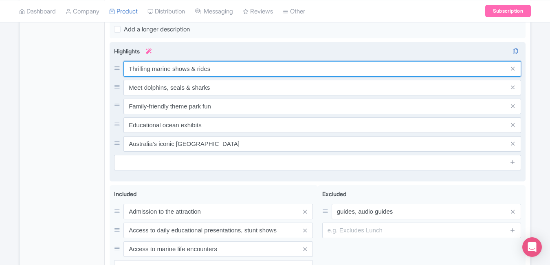
click at [233, 70] on input "Thrilling marine shows & rides" at bounding box center [323, 68] width 398 height 15
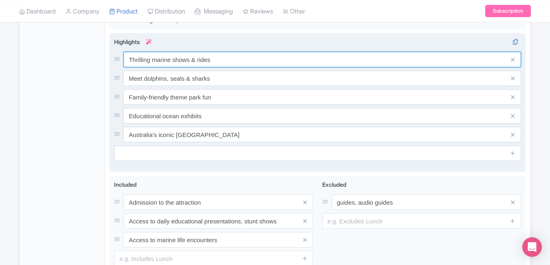
click at [233, 67] on input "Thrilling marine shows & rides" at bounding box center [323, 59] width 398 height 15
paste input "Ocean life & marine encounter"
type input "Ocean life & marine encounters"
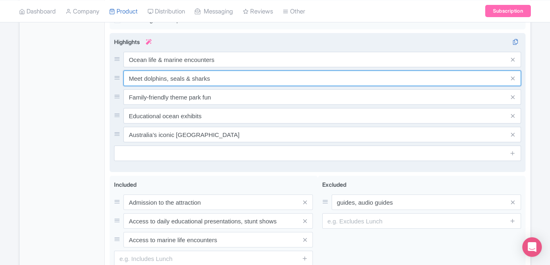
paste input "Dolphin & sea lion show"
type input "Dolphin & sea lion shows"
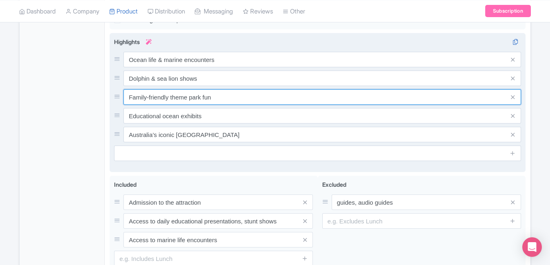
paste input "Exciting water rides & coasters"
type input "Exciting water rides & coasters"
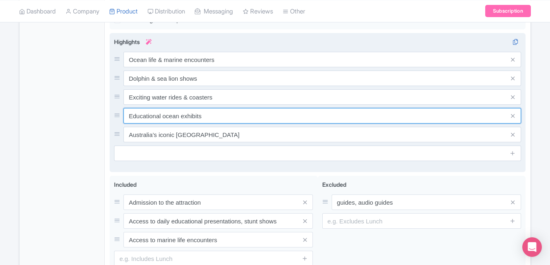
paste input "Family fun and education zone"
type input "Family fun and education zone"
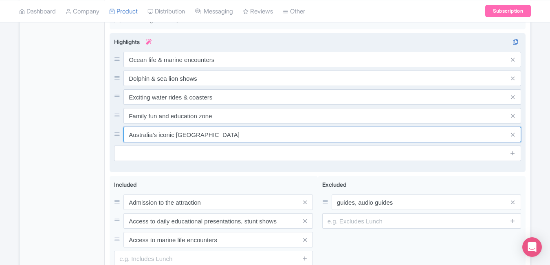
paste input "'s top marin"
type input "Australia's top marine park"
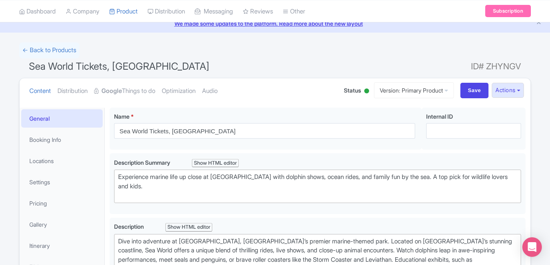
scroll to position [0, 0]
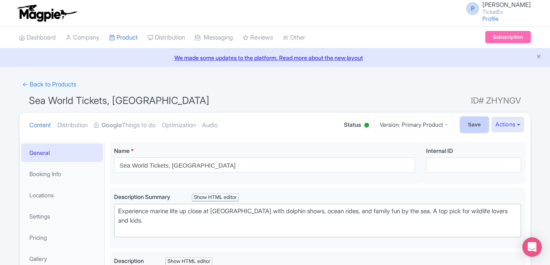
click at [469, 125] on input "Save" at bounding box center [475, 124] width 29 height 15
type input "Saving..."
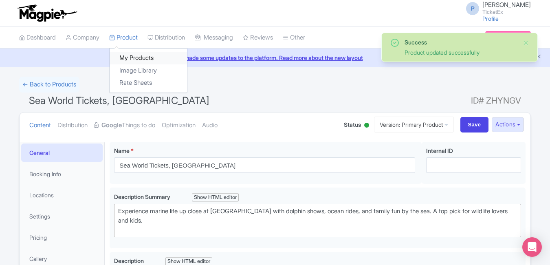
click at [136, 55] on link "My Products" at bounding box center [148, 58] width 77 height 13
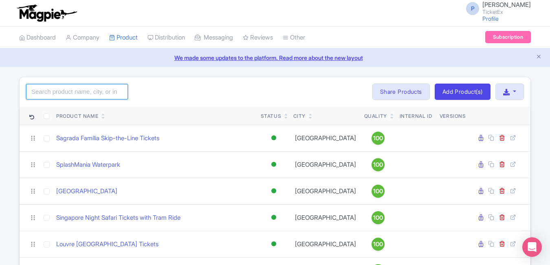
click at [110, 91] on input "search" at bounding box center [77, 91] width 102 height 15
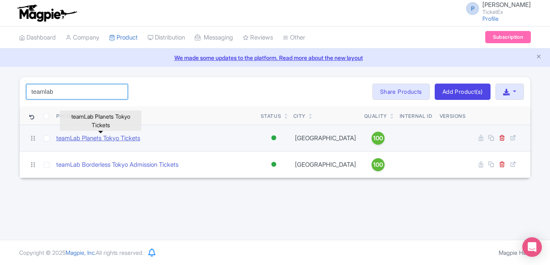
type input "teamlab"
click at [110, 138] on link "teamLab Planets Tokyo Tickets" at bounding box center [98, 138] width 84 height 9
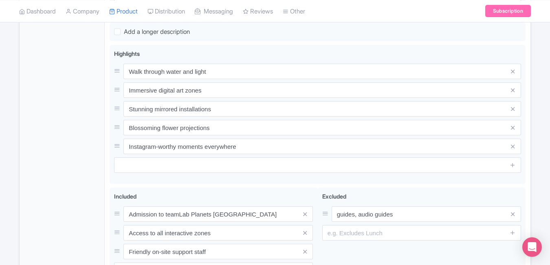
scroll to position [321, 0]
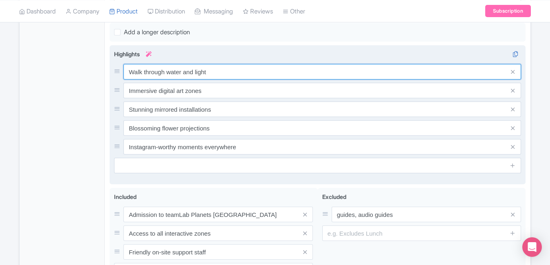
click at [245, 73] on input "Walk through water and light" at bounding box center [323, 71] width 398 height 15
paste input "digital water ar"
type input "Walk through digital water art"
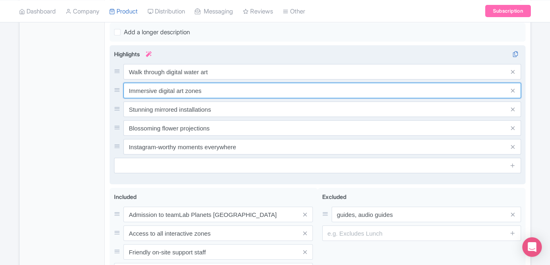
paste input "Stunning immersive experience"
type input "Stunning immersive experience"
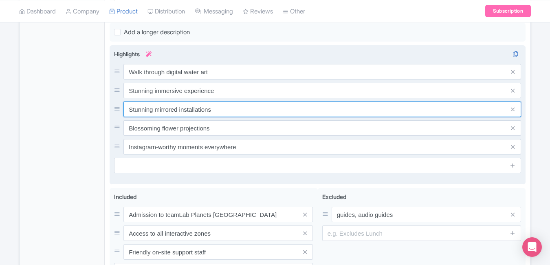
paste input "Interactive light"
type input "Interactive light installations"
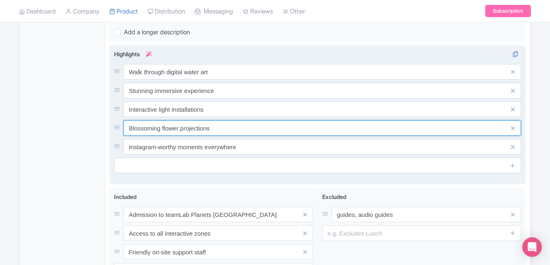
paste input "Instagram-worthy [GEOGRAPHIC_DATA] exhibit"
type input "Instagram-worthy Tokyo exhibit"
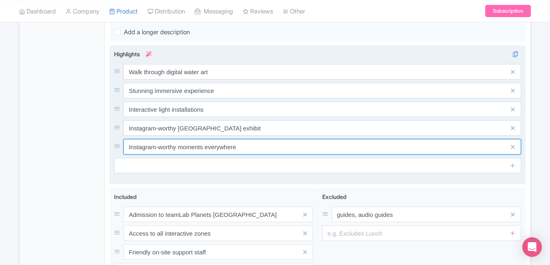
paste input "Global digital art sensation"
type input "Global digital art sensation"
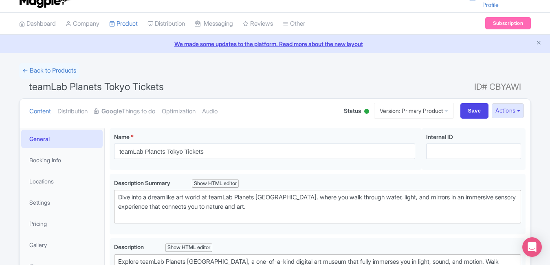
scroll to position [0, 0]
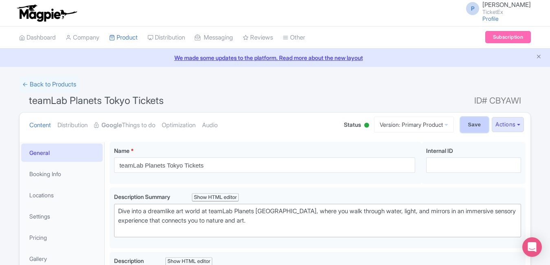
click at [465, 127] on input "Save" at bounding box center [475, 124] width 29 height 15
type input "Saving..."
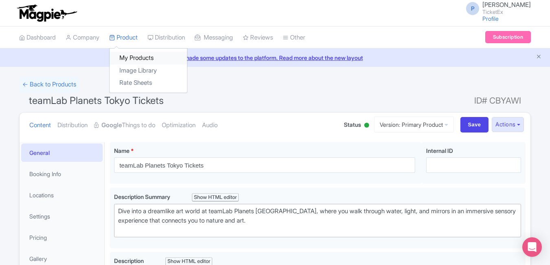
click at [140, 55] on link "My Products" at bounding box center [148, 58] width 77 height 13
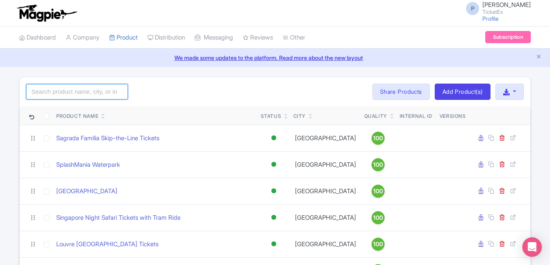
click at [108, 87] on input "search" at bounding box center [77, 91] width 102 height 15
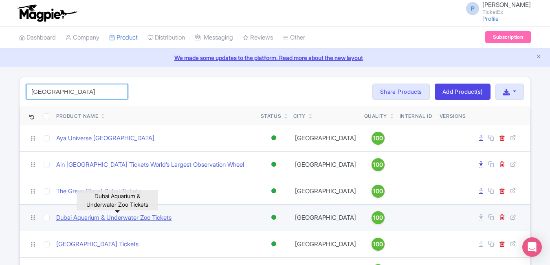
type input "[GEOGRAPHIC_DATA]"
click at [167, 220] on link "Dubai Aquarium & Underwater Zoo Tickets" at bounding box center [113, 217] width 115 height 9
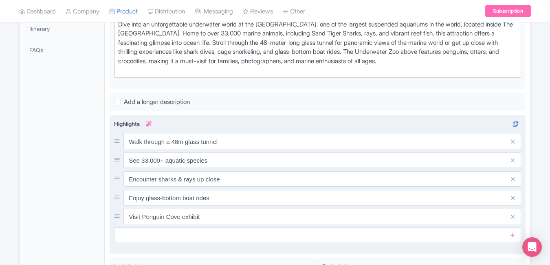
scroll to position [251, 0]
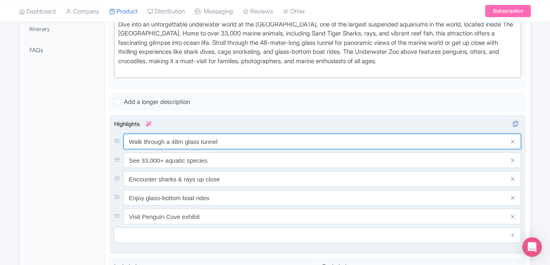
click at [249, 137] on input "Walk through a 48m glass tunnel" at bounding box center [323, 141] width 398 height 15
paste input "Explore 140+ marine species"
type input "Explore 140+ marine species"
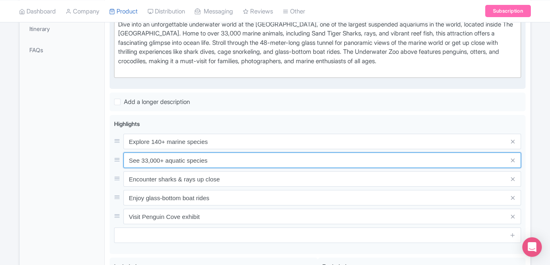
paste input "Walk through underwater tunnel"
type input "Walk through underwater tunnel"
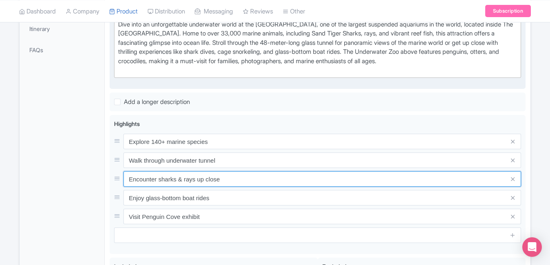
paste input "See"
type input "See sharks & rays up close"
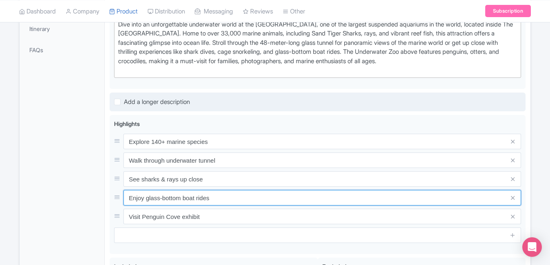
paste input "Located in Dubai Mall"
type input "Located in Dubai Mall"
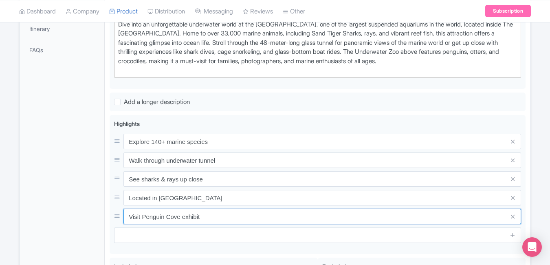
paste input "Family-friendly aquatic adventure"
type input "Family-friendly aquatic adventure"
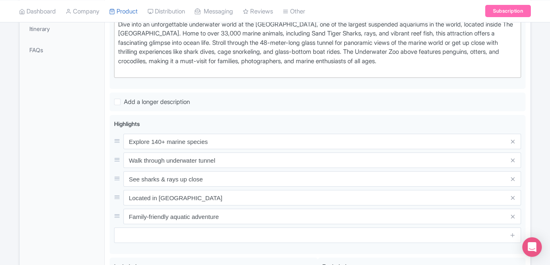
click at [35, 172] on div "General Booking Info Locations Settings Pricing Gallery Itinerary FAQs" at bounding box center [62, 142] width 85 height 503
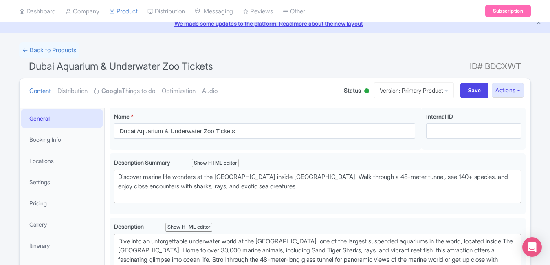
scroll to position [0, 0]
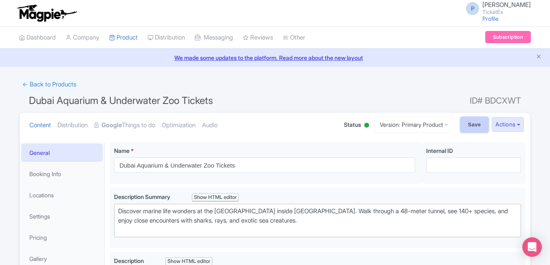
click at [464, 122] on input "Save" at bounding box center [475, 124] width 29 height 15
type input "Saving..."
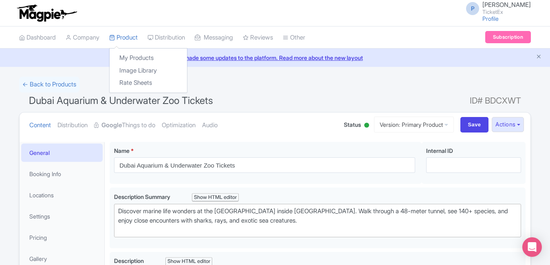
click at [135, 51] on div "My Products Image Library Rate Sheets" at bounding box center [148, 70] width 78 height 45
click at [135, 56] on link "My Products" at bounding box center [148, 58] width 77 height 13
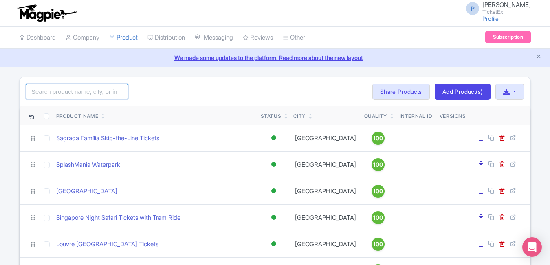
click at [85, 84] on input "search" at bounding box center [77, 91] width 102 height 15
type input "van g"
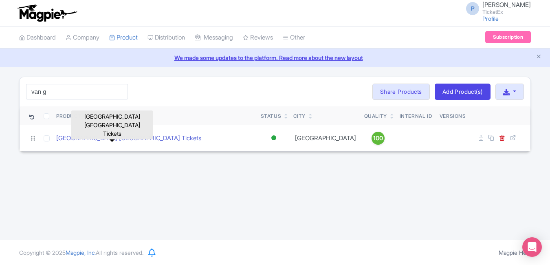
click at [88, 138] on link "[GEOGRAPHIC_DATA] [GEOGRAPHIC_DATA] Tickets" at bounding box center [128, 138] width 145 height 9
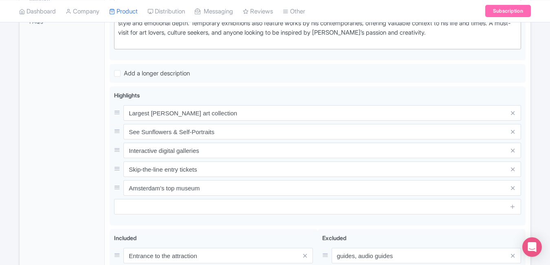
scroll to position [302, 0]
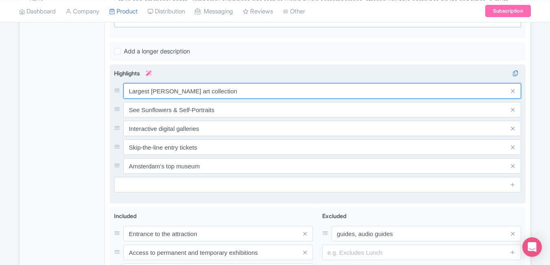
click at [235, 91] on input "Largest [PERSON_NAME] art collection" at bounding box center [323, 90] width 398 height 15
paste input "Masterpieces of [PERSON_NAME]"
type input "Masterpieces of [PERSON_NAME]"
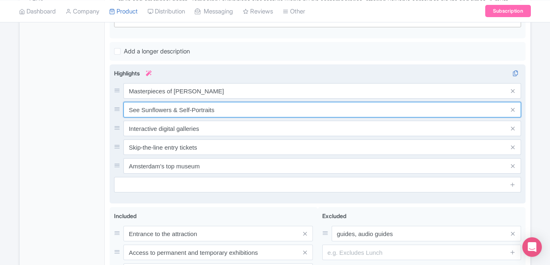
paste input "Explore iconic painting"
type input "Explore iconic paintings"
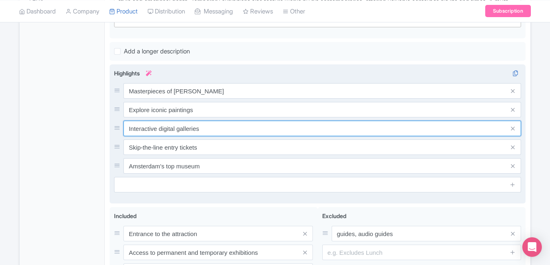
paste input "Learn about artist’s life"
type input "Learn about artist’s life"
click at [219, 122] on input "Learn about artist’s life" at bounding box center [323, 128] width 398 height 15
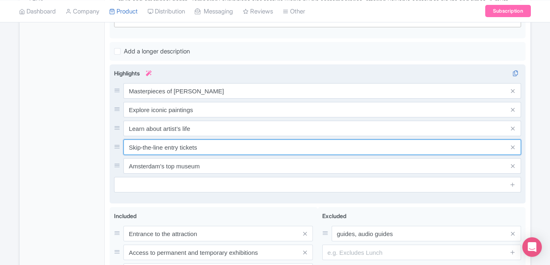
paste input "Must-see [GEOGRAPHIC_DATA] attraction"
type input "Must-see [GEOGRAPHIC_DATA] attraction"
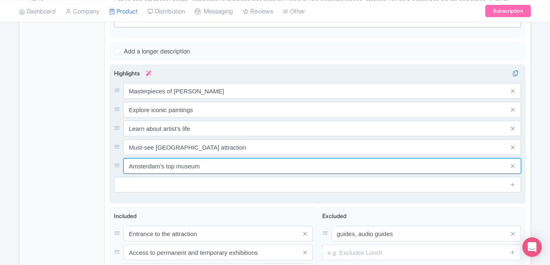
paste input "Immersive art experience"
type input "Immersive art experience"
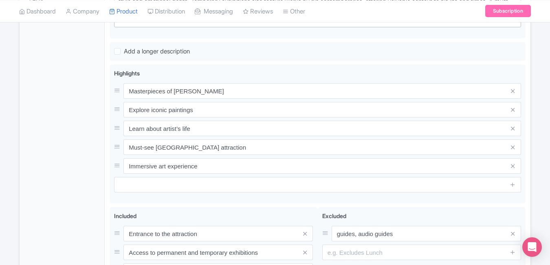
click at [88, 130] on div "General Booking Info Locations Settings Pricing Gallery Itinerary FAQs" at bounding box center [62, 91] width 85 height 503
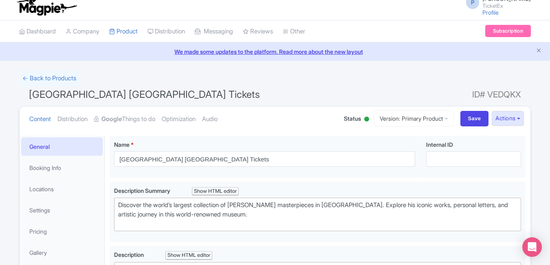
scroll to position [0, 0]
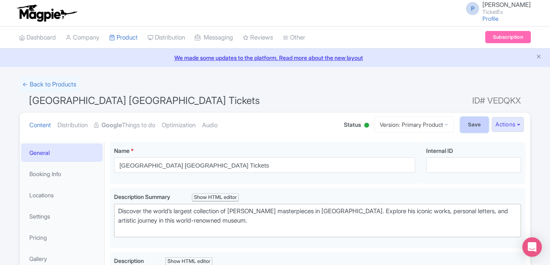
click at [467, 118] on input "Save" at bounding box center [475, 124] width 29 height 15
type input "Saving..."
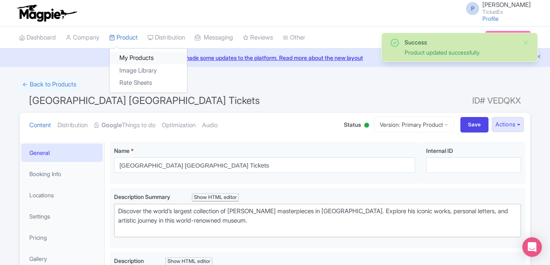
click at [132, 55] on link "My Products" at bounding box center [148, 58] width 77 height 13
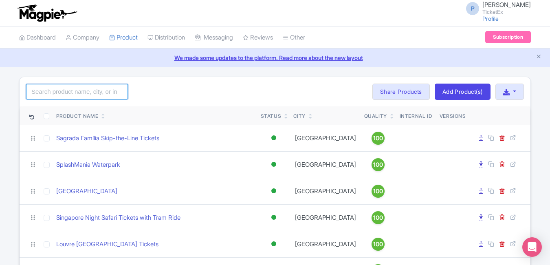
click at [104, 95] on input "search" at bounding box center [77, 91] width 102 height 15
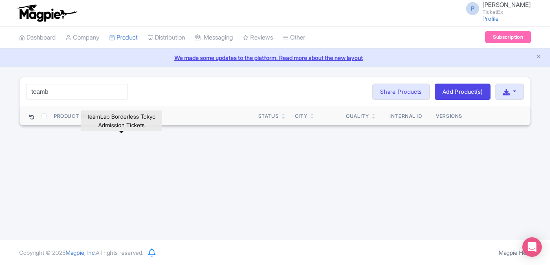
click at [96, 135] on div "P [PERSON_NAME] TicketEx Profile Users Settings Sign out Dashboard Company Prod…" at bounding box center [275, 120] width 550 height 240
click at [75, 95] on input "teamb" at bounding box center [77, 91] width 102 height 15
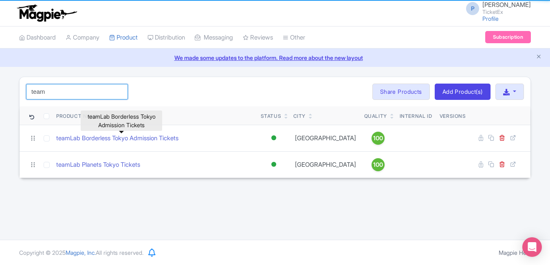
type input "team"
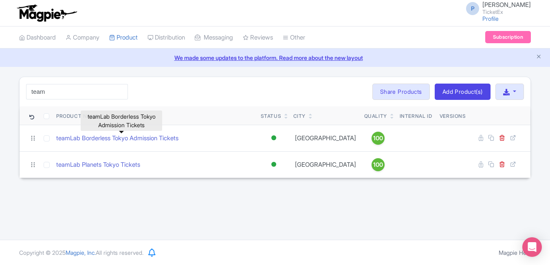
click at [191, 106] on th "Product Name" at bounding box center [155, 115] width 205 height 19
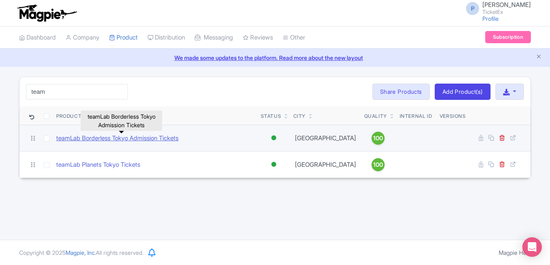
click at [168, 137] on link "teamLab Borderless Tokyo Admission Tickets" at bounding box center [117, 138] width 122 height 9
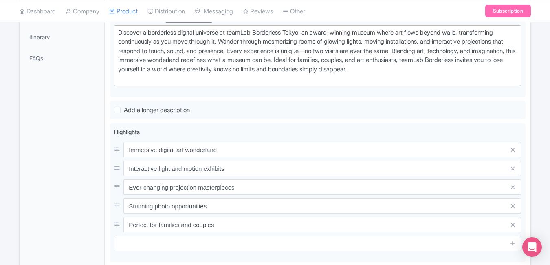
scroll to position [287, 0]
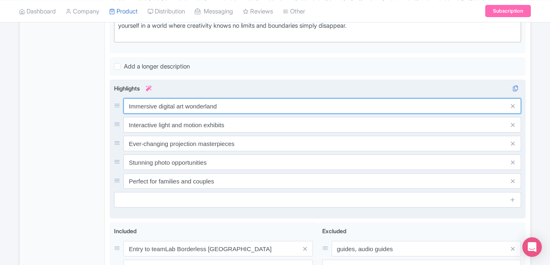
click at [258, 102] on input "Immersive digital art wonderland" at bounding box center [323, 105] width 398 height 15
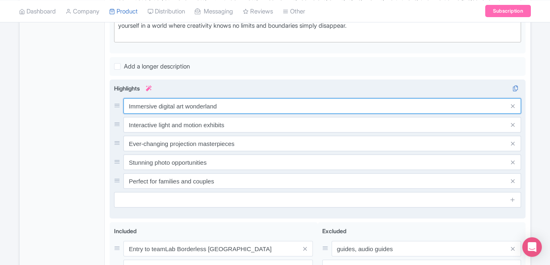
click at [258, 102] on input "Immersive digital art wonderland" at bounding box center [323, 105] width 398 height 15
paste input "Boundless"
type input "Boundless digital art wonderland"
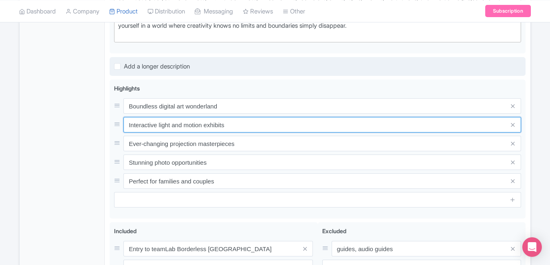
paste input "Ever-changing light installation"
type input "Ever-changing light installations"
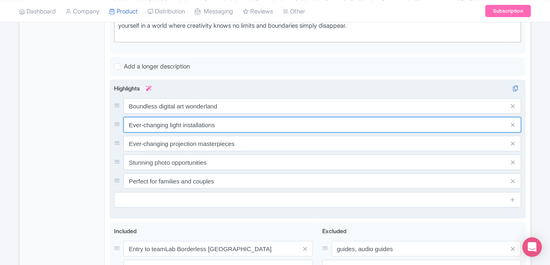
click at [237, 124] on input "Ever-changing light installations" at bounding box center [323, 124] width 398 height 15
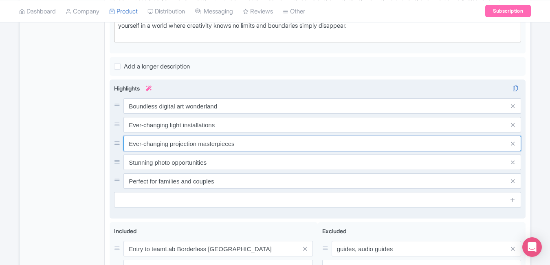
paste input "Tokyo’s top immersive attraction"
type input "Tokyo’s top immersive attraction"
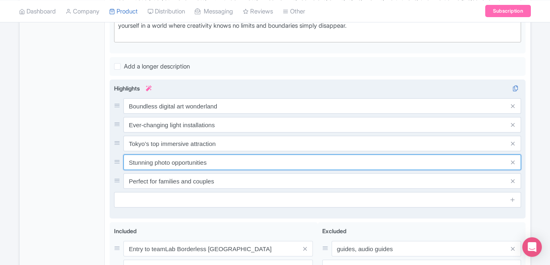
paste input "ep inside living artwork"
type input "Step inside living artworks"
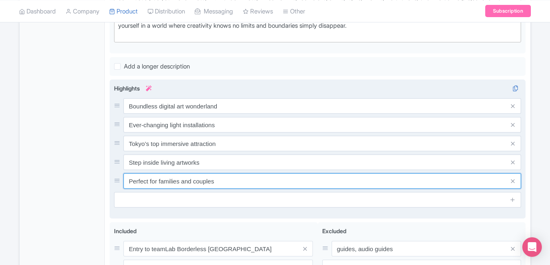
paste input "art & tech lover"
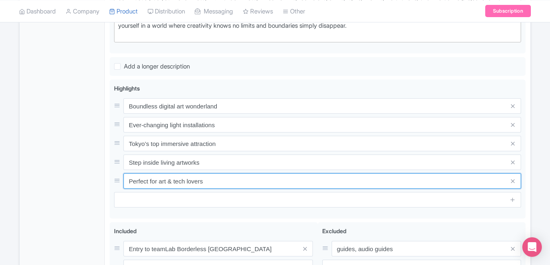
type input "Perfect for art & tech lovers"
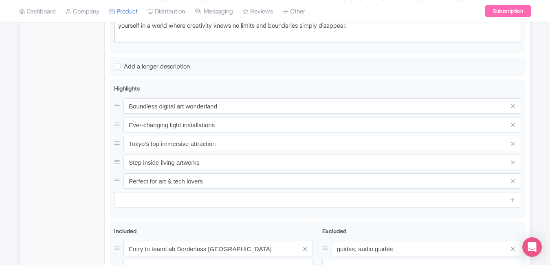
click at [67, 123] on div "General Booking Info Locations Settings Pricing Gallery Itinerary FAQs" at bounding box center [62, 106] width 85 height 503
click at [75, 145] on div "General Booking Info Locations Settings Pricing Gallery Itinerary FAQs" at bounding box center [62, 106] width 85 height 503
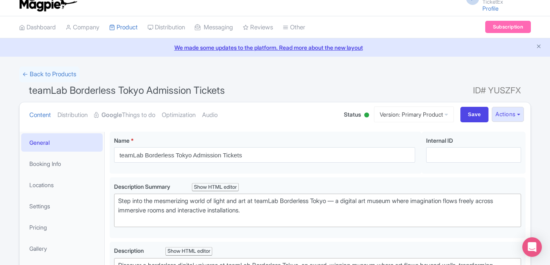
scroll to position [0, 0]
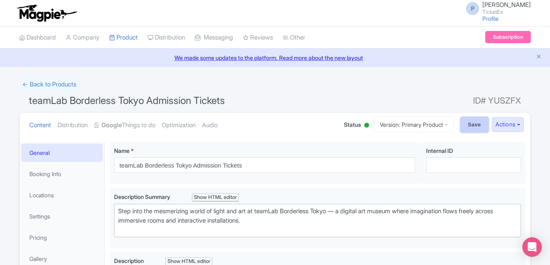
click at [462, 128] on input "Save" at bounding box center [475, 124] width 29 height 15
type input "Saving..."
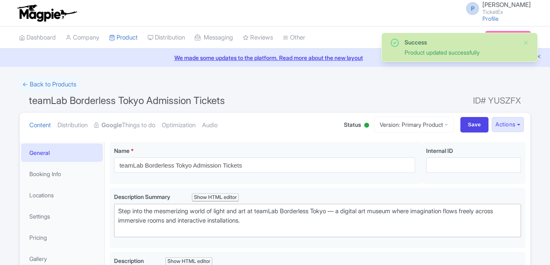
scroll to position [142, 0]
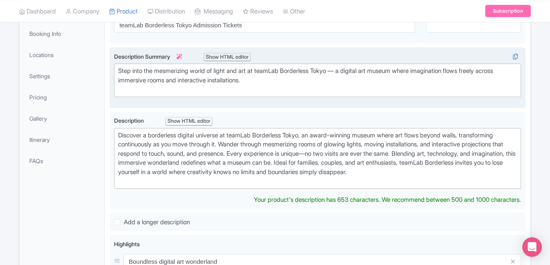
type trix-editor "<div>Discover a borderless digital universe at teamLab Borderless Tokyo, an awa…"
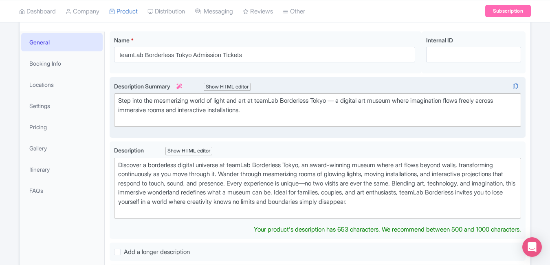
scroll to position [0, 0]
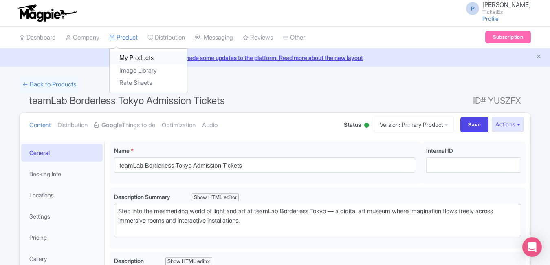
click at [139, 52] on link "My Products" at bounding box center [148, 58] width 77 height 13
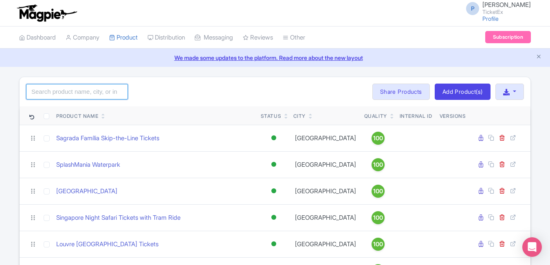
click at [80, 93] on input "search" at bounding box center [77, 91] width 102 height 15
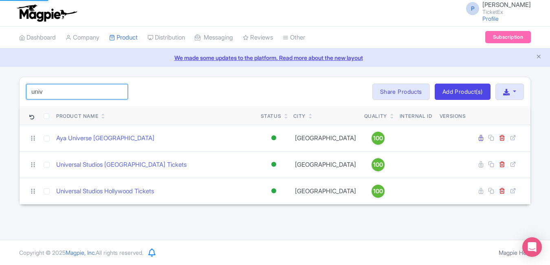
type input "univ"
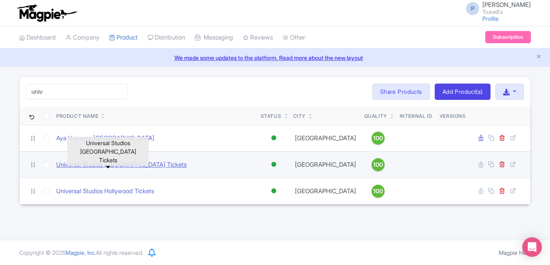
click at [106, 168] on link "Universal Studios [GEOGRAPHIC_DATA] Tickets" at bounding box center [121, 164] width 130 height 9
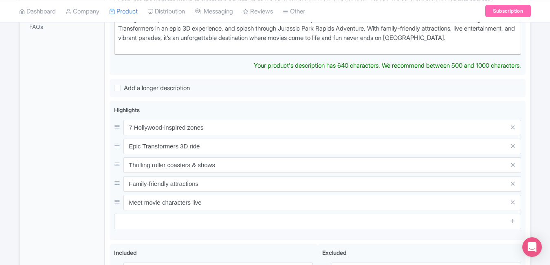
scroll to position [276, 0]
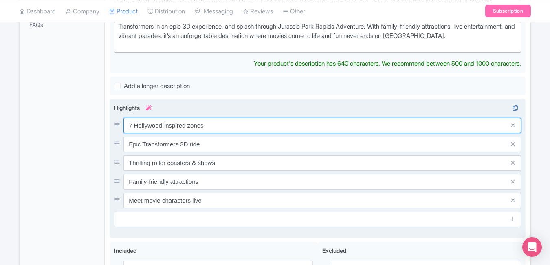
click at [228, 128] on div "7 Hollywood-inspired zones Epic Transformers 3D ride Thrilling roller coasters …" at bounding box center [317, 163] width 407 height 91
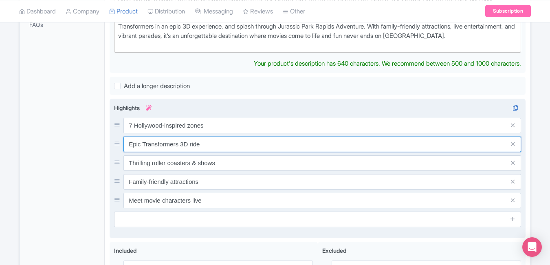
click at [228, 137] on input "Epic Transformers 3D ride" at bounding box center [323, 144] width 398 height 15
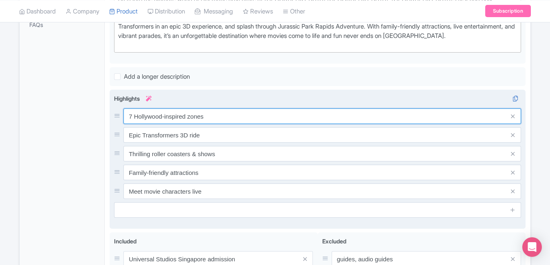
click at [223, 117] on input "7 Hollywood-inspired zones" at bounding box center [323, 115] width 398 height 15
paste input "Epic movie-themed rid"
type input "Epic movie-themed rides"
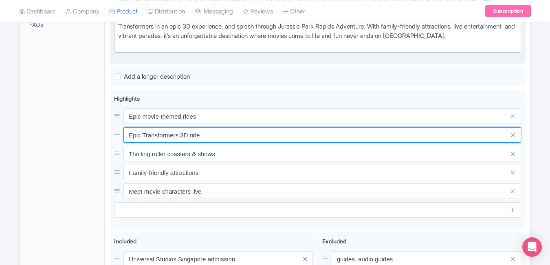
paste input "Meet your favorite characters"
type input "Meet your favorite characters"
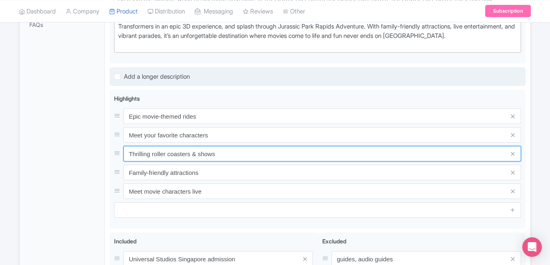
paste input "shows & 3D experience"
type input "Thrilling shows & 3D experiences"
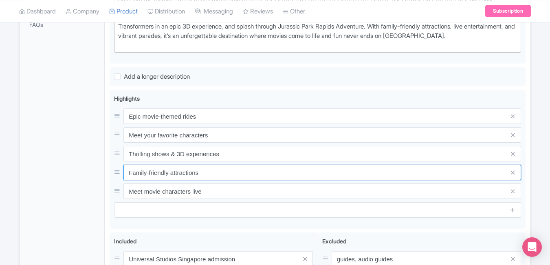
paste input "un for all ages & familie"
type input "Fun for all ages & families"
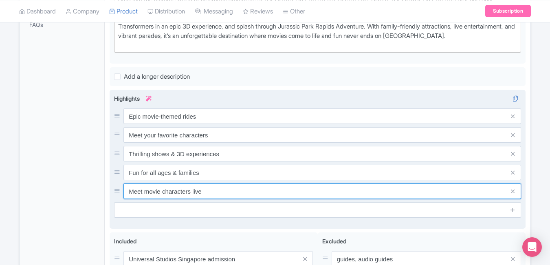
paste input "Southeast Asia’s top theme park"
type input "Southeast Asia’s top theme park"
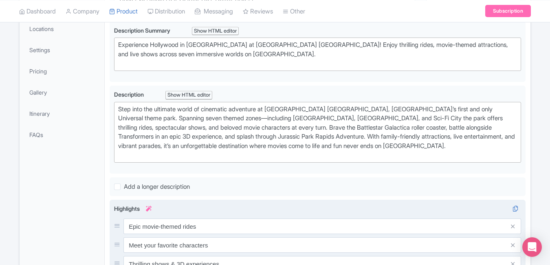
scroll to position [0, 0]
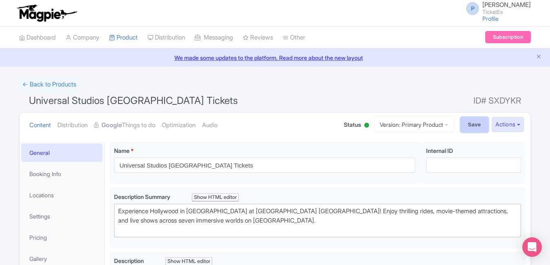
click at [461, 120] on input "Save" at bounding box center [475, 124] width 29 height 15
type input "Saving..."
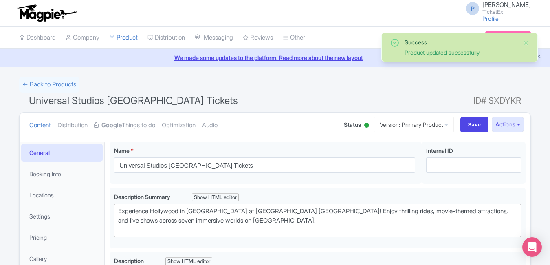
scroll to position [142, 0]
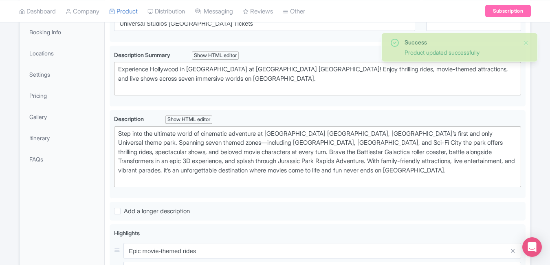
type trix-editor "<div>Step into the ultimate world of cinematic adventure at [GEOGRAPHIC_DATA] […"
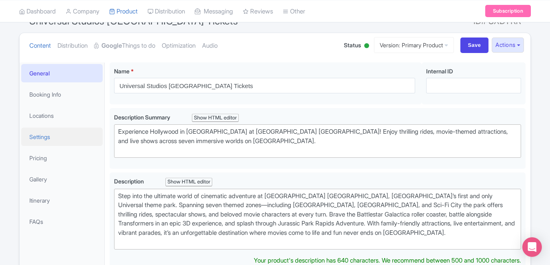
scroll to position [0, 0]
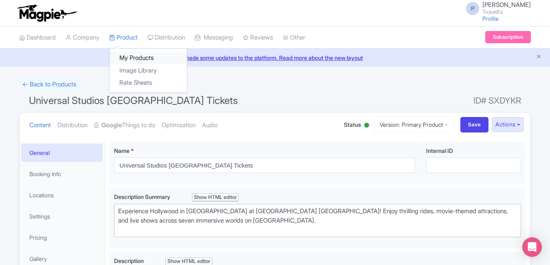
click at [126, 56] on link "My Products" at bounding box center [148, 58] width 77 height 13
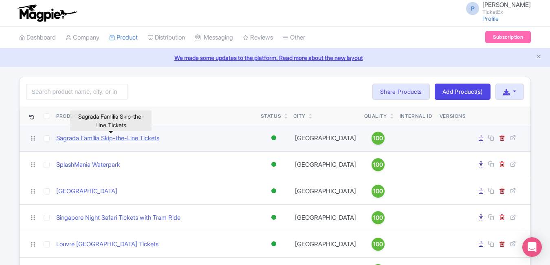
click at [147, 137] on link "Sagrada Família Skip-the-Line Tickets" at bounding box center [107, 138] width 103 height 9
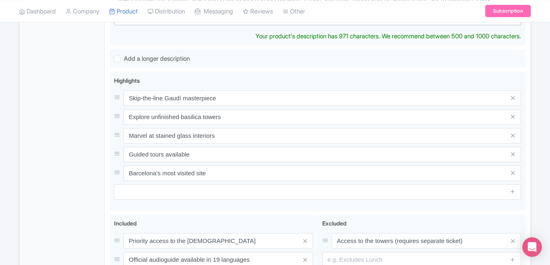
scroll to position [312, 0]
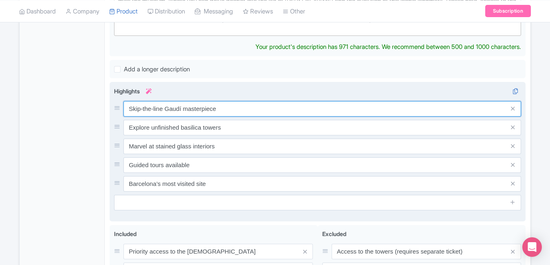
click at [249, 113] on div "Skip-the-line Gaudí masterpiece Explore unfinished basilica towers Marvel at st…" at bounding box center [317, 146] width 407 height 91
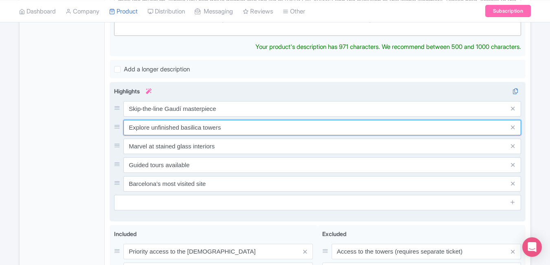
click at [249, 120] on input "Explore unfinished basilica towers" at bounding box center [323, 127] width 398 height 15
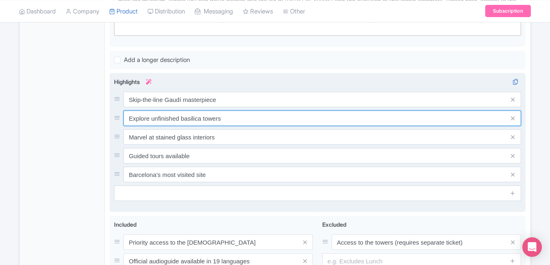
click at [249, 113] on input "Explore unfinished basilica towers" at bounding box center [323, 118] width 398 height 15
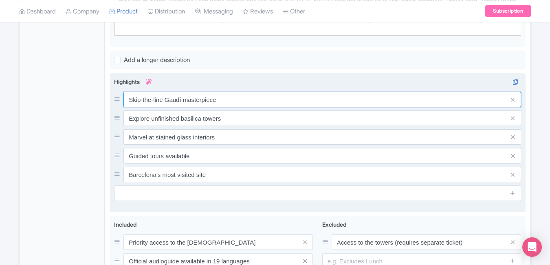
click at [242, 98] on input "Skip-the-line Gaudí masterpiece" at bounding box center [323, 99] width 398 height 15
paste input "Antoni Gaudí’s iconic"
type input "Antoni Gaudí’s iconic masterpiece"
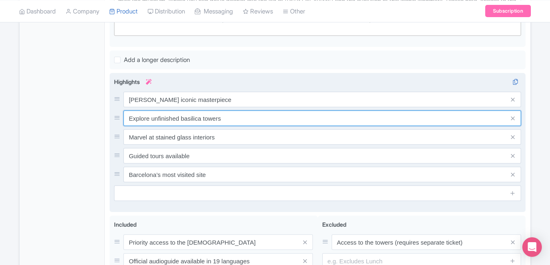
paste input "Marvel at intricate architecture"
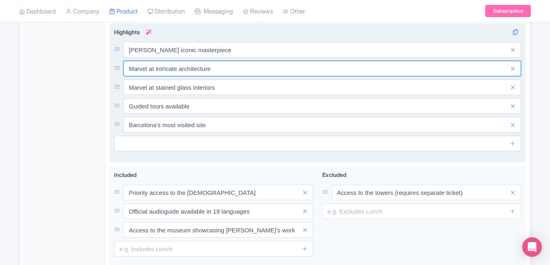
scroll to position [379, 0]
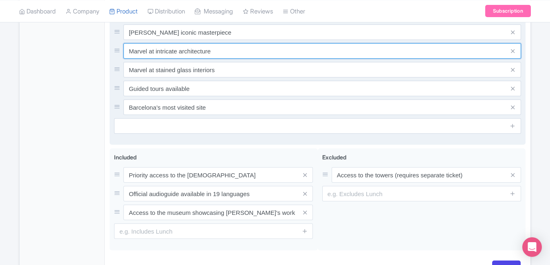
type input "Marvel at intricate architecture"
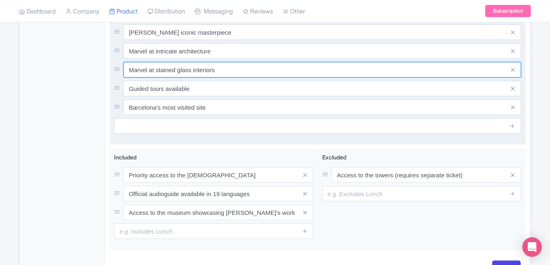
paste input "Skip the long waiting line"
type input "Skip the long waiting lines"
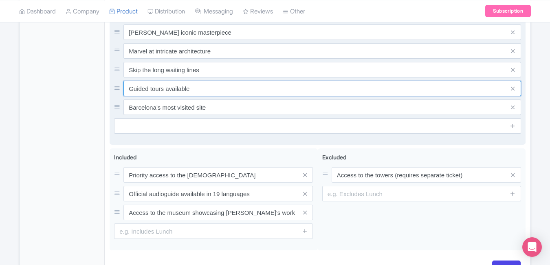
paste input "Panoramic views of Barcelona"
type input "Panoramic views of Barcelona"
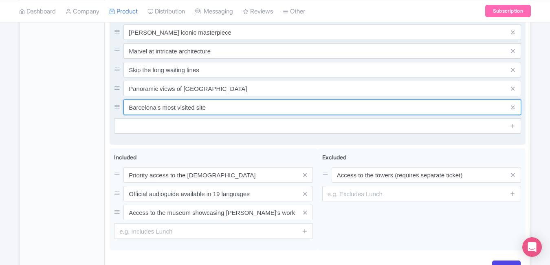
paste input "UNESCO World Heritage landmark"
type input "UNESCO World Heritage landmark"
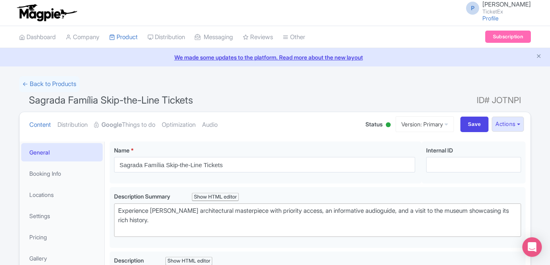
scroll to position [0, 0]
click at [466, 124] on input "Save" at bounding box center [475, 124] width 29 height 15
type input "Saving..."
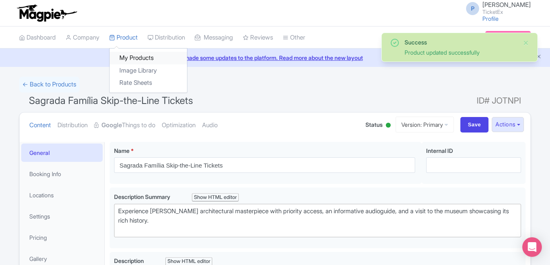
click at [137, 55] on link "My Products" at bounding box center [148, 58] width 77 height 13
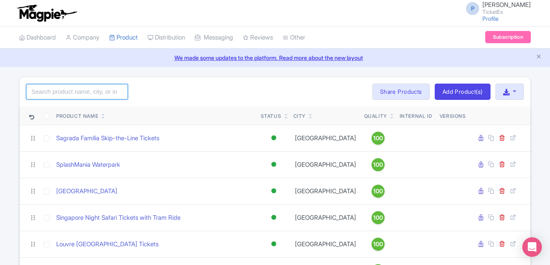
click at [101, 95] on input "search" at bounding box center [77, 91] width 102 height 15
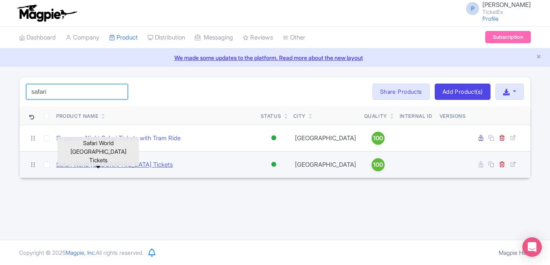
type input "safari"
click at [98, 160] on link "Safari World [GEOGRAPHIC_DATA] Tickets" at bounding box center [114, 164] width 117 height 9
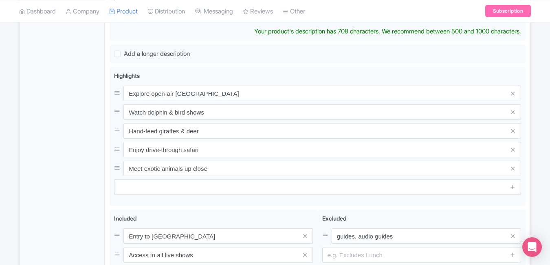
scroll to position [317, 0]
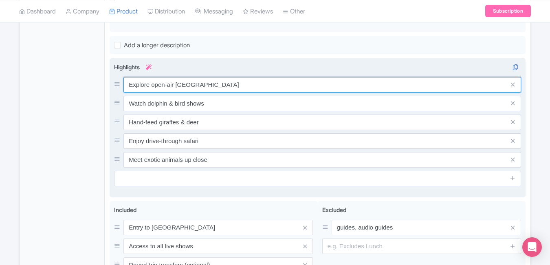
click at [248, 91] on input "Explore open-air Safari Park" at bounding box center [323, 84] width 398 height 15
paste input "Thailand’s ultimate wildlife p"
type input "Thailand’s ultimate wildlife park"
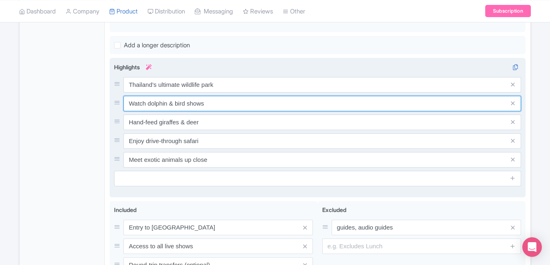
paste input "Safari drive through animal zone"
type input "Safari drive through animal zones"
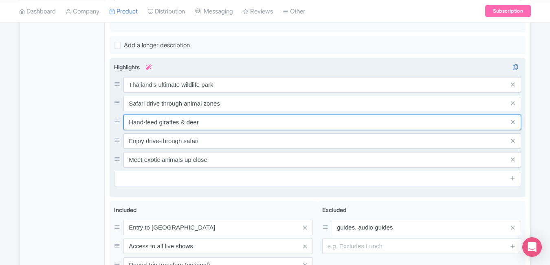
paste input "Marine Park live animal shows"
type input "Marine Park live animal shows"
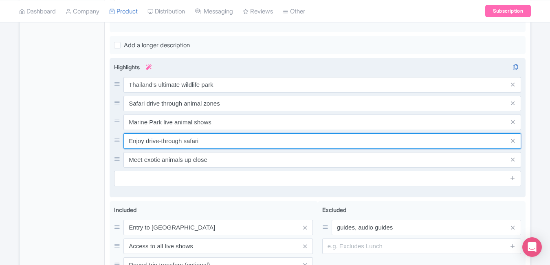
paste input "Perfect family day outing"
type input "Perfect family day outing"
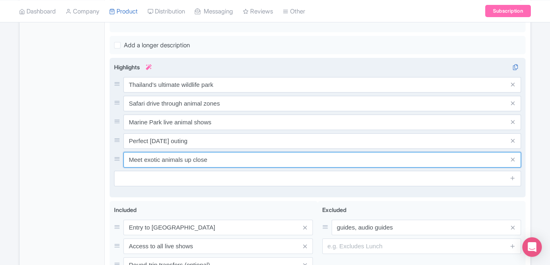
paste input "Fun mix of adventure & wildlif"
type input "Fun mix of adventure & wildlife"
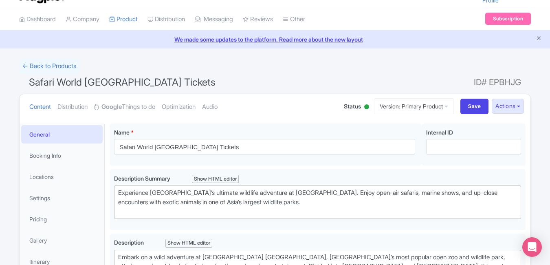
scroll to position [0, 0]
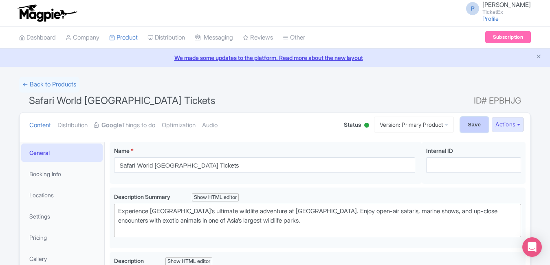
click at [474, 128] on input "Save" at bounding box center [475, 124] width 29 height 15
type input "Saving..."
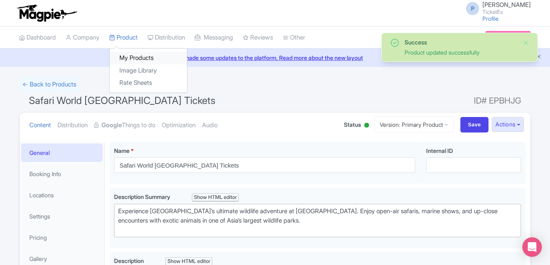
click at [134, 57] on link "My Products" at bounding box center [148, 58] width 77 height 13
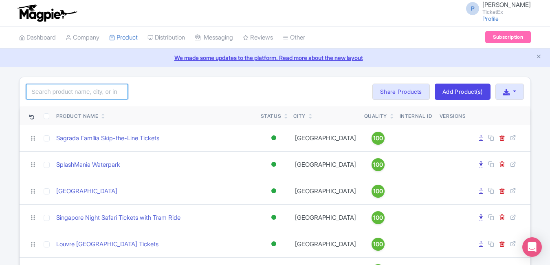
click at [104, 91] on input "search" at bounding box center [77, 91] width 102 height 15
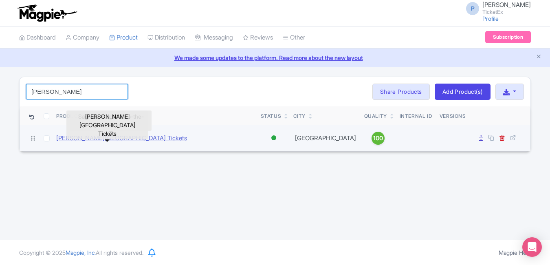
type input "anne"
click at [103, 139] on link "[PERSON_NAME][GEOGRAPHIC_DATA] Tickets" at bounding box center [121, 138] width 131 height 9
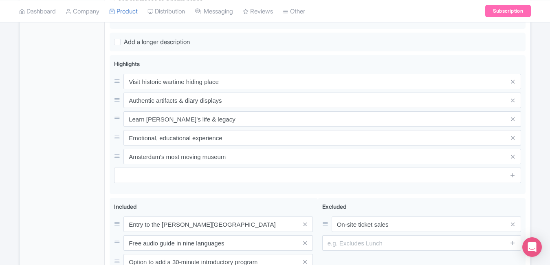
scroll to position [317, 0]
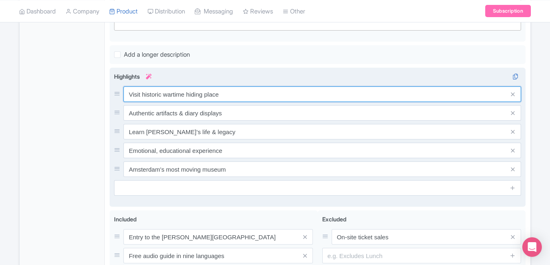
click at [252, 88] on input "Visit historic wartime hiding place" at bounding box center [323, 93] width 398 height 15
paste input "Explore [PERSON_NAME] secret annex"
type input "Explore [PERSON_NAME] secret annex"
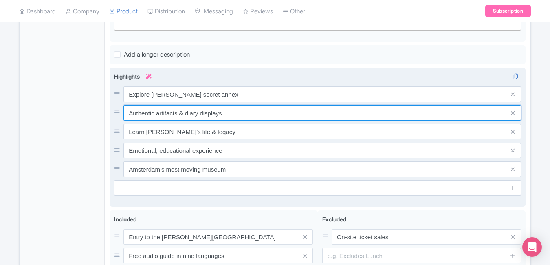
paste input "Learn powerful WWII history"
type input "Learn powerful WWII history"
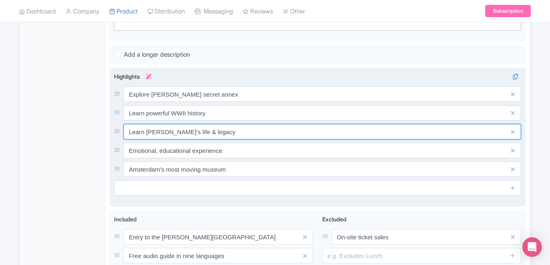
paste input "Authentic preserved museum site"
type input "Authentic preserved museum site"
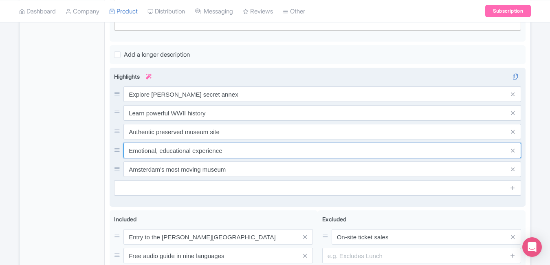
paste input "and educational visit"
type input "Emotional and educational visit"
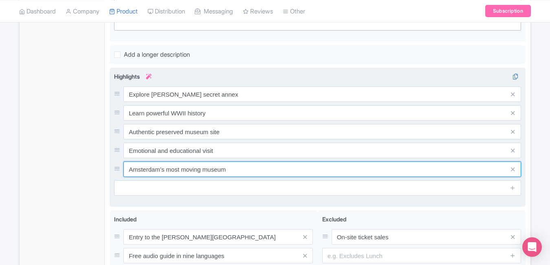
paste input "ust-see experience"
type input "Amsterdam’s must-see experience"
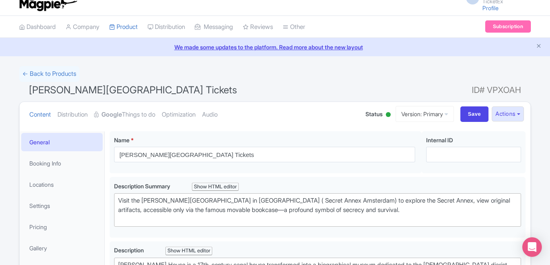
scroll to position [0, 0]
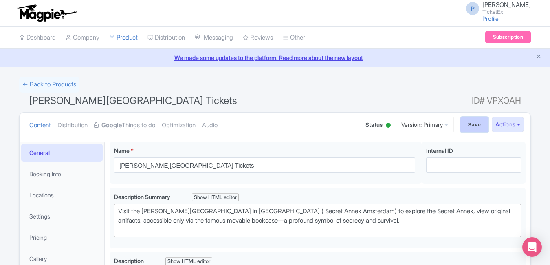
click at [473, 126] on input "Save" at bounding box center [475, 124] width 29 height 15
type input "Saving..."
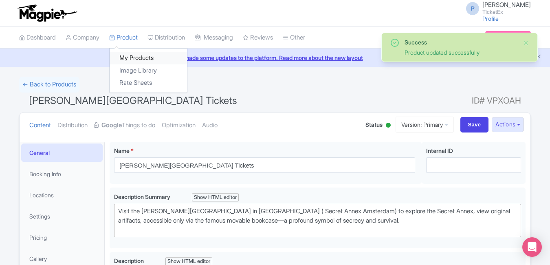
click at [131, 53] on link "My Products" at bounding box center [148, 58] width 77 height 13
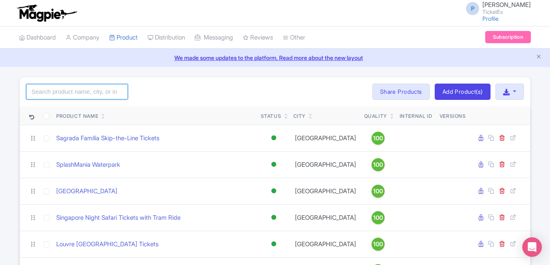
click at [106, 89] on input "search" at bounding box center [77, 91] width 102 height 15
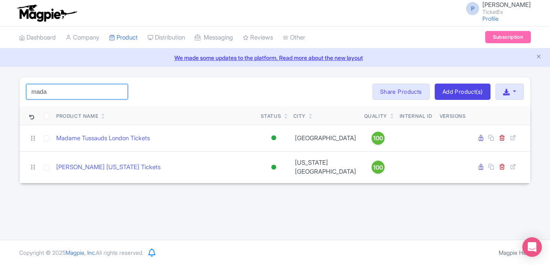
type input "mada"
click at [211, 91] on div "mada Search Bulk Actions [GEOGRAPHIC_DATA] Add to Collection Share Products Add…" at bounding box center [275, 91] width 511 height 29
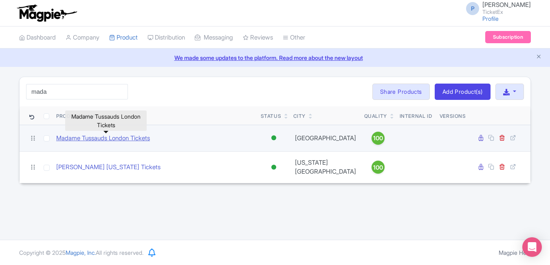
click at [109, 140] on link "Madame Tussauds London Tickets" at bounding box center [103, 138] width 94 height 9
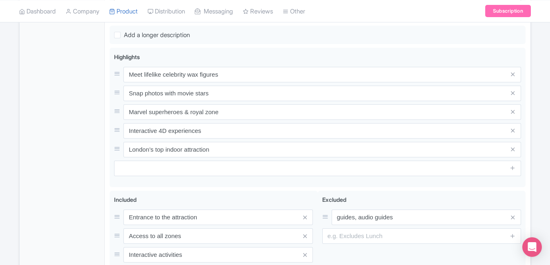
scroll to position [307, 0]
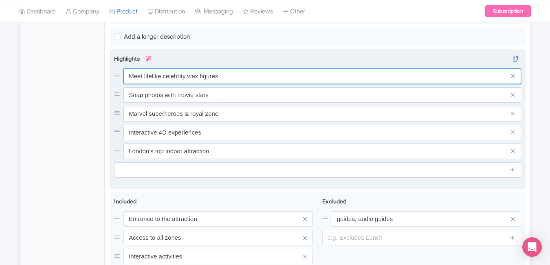
click at [291, 71] on input "Meet lifelike celebrity wax figures" at bounding box center [323, 76] width 398 height 15
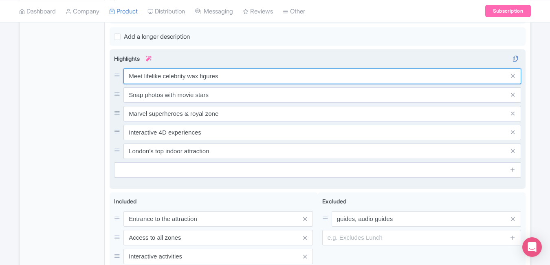
paste input "text"
type input "Meet lifelike celebrity figures"
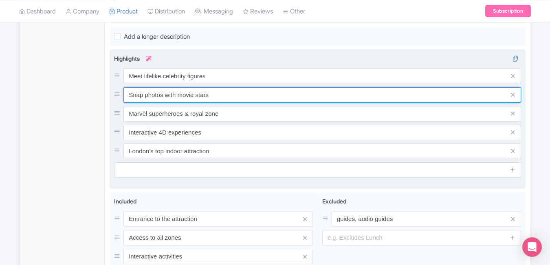
paste input "Walk among global super"
type input "Walk among global superstars"
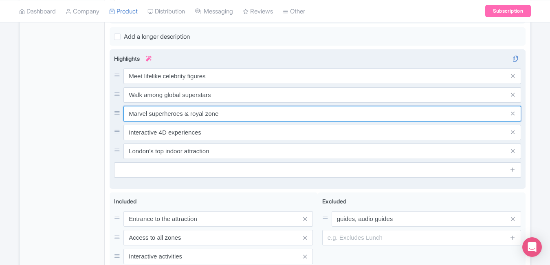
paste input "Iconic London attraction"
type input "Iconic London attraction"
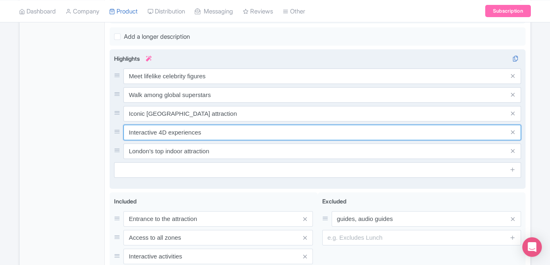
paste input "Fun photo moments for all ag"
type input "Fun photo moments for all ages"
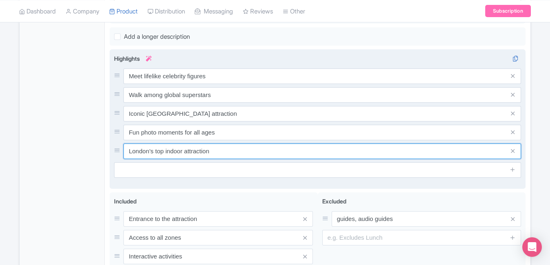
paste input "Experience wax artistry perfe"
type input "Experience wax artistry perfection"
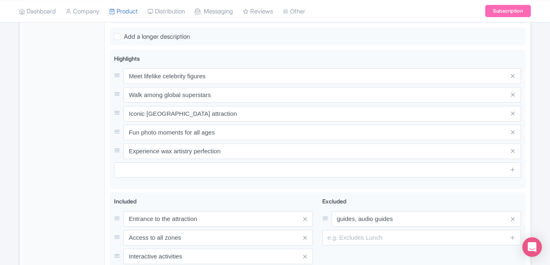
click at [72, 113] on div "General Booking Info Locations Settings Pricing Gallery Itinerary FAQs" at bounding box center [62, 80] width 85 height 493
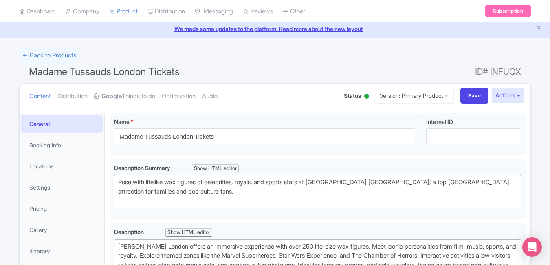
scroll to position [0, 0]
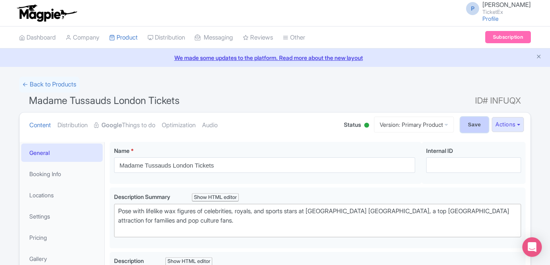
click at [462, 122] on input "Save" at bounding box center [475, 124] width 29 height 15
type input "Saving..."
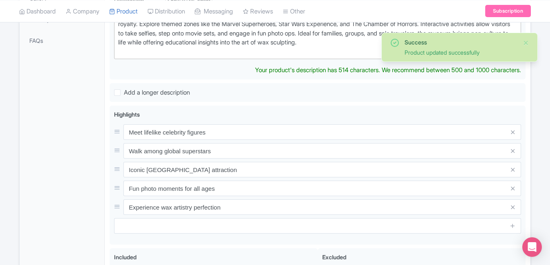
scroll to position [275, 0]
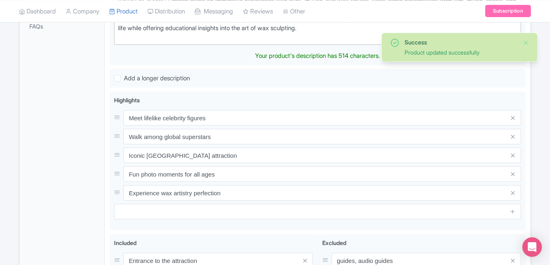
type trix-editor "<div>Madame Tussauds London offers an immersive experience with over 250 life-s…"
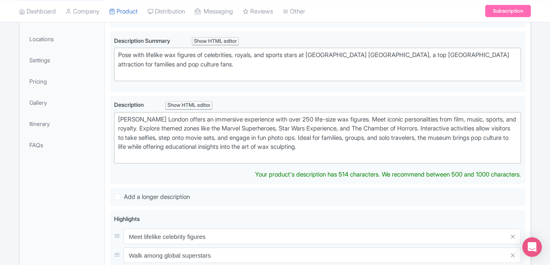
scroll to position [0, 0]
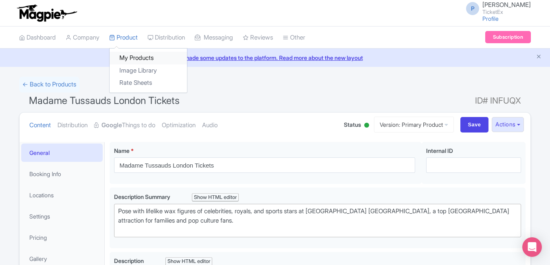
click at [135, 56] on link "My Products" at bounding box center [148, 58] width 77 height 13
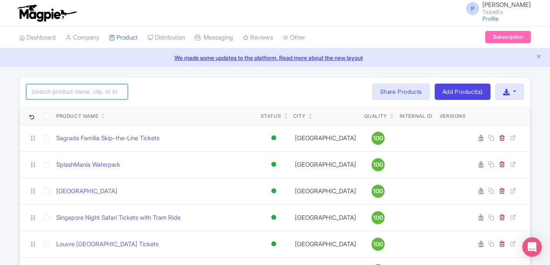
click at [99, 89] on input "search" at bounding box center [77, 91] width 102 height 15
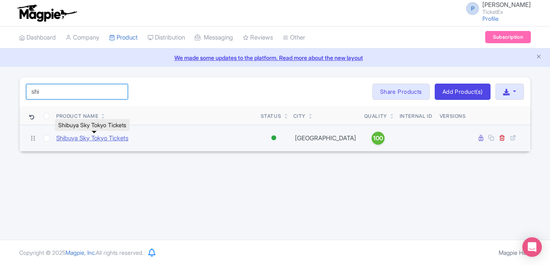
type input "shi"
click at [105, 135] on link "Shibuya Sky Tokyo Tickets" at bounding box center [92, 138] width 72 height 9
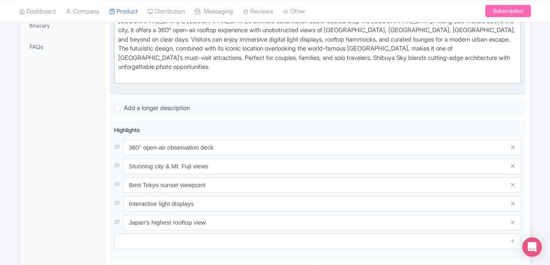
scroll to position [264, 0]
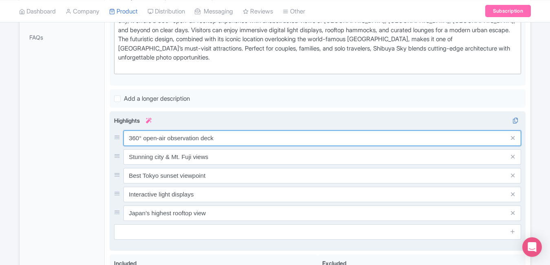
click at [251, 130] on input "360° open-air observation deck" at bounding box center [323, 137] width 398 height 15
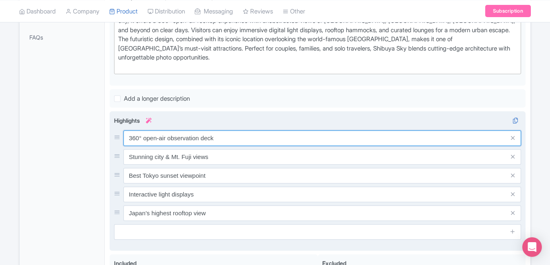
paste input "Tokyo skyline views"
type input "360° Tokyo skyline views"
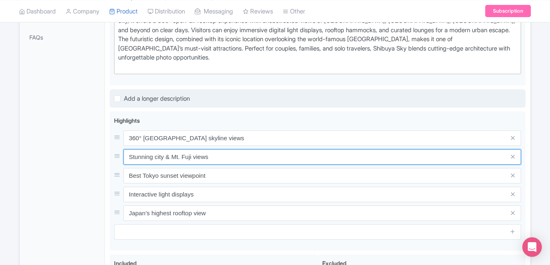
paste input "Iconic Shibuya Crossing sight"
type input "Iconic Shibuya Crossing sight"
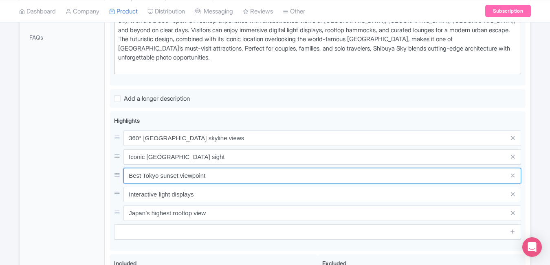
paste input "Rooftop observation deck thrill"
type input "Rooftop observation deck thrill"
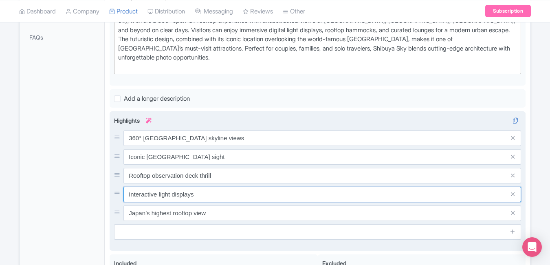
paste input "Stunning sunset and night view"
type input "Stunning sunset and night views"
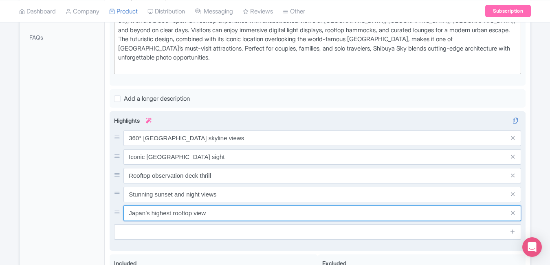
paste input "Modern glass sky experience"
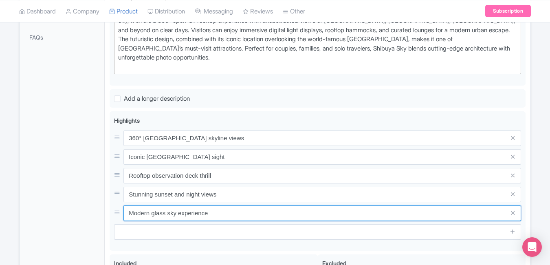
type input "Modern glass sky experience"
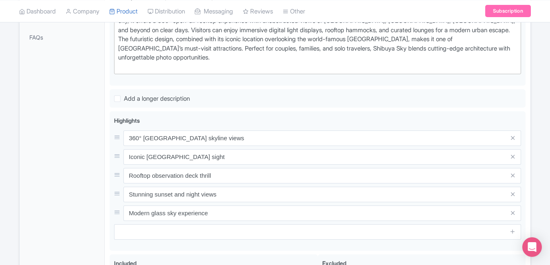
click at [71, 132] on div "General Booking Info Locations Settings Pricing Gallery Itinerary FAQs" at bounding box center [62, 134] width 85 height 512
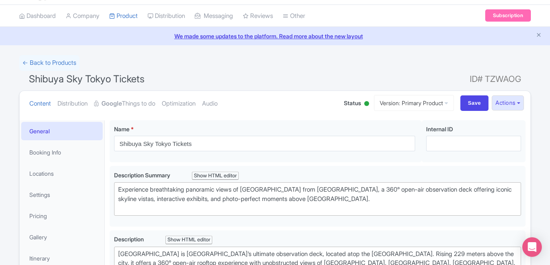
scroll to position [0, 0]
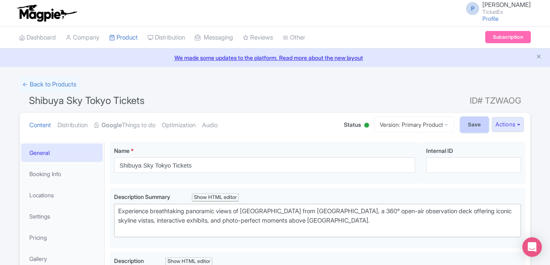
click at [469, 127] on input "Save" at bounding box center [475, 124] width 29 height 15
type input "Saving..."
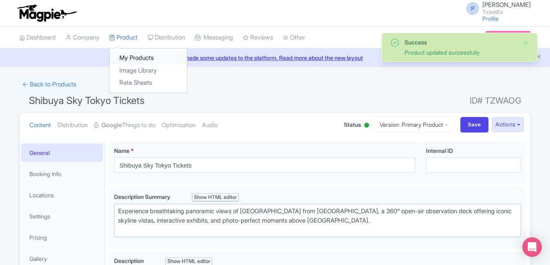
click at [135, 57] on link "My Products" at bounding box center [148, 58] width 77 height 13
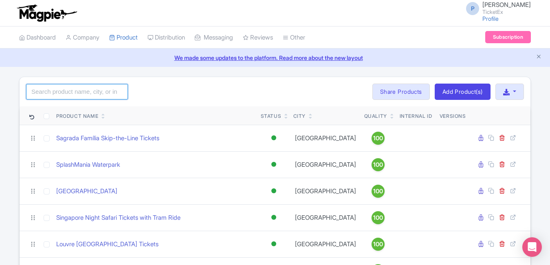
click at [85, 91] on input "search" at bounding box center [77, 91] width 102 height 15
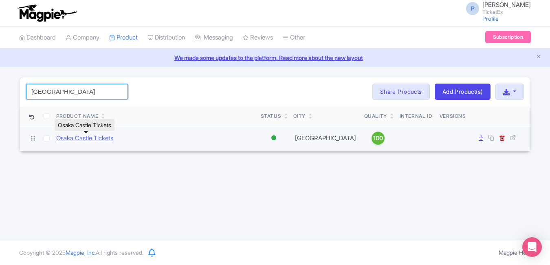
type input "osaka"
click at [92, 139] on link "Osaka Castle Tickets" at bounding box center [84, 138] width 57 height 9
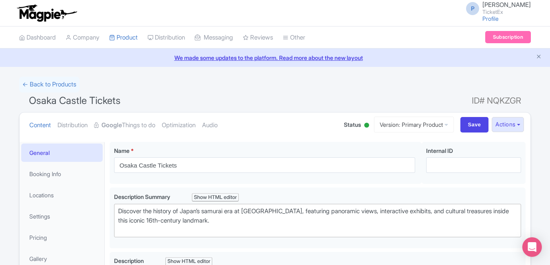
scroll to position [266, 0]
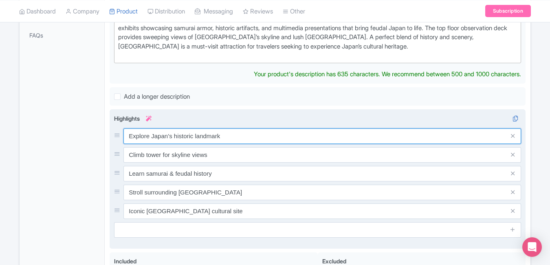
click at [282, 139] on div "Explore Japan’s historic landmark [GEOGRAPHIC_DATA] for skyline views Learn sam…" at bounding box center [317, 173] width 407 height 91
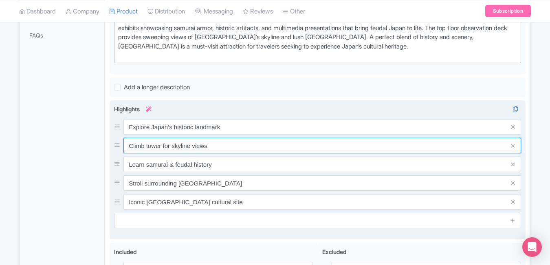
click at [282, 139] on input "Climb tower for skyline views" at bounding box center [323, 145] width 398 height 15
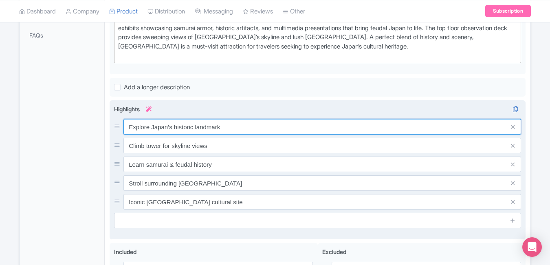
click at [263, 126] on input "Explore Japan’s historic landmark" at bounding box center [323, 126] width 398 height 15
paste input "icon"
type input "Explore [GEOGRAPHIC_DATA]’s iconic landmark"
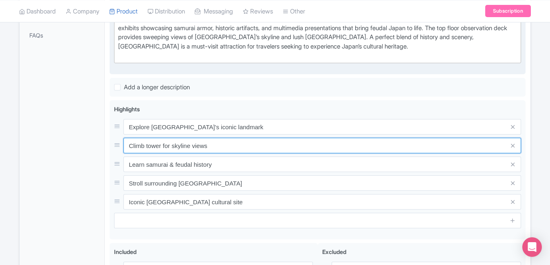
paste input "Panoramic views from top floor"
type input "Panoramic views from top floor"
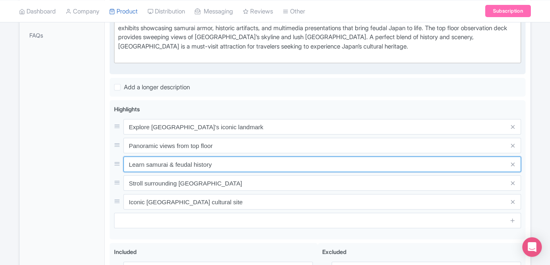
paste input "Historic samurai exhibits"
type input "Historic samurai exhibits"
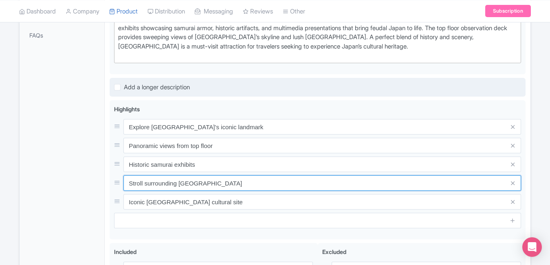
paste input "Peaceful Nishinomaru Garden wal"
type input "Peaceful Nishinomaru Garden walk"
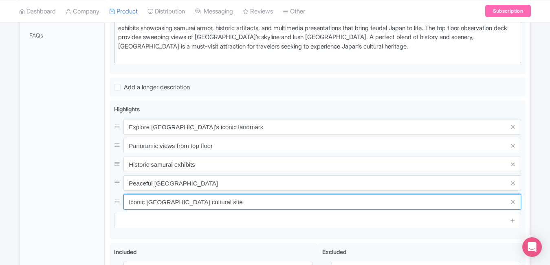
paste input "Stunning cherry blossoms view"
type input "Stunning cherry blossoms view"
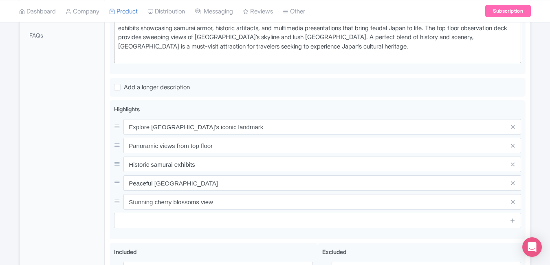
click at [33, 178] on div "General Booking Info Locations Settings Pricing Gallery Itinerary FAQs" at bounding box center [62, 127] width 85 height 503
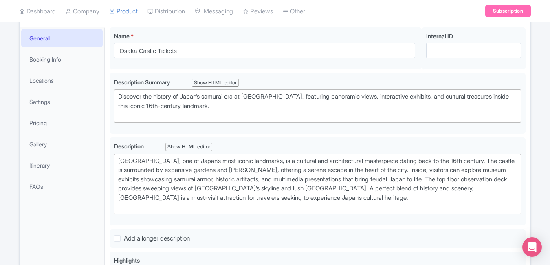
scroll to position [0, 0]
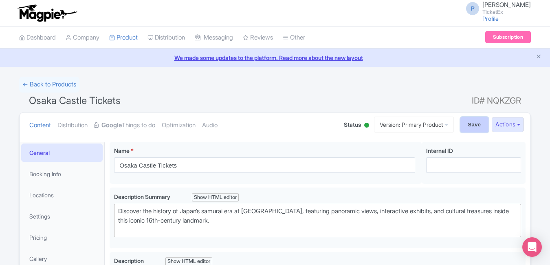
click at [464, 124] on input "Save" at bounding box center [475, 124] width 29 height 15
type input "Saving..."
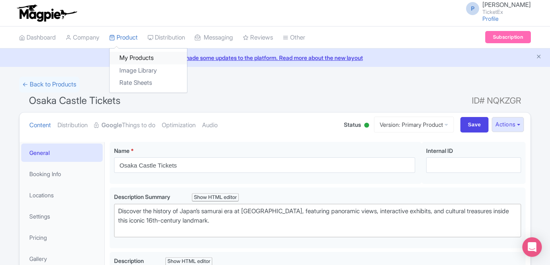
click at [133, 63] on link "My Products" at bounding box center [148, 58] width 77 height 13
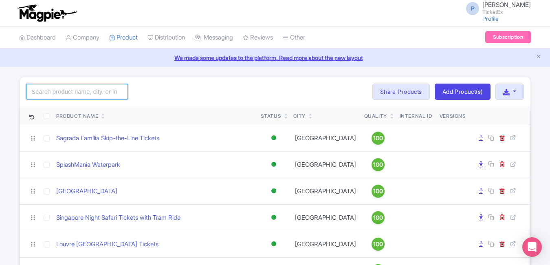
click at [106, 89] on input "search" at bounding box center [77, 91] width 102 height 15
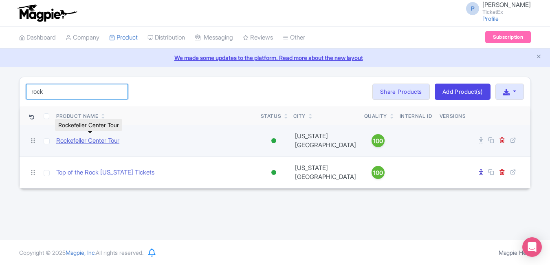
type input "rock"
click at [99, 137] on link "Rockefeller Center Tour" at bounding box center [87, 140] width 63 height 9
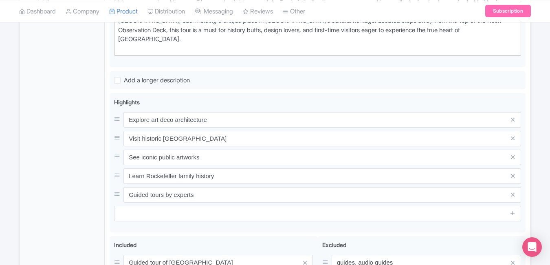
scroll to position [305, 0]
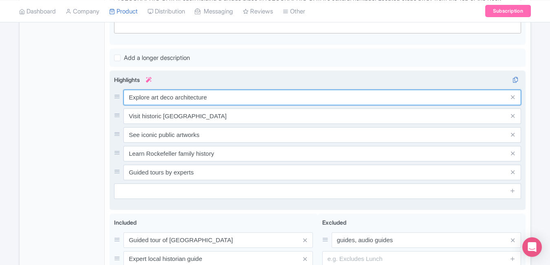
click at [215, 90] on input "Explore art deco architecture" at bounding box center [323, 97] width 398 height 15
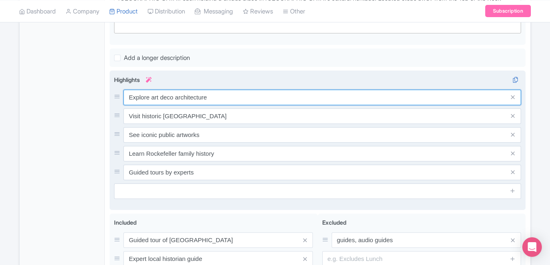
click at [215, 90] on input "Explore art deco architecture" at bounding box center [323, 97] width 398 height 15
paste input "NYC’s iconic landmark"
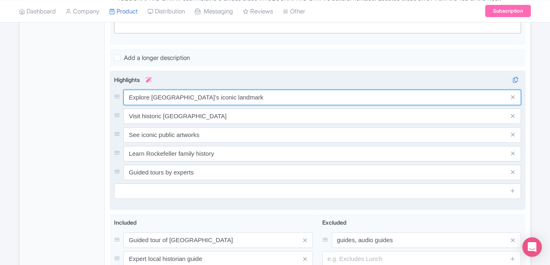
type input "Explore NYC’s iconic landmark"
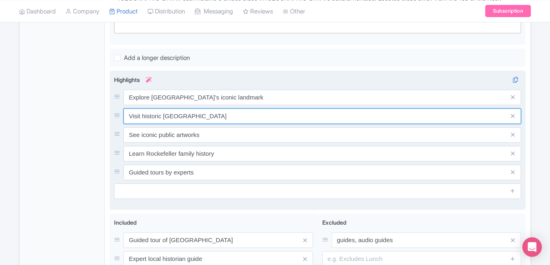
paste input "Art Deco architecture marvel"
type input "Art Deco architecture marvels"
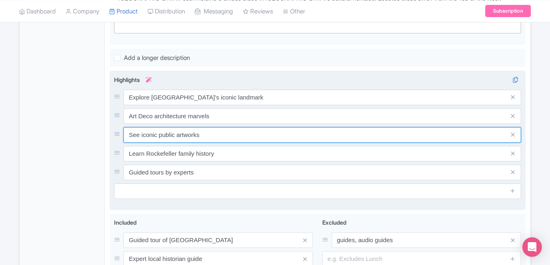
paste input "NBC Studios behind-the-scene"
type input "NBC Studios behind-the-scenes"
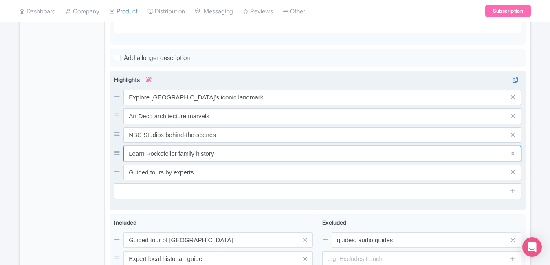
paste input "Historic plaza and ice rink"
type input "Historic plaza and ice rink"
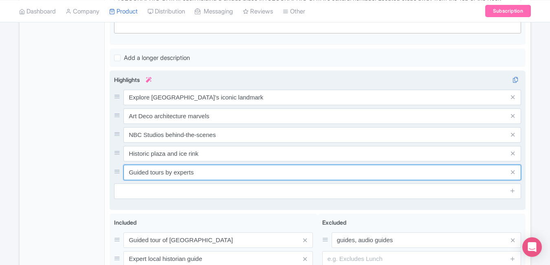
paste input "Insightful guided walking tour"
type input "Insightful guided walking tour"
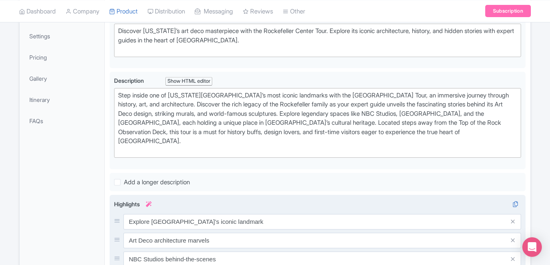
scroll to position [0, 0]
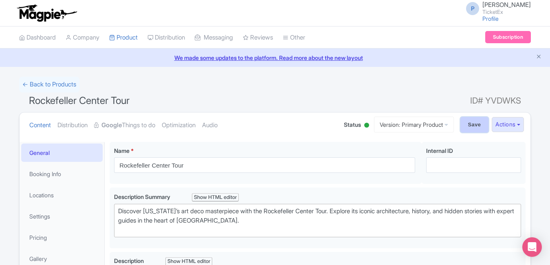
click at [465, 117] on input "Save" at bounding box center [475, 124] width 29 height 15
type input "Saving..."
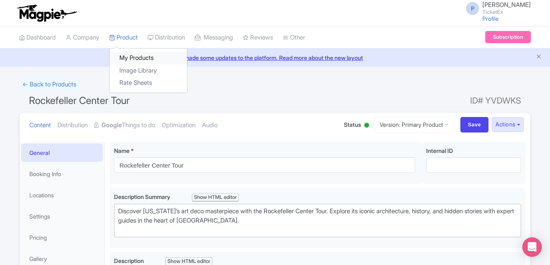
click at [128, 58] on link "My Products" at bounding box center [148, 58] width 77 height 13
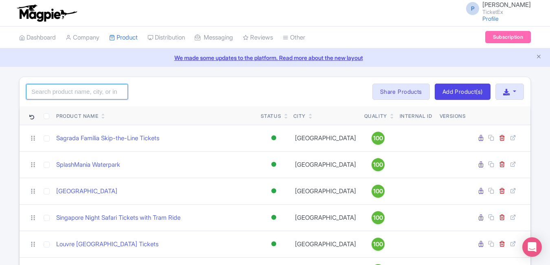
click at [94, 96] on input "search" at bounding box center [77, 91] width 102 height 15
type input "riseny"
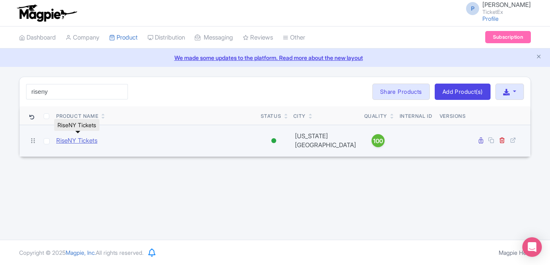
click at [72, 139] on link "RiseNY Tickets" at bounding box center [76, 140] width 41 height 9
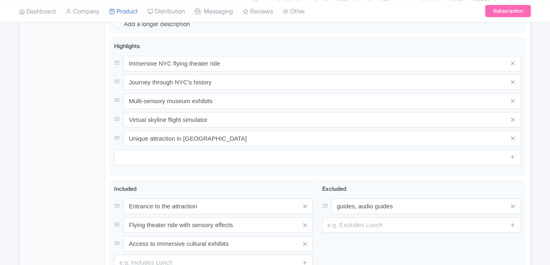
scroll to position [340, 0]
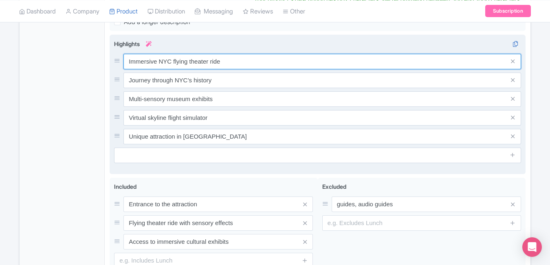
click at [248, 58] on input "Immersive NYC flying theater ride" at bounding box center [323, 61] width 398 height 15
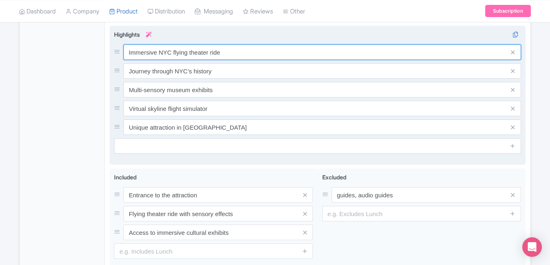
click at [248, 58] on input "Immersive NYC flying theater ride" at bounding box center [323, 51] width 398 height 15
paste input "adventur"
type input "Immersive NYC flying adventure"
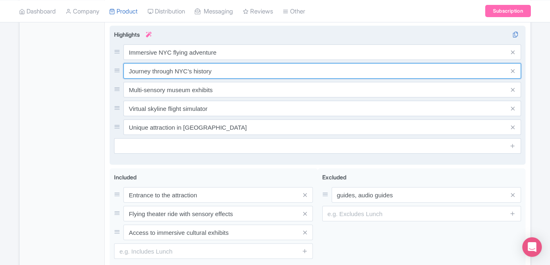
paste input "Stunning 4D flight simulator"
type input "Stunning 4D flight simulator"
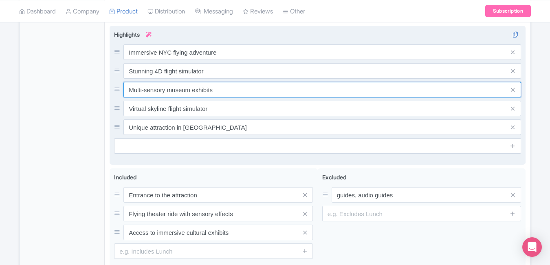
paste input "Interactive museum experience"
type input "Interactive museum experience"
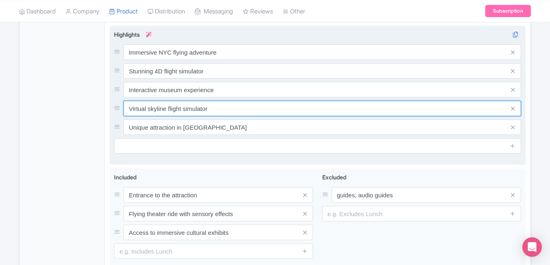
paste input "Explore New York’s cultural story"
type input "Explore New York’s cultural story"
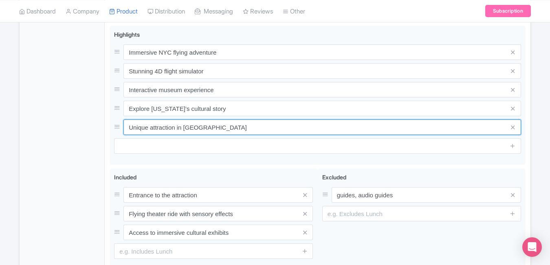
paste input "Thrilling aerial city views"
type input "Thrilling aerial city views"
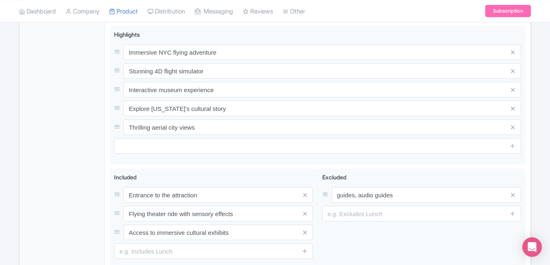
click at [87, 110] on div "General Booking Info Locations Settings Pricing Gallery Itinerary FAQs" at bounding box center [62, 52] width 85 height 503
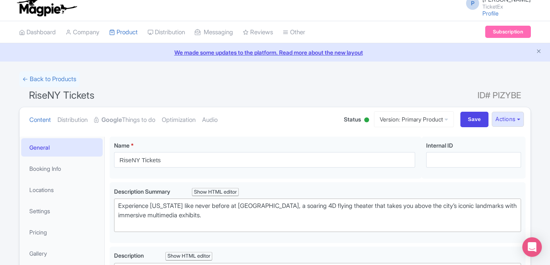
scroll to position [0, 0]
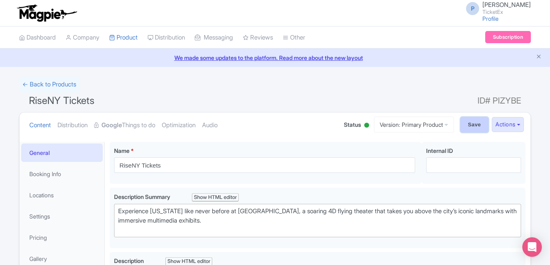
click at [478, 125] on input "Save" at bounding box center [475, 124] width 29 height 15
type input "Saving..."
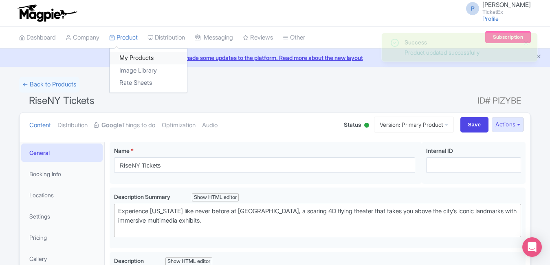
click at [134, 57] on link "My Products" at bounding box center [148, 58] width 77 height 13
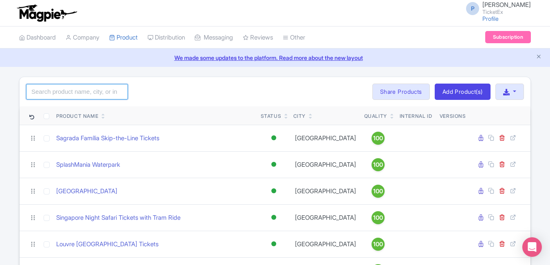
click at [99, 86] on input "search" at bounding box center [77, 91] width 102 height 15
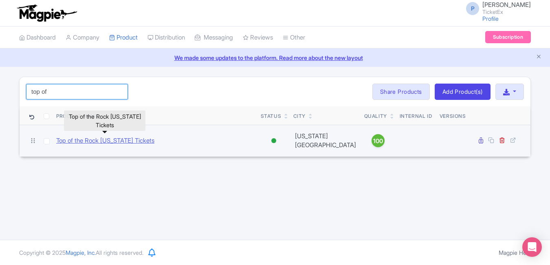
type input "top of"
click at [105, 136] on link "Top of the Rock [US_STATE] Tickets" at bounding box center [105, 140] width 98 height 9
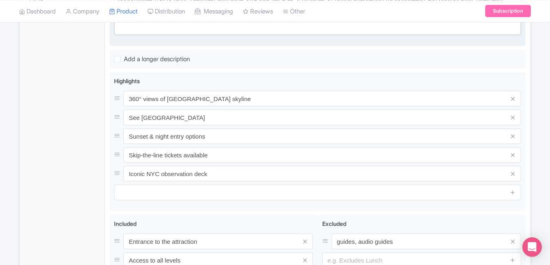
scroll to position [307, 0]
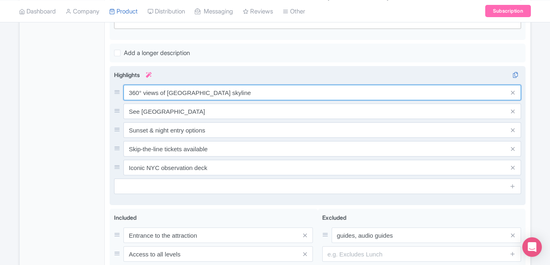
click at [254, 94] on input "360° views of [GEOGRAPHIC_DATA] skyline" at bounding box center [323, 92] width 398 height 15
click at [254, 94] on input "360° views of Manhattan skyline" at bounding box center [323, 92] width 398 height 15
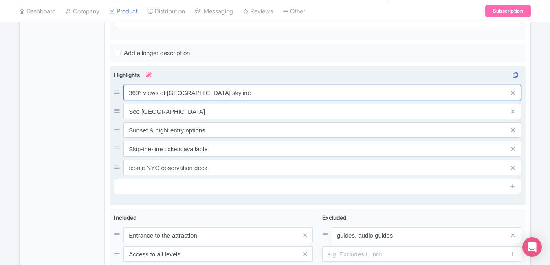
click at [254, 94] on input "360° views of Manhattan skyline" at bounding box center [323, 92] width 398 height 15
paste input "Panoramic Manhattan skyline view"
type input "Panoramic Manhattan skyline view"
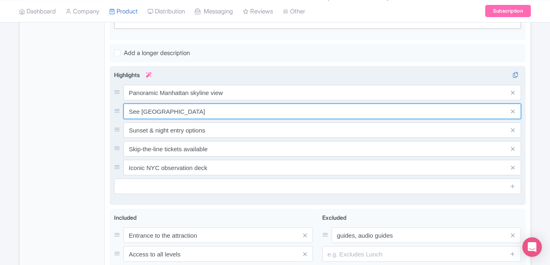
paste input "Iconic Empire State photo spot"
type input "Iconic Empire State photo spot"
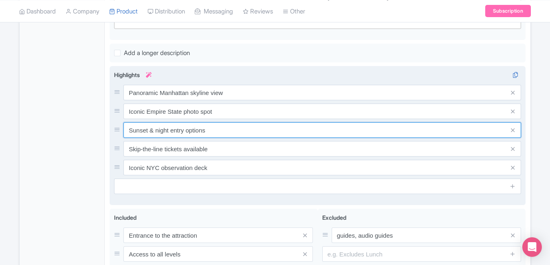
paste input "tunning day & night vista"
type input "Stunning day & night vistas"
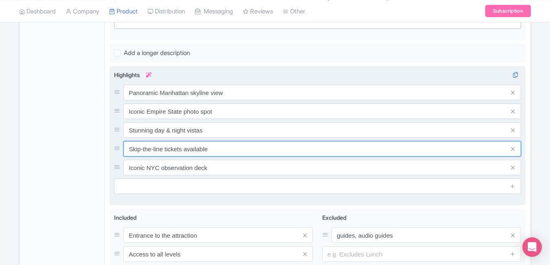
paste input "Open-air observation decks"
type input "Open-air observation decks"
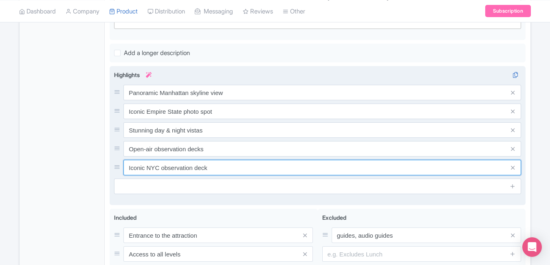
paste input "Central Park scenic overloo"
type input "Central Park scenic overlook"
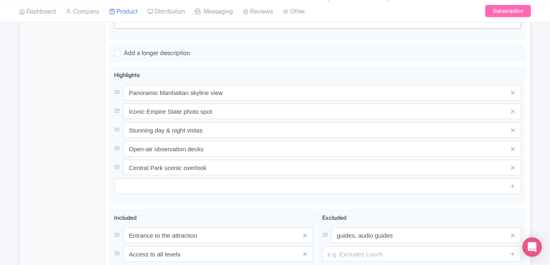
click at [64, 143] on div "General Booking Info Locations Settings Pricing Gallery Itinerary FAQs" at bounding box center [62, 89] width 85 height 509
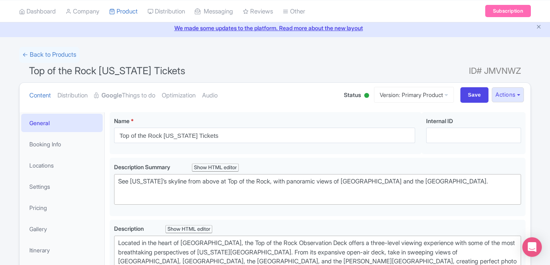
scroll to position [0, 0]
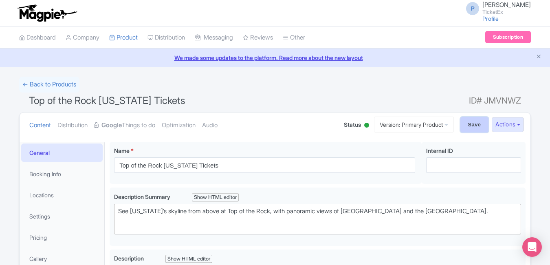
click at [469, 130] on input "Save" at bounding box center [475, 124] width 29 height 15
type input "Saving..."
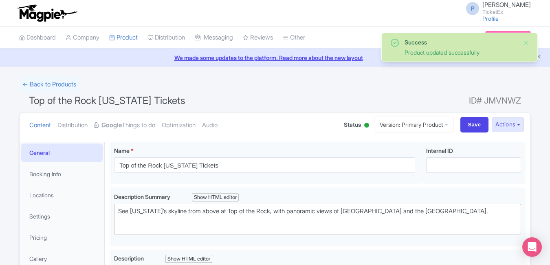
scroll to position [142, 0]
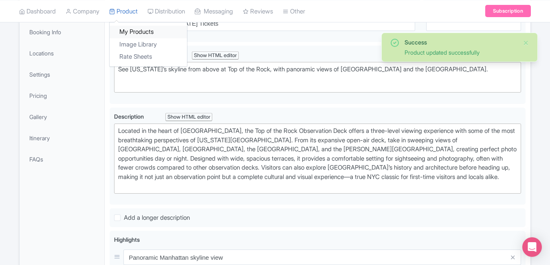
click at [141, 28] on link "My Products" at bounding box center [148, 32] width 77 height 13
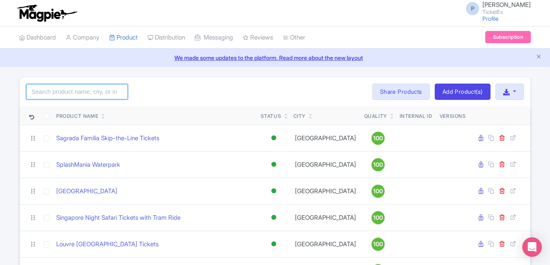
click at [59, 88] on input "search" at bounding box center [77, 91] width 102 height 15
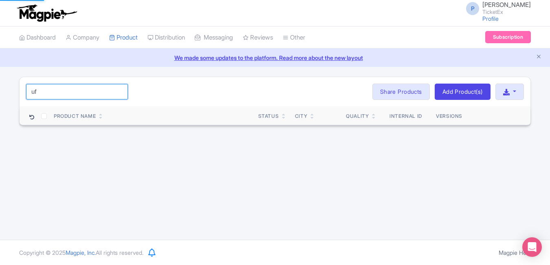
type input "u"
type input "uff"
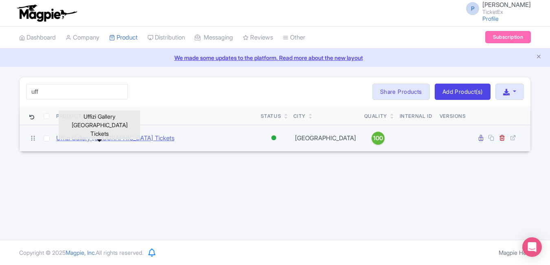
click at [84, 135] on link "Uffizi Gallery [GEOGRAPHIC_DATA] Tickets" at bounding box center [115, 138] width 118 height 9
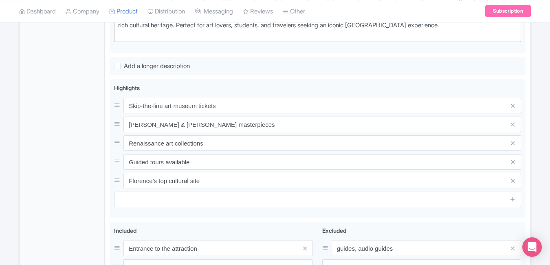
scroll to position [290, 0]
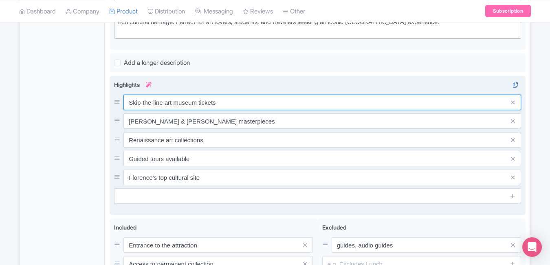
click at [234, 104] on input "Skip-the-line art museum tickets" at bounding box center [323, 102] width 398 height 15
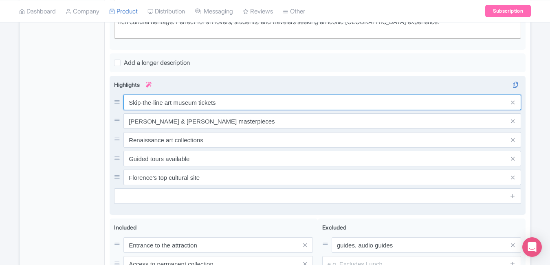
click at [234, 104] on input "Skip-the-line art museum tickets" at bounding box center [323, 102] width 398 height 15
paste input "World-famous Renaissance art"
type input "World-famous Renaissance art"
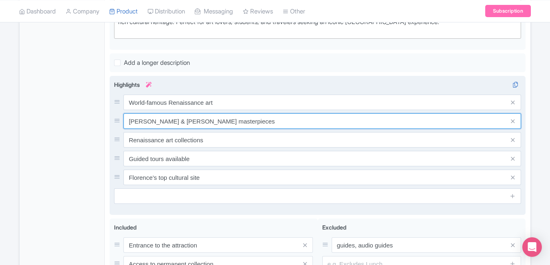
paste input "Da Vinci"
type input "Botticelli & Da Vinci masterpieces"
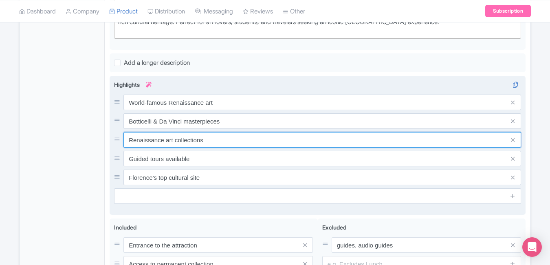
paste input "Skip-the-line museum acces"
type input "Skip-the-line museum access"
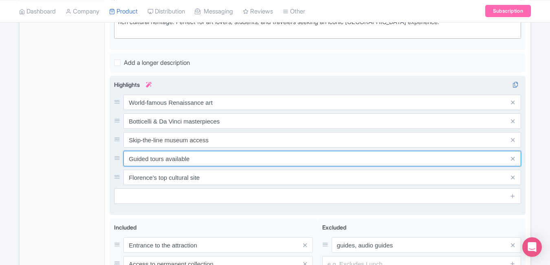
paste input "Historic Medici art collection"
type input "Historic Medici art collection"
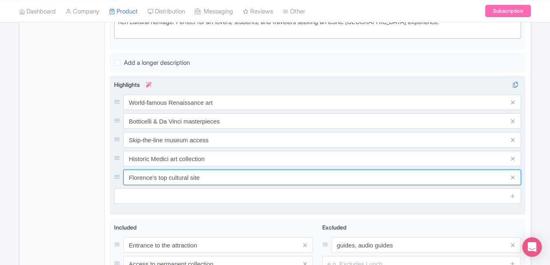
paste input "Breathtaking [PERSON_NAME] views"
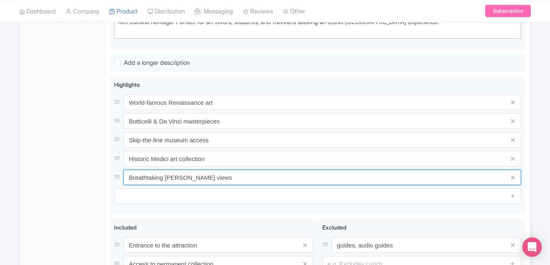
type input "Breathtaking [PERSON_NAME] views"
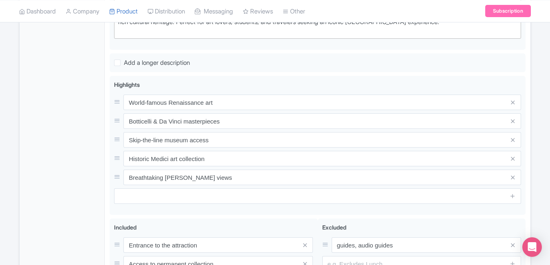
click at [69, 156] on div "General Booking Info Locations Settings Pricing Gallery Itinerary FAQs" at bounding box center [62, 103] width 85 height 503
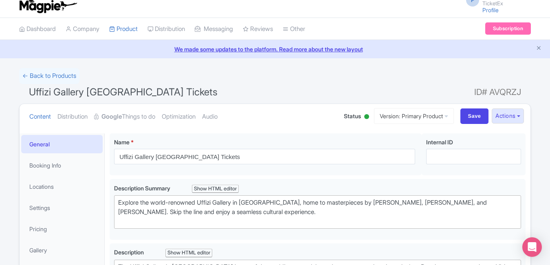
scroll to position [0, 0]
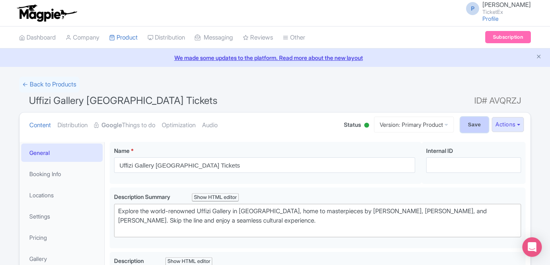
click at [477, 124] on input "Save" at bounding box center [475, 124] width 29 height 15
type input "Saving..."
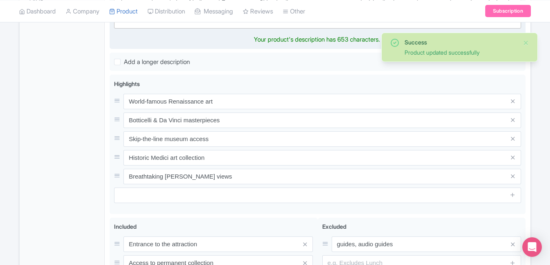
scroll to position [330, 0]
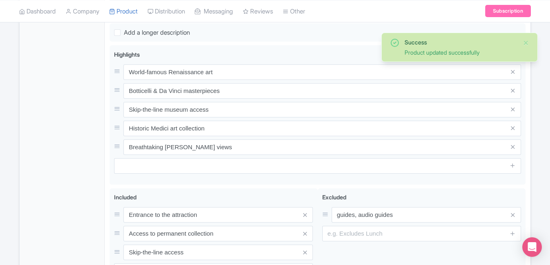
type trix-editor "<div>The Uffizi Gallery in Florence is one of the world’s most celebrated art m…"
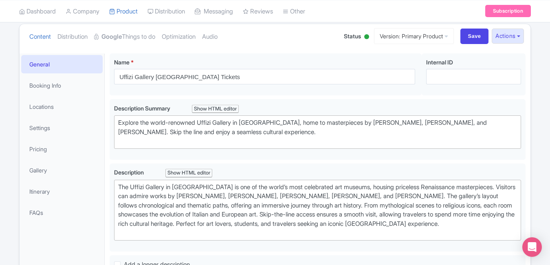
scroll to position [0, 0]
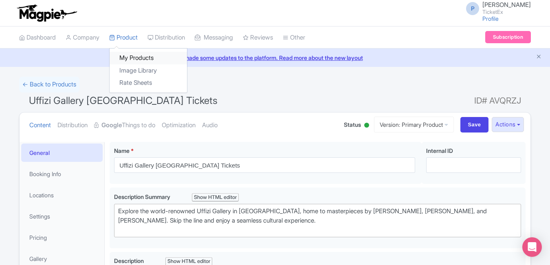
click at [133, 53] on link "My Products" at bounding box center [148, 58] width 77 height 13
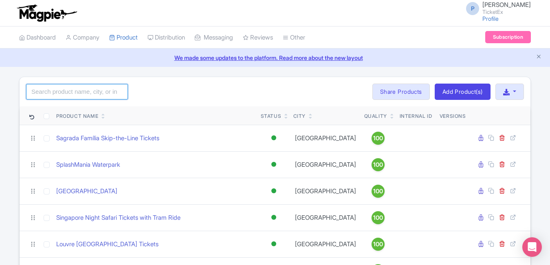
click at [75, 91] on input "search" at bounding box center [77, 91] width 102 height 15
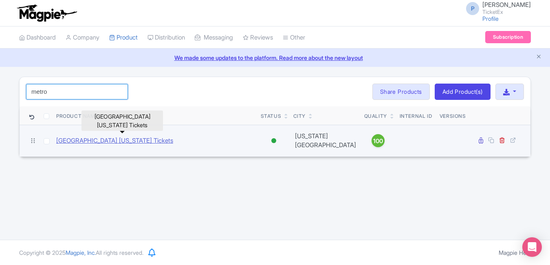
type input "metro"
click at [93, 142] on link "[GEOGRAPHIC_DATA] [US_STATE] Tickets" at bounding box center [114, 140] width 117 height 9
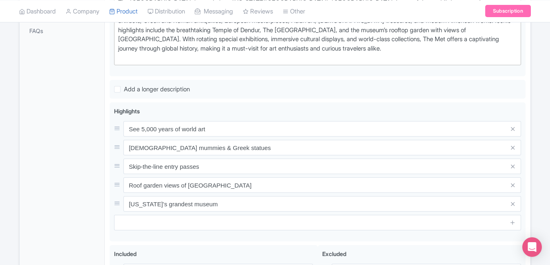
scroll to position [237, 0]
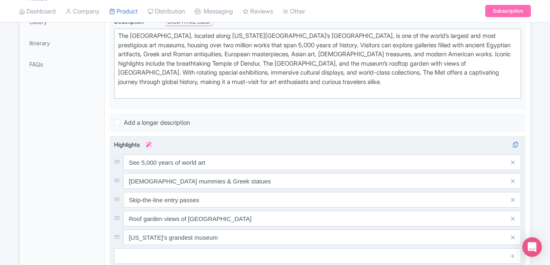
click at [227, 153] on div "Highlights i See 5,000 years of world art Egyptian mummies & Greek statues Skip…" at bounding box center [317, 202] width 407 height 124
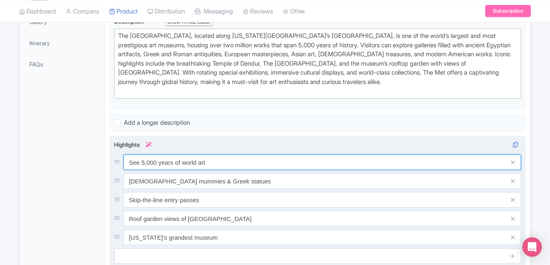
click at [226, 157] on input "See 5,000 years of world art" at bounding box center [323, 162] width 398 height 15
paste input "Iconic NYC art museum experience"
type input "Iconic NYC art museum experience"
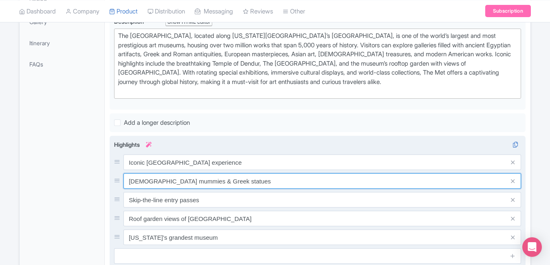
paste input "Global masterpieces & exhibit"
type input "Global masterpieces & exhibits"
click at [222, 182] on input "Global masterpieces & exhibits" at bounding box center [323, 180] width 398 height 15
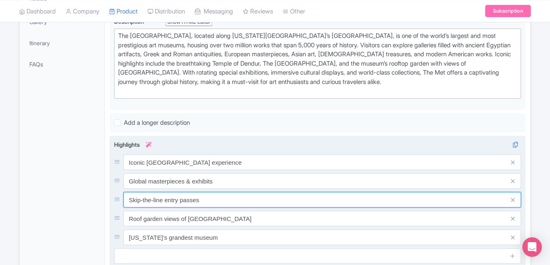
paste input "Ancient to modern art journey"
type input "Ancient to modern art journey"
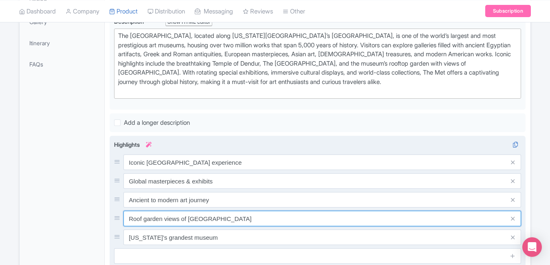
paste input "Stunning architecture & design"
type input "Stunning architecture & design"
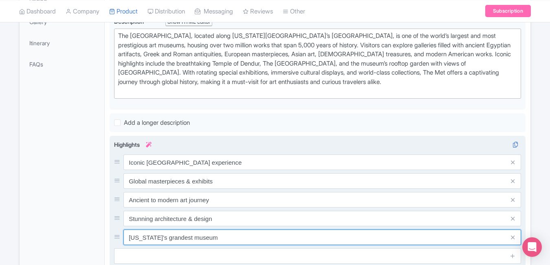
paste input "Cultural landmark on Fifth Ave"
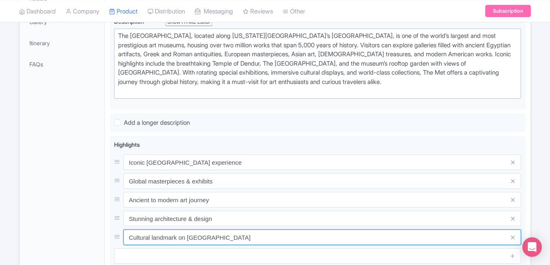
type input "Cultural landmark on Fifth Ave"
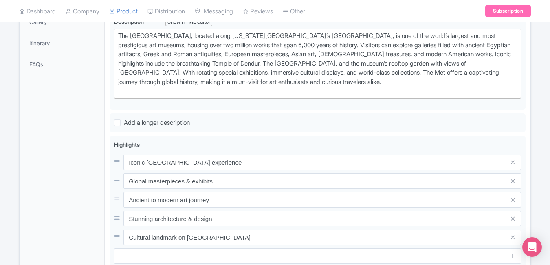
click at [25, 161] on div "General Booking Info Locations Settings Pricing Gallery Itinerary FAQs" at bounding box center [62, 159] width 85 height 509
click at [40, 172] on div "General Booking Info Locations Settings Pricing Gallery Itinerary FAQs" at bounding box center [62, 159] width 85 height 509
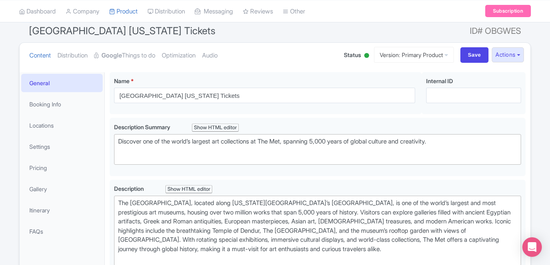
scroll to position [0, 0]
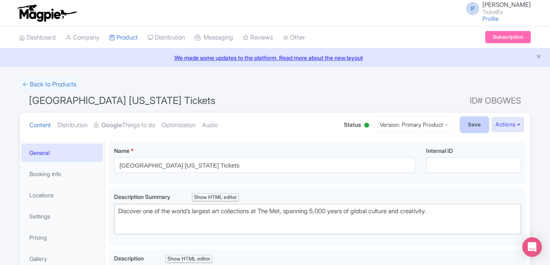
click at [466, 126] on input "Save" at bounding box center [475, 124] width 29 height 15
type input "Saving..."
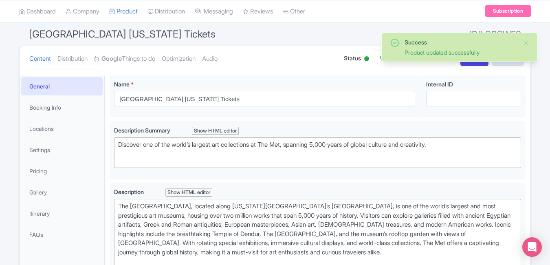
type trix-editor "<div>The Metropolitan Museum of Art, located along New York City’s Fifth Avenue…"
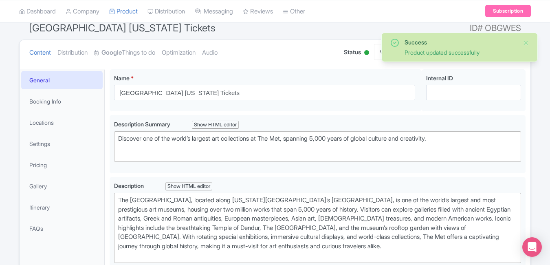
scroll to position [73, 0]
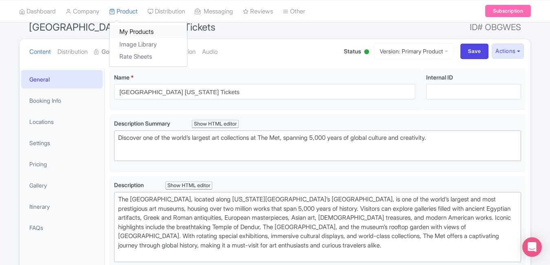
click at [128, 27] on link "My Products" at bounding box center [148, 32] width 77 height 13
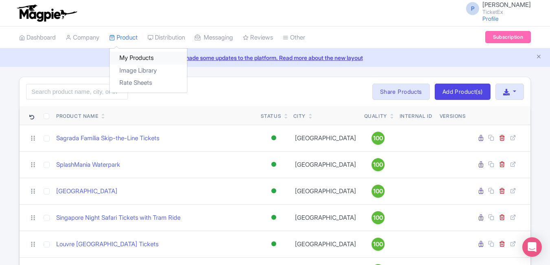
click at [143, 56] on link "My Products" at bounding box center [148, 58] width 77 height 13
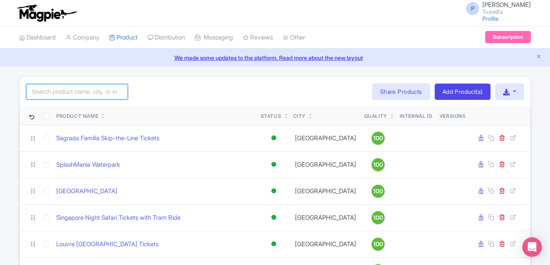
click at [86, 96] on input "search" at bounding box center [77, 91] width 102 height 15
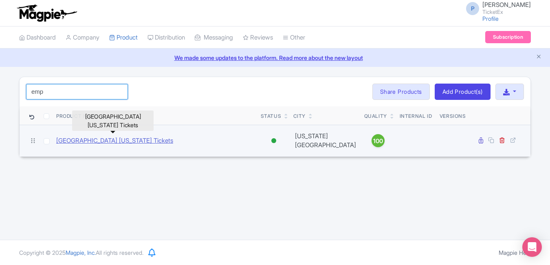
type input "emp"
click at [99, 139] on link "[GEOGRAPHIC_DATA] [US_STATE] Tickets" at bounding box center [114, 140] width 117 height 9
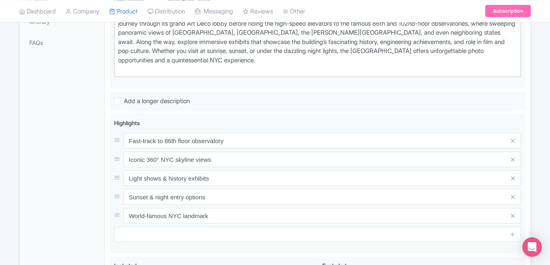
scroll to position [265, 0]
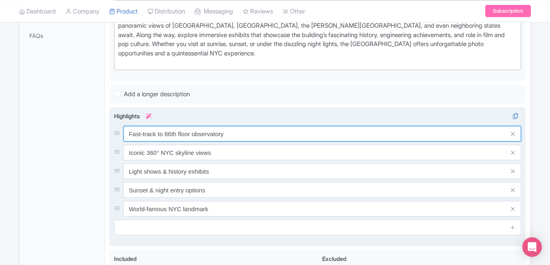
click at [241, 135] on input "Fast-track to 86th floor observatory" at bounding box center [323, 133] width 398 height 15
paste input "Iconic NYC observation deck"
type input "Iconic NYC observation deck"
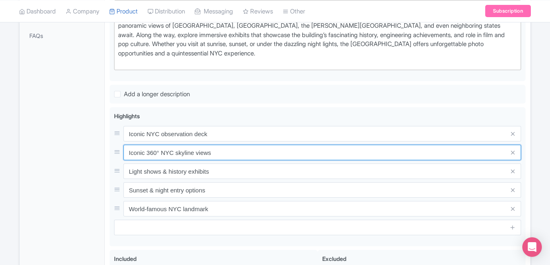
paste input "86th-floor skyline panorama"
type input "86th-floor skyline panorama"
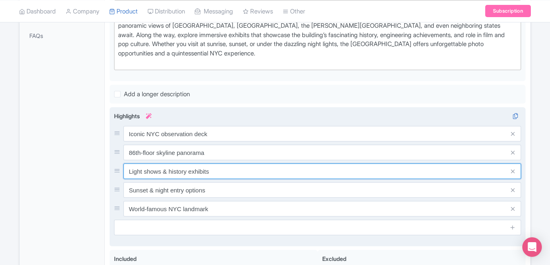
paste input "Immersive museum"
type input "Immersive museum exhibits"
click at [223, 170] on input "Immersive museum exhibits" at bounding box center [323, 171] width 398 height 15
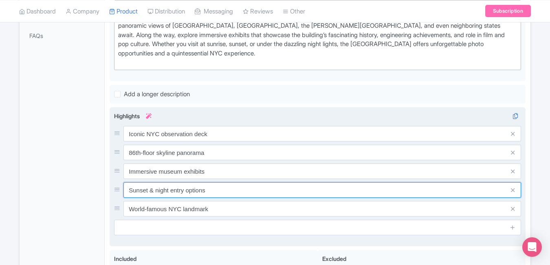
paste input "Unmatched night city view"
type input "Unmatched night city views"
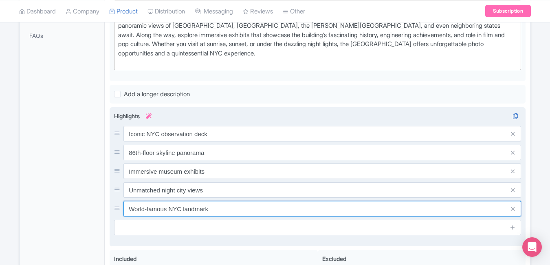
paste input "Fast-track entry available"
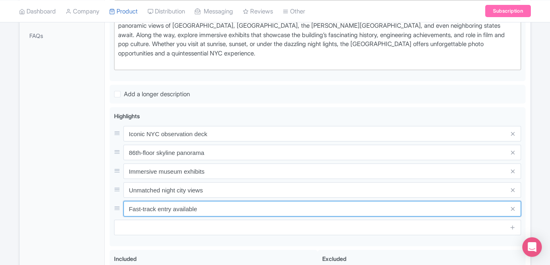
type input "Fast-track entry available"
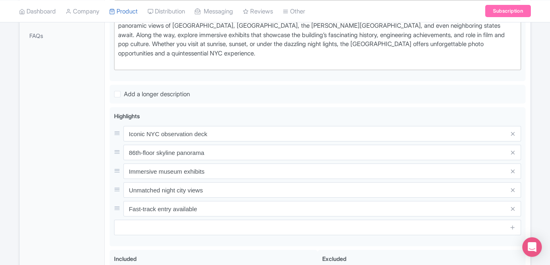
click at [35, 172] on div "General Booking Info Locations Settings Pricing Gallery Itinerary FAQs" at bounding box center [62, 130] width 85 height 509
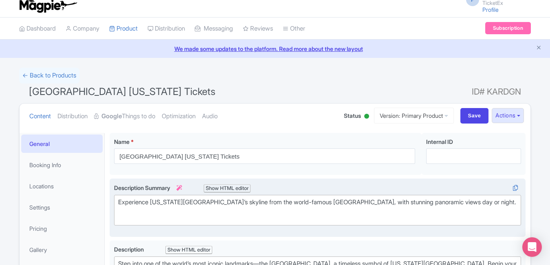
scroll to position [0, 0]
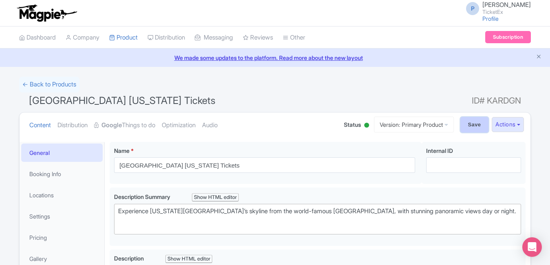
click at [470, 127] on input "Save" at bounding box center [475, 124] width 29 height 15
type input "Saving..."
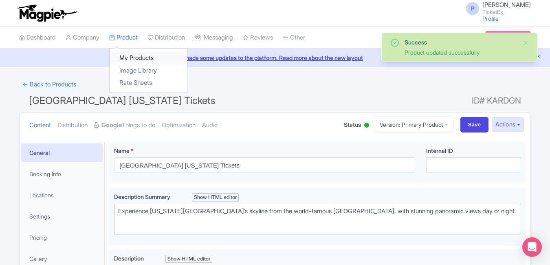
click at [130, 60] on link "My Products" at bounding box center [148, 58] width 77 height 13
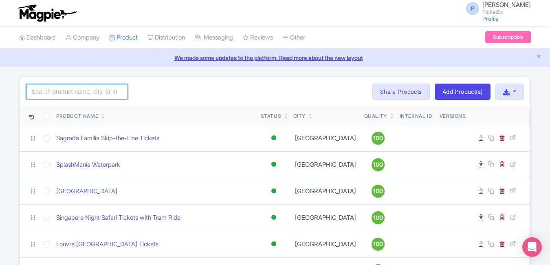
drag, startPoint x: 0, startPoint y: 0, endPoint x: 67, endPoint y: 90, distance: 111.9
click at [67, 90] on input "search" at bounding box center [77, 91] width 102 height 15
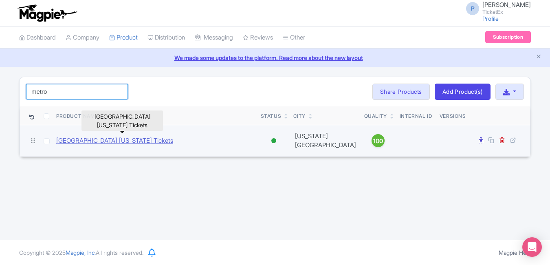
type input "metro"
click at [97, 136] on link "[GEOGRAPHIC_DATA] [US_STATE] Tickets" at bounding box center [114, 140] width 117 height 9
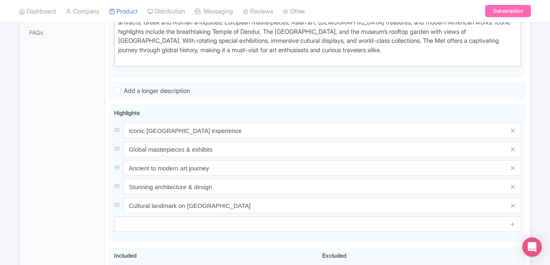
scroll to position [269, 0]
click at [133, 28] on link "My Products" at bounding box center [148, 32] width 77 height 13
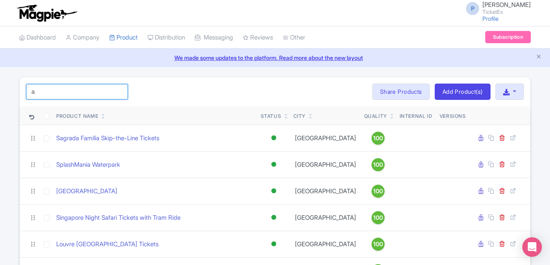
click at [75, 93] on input "a" at bounding box center [77, 91] width 102 height 15
type input "american"
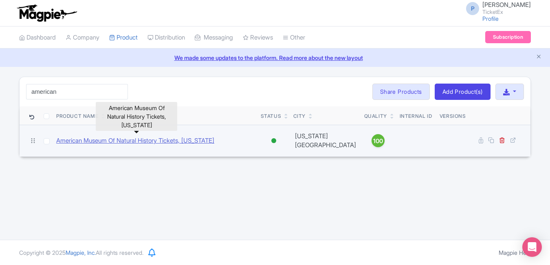
click at [96, 141] on link "American Museum Of Natural History Tickets, [US_STATE]" at bounding box center [135, 140] width 158 height 9
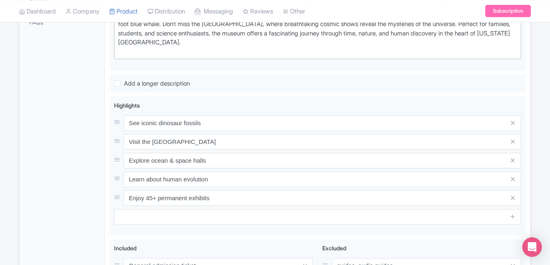
scroll to position [287, 0]
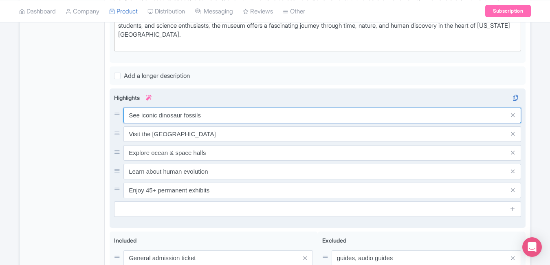
click at [220, 108] on input "See iconic dinosaur fossils" at bounding box center [323, 115] width 398 height 15
paste input "Explore world’s natural wonder"
type input "Explore world’s natural wonders"
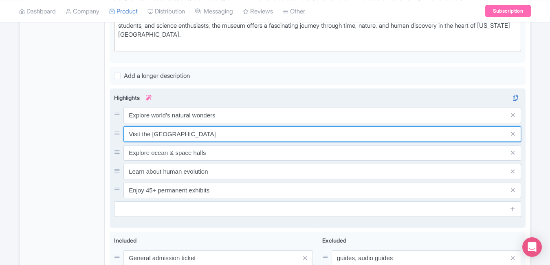
paste input "Dinosaur & space exhibits"
type input "Dinosaur & space exhibits"
click at [210, 133] on input "Dinosaur & space exhibits" at bounding box center [323, 133] width 398 height 15
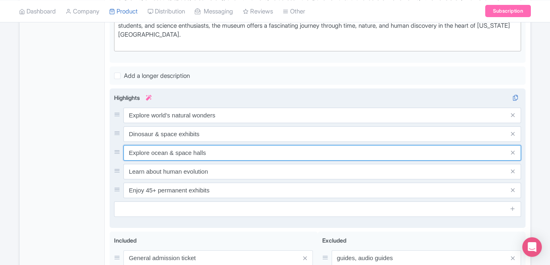
paste input "Giant blue whale hall"
type input "Giant blue whale hall"
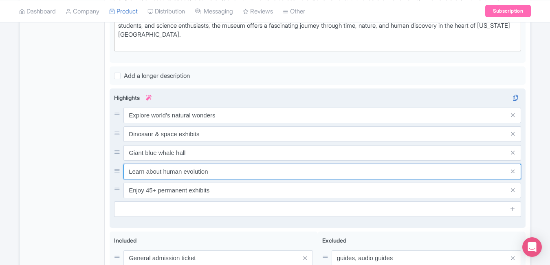
paste input "Family-friendly discovery museum"
type input "Family-friendly discovery museum"
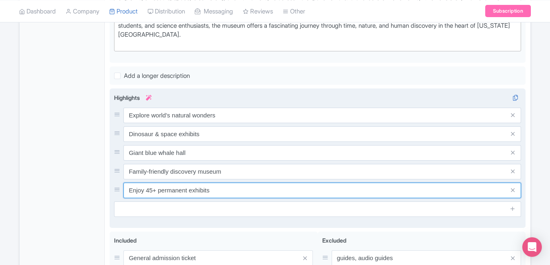
paste input "Planetarium and live show"
type input "Planetarium and live shows"
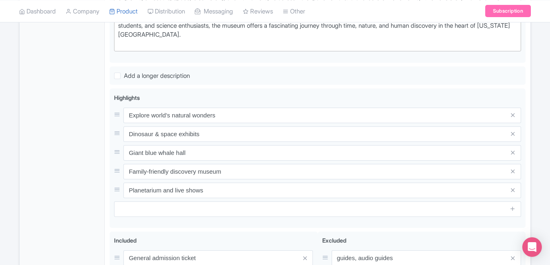
click at [38, 168] on div "General Booking Info Locations Settings Pricing Gallery Itinerary FAQs" at bounding box center [62, 111] width 85 height 512
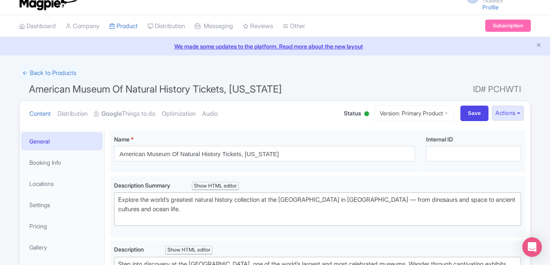
scroll to position [0, 0]
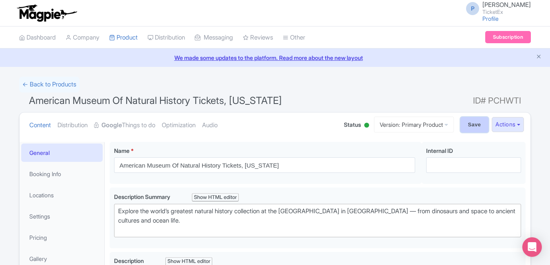
click at [464, 126] on input "Save" at bounding box center [475, 124] width 29 height 15
type input "Saving..."
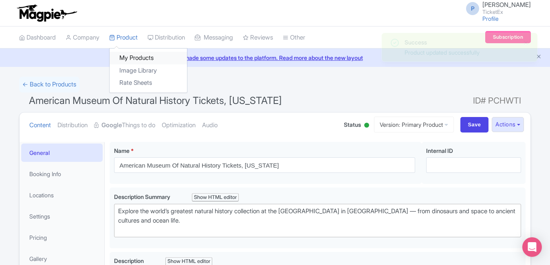
click at [124, 53] on link "My Products" at bounding box center [148, 58] width 77 height 13
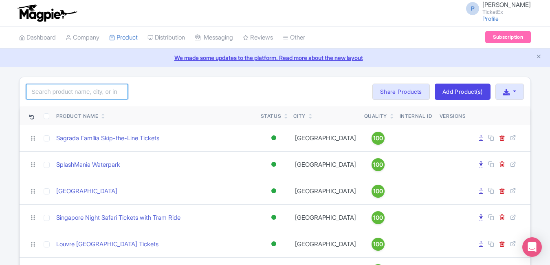
click at [98, 85] on input "search" at bounding box center [77, 91] width 102 height 15
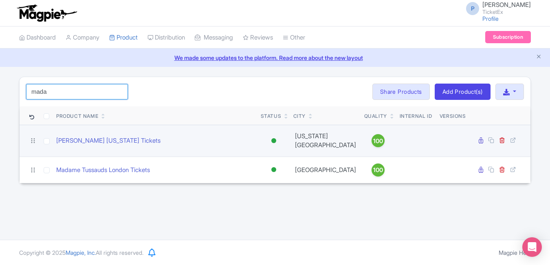
type input "mada"
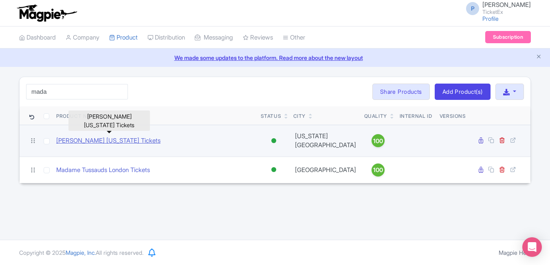
click at [117, 139] on link "Madame Tussauds New York Tickets" at bounding box center [108, 140] width 104 height 9
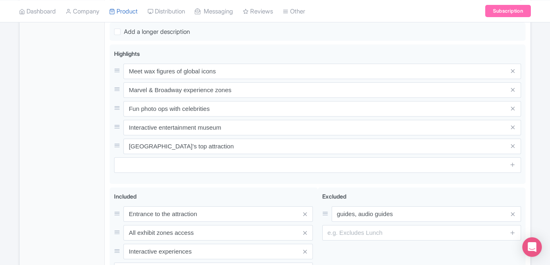
scroll to position [315, 0]
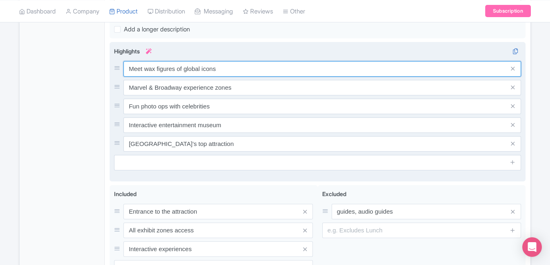
click at [233, 77] on input "Meet wax figures of global icons" at bounding box center [323, 68] width 398 height 15
paste input "Lifelike celebrity wax figure"
type input "Lifelike celebrity wax figures"
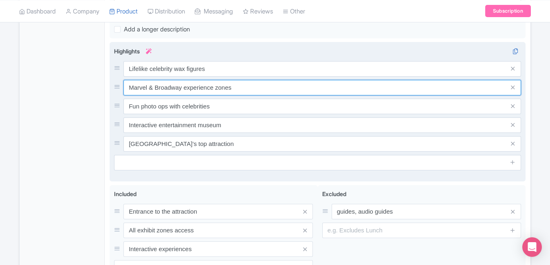
paste input "Interactive photo experienc"
type input "Interactive photo experiences"
click at [222, 95] on input "Interactive photo experiences" at bounding box center [323, 87] width 398 height 15
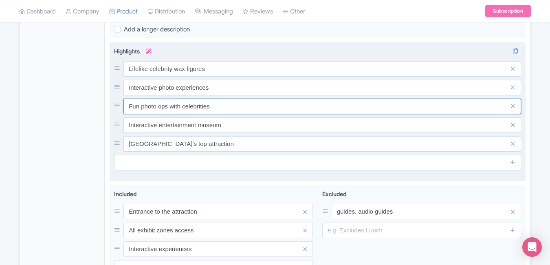
paste input "Marvel 4D cinema adventure"
type input "Marvel 4D cinema adventure"
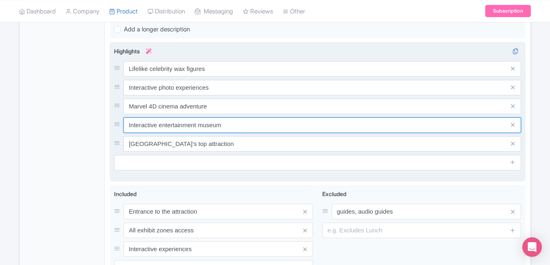
paste input "Meet movie & sports icons"
type input "Meet movie & sports icons"
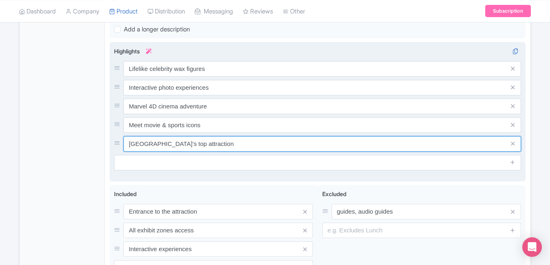
paste input "Fun family attraction in NYC"
type input "Fun family attraction in NYC"
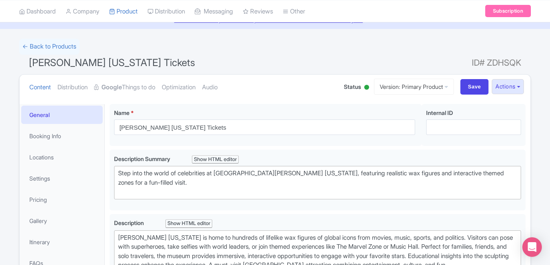
scroll to position [0, 0]
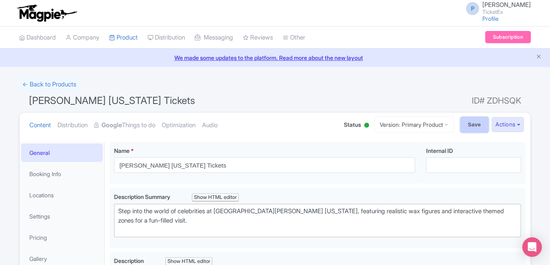
click at [473, 124] on input "Save" at bounding box center [475, 124] width 29 height 15
type input "Saving..."
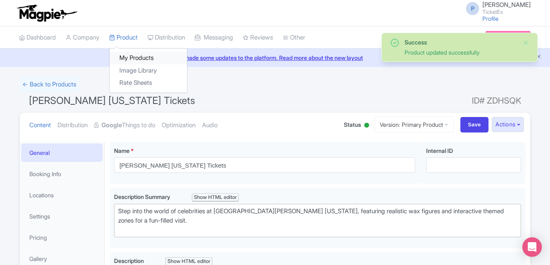
click at [140, 53] on link "My Products" at bounding box center [148, 58] width 77 height 13
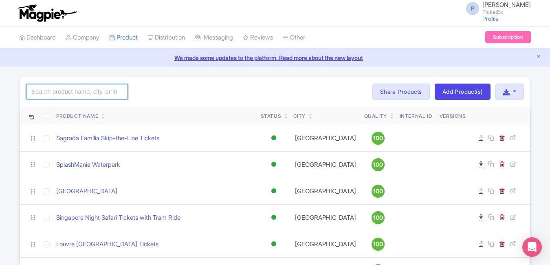
click at [92, 87] on input "search" at bounding box center [77, 91] width 102 height 15
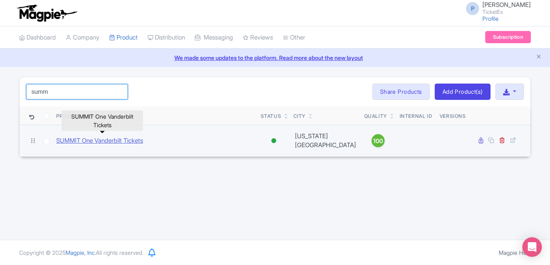
type input "summ"
click at [107, 138] on link "SUMMIT One Vanderbilt Tickets" at bounding box center [99, 140] width 87 height 9
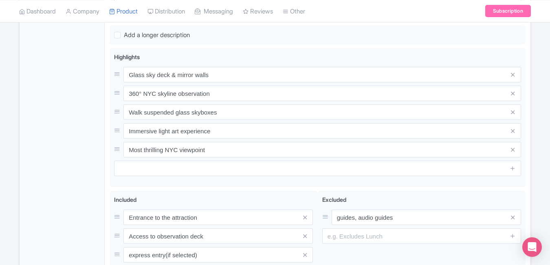
scroll to position [315, 0]
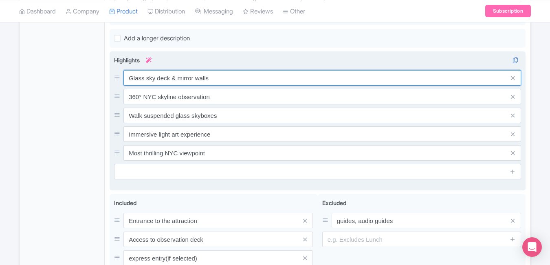
click at [237, 84] on input "Glass sky deck & mirror walls" at bounding box center [323, 77] width 398 height 15
paste input "Multi-sensory NYC observation deck"
type input "Multi-sensory NYC observation deck"
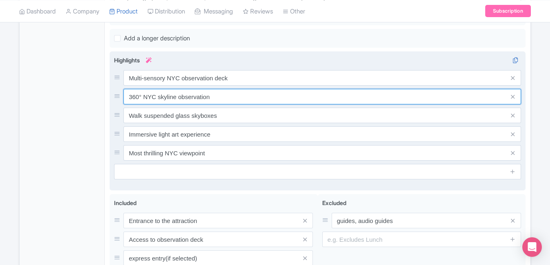
paste input "Mirror-filled immersive rooms"
type input "Mirror-filled immersive rooms"
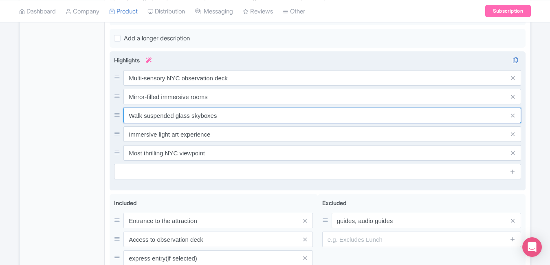
paste input "360° cityscape glass view"
type input "360° cityscape glass views"
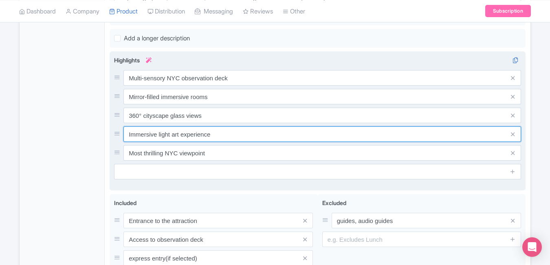
paste input "Thrilling glass sky boxes"
type input "Thrilling glass sky boxes"
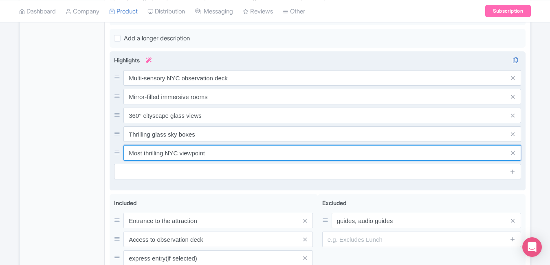
paste input "Sunset & skyline photography spo"
type input "Sunset & skyline photography spot"
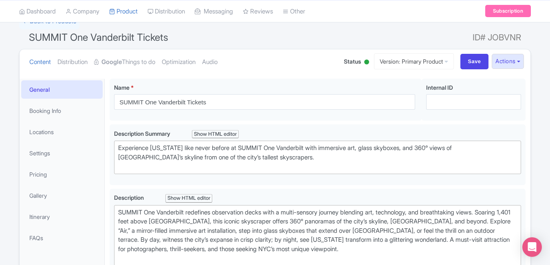
scroll to position [0, 0]
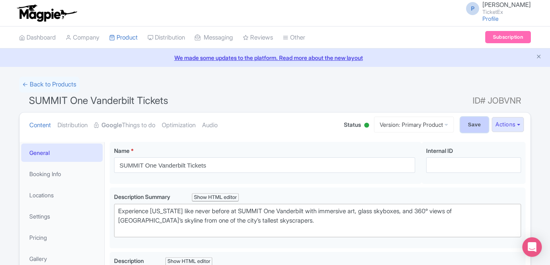
click at [465, 126] on input "Save" at bounding box center [475, 124] width 29 height 15
type input "Saving..."
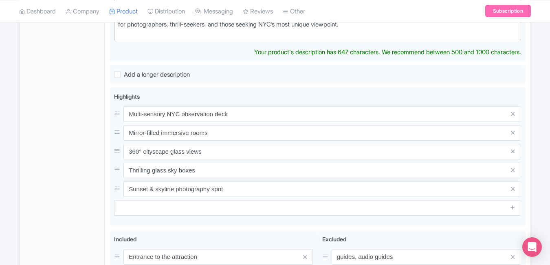
type trix-editor "<div>SUMMIT One Vanderbilt redefines observation decks with a multi-sensory jou…"
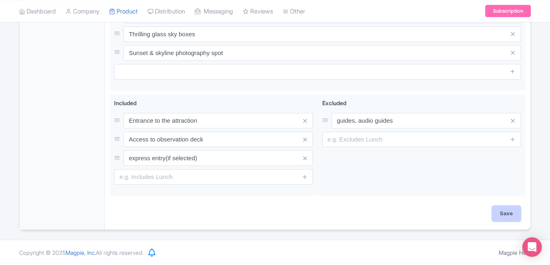
scroll to position [415, 0]
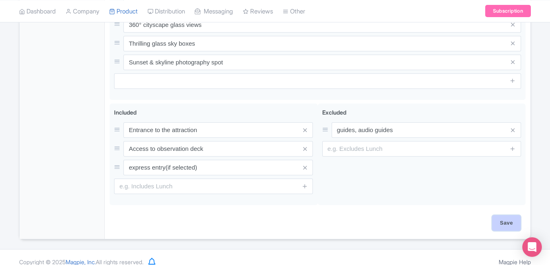
click at [506, 217] on input "Save" at bounding box center [507, 222] width 29 height 15
type input "Saving..."
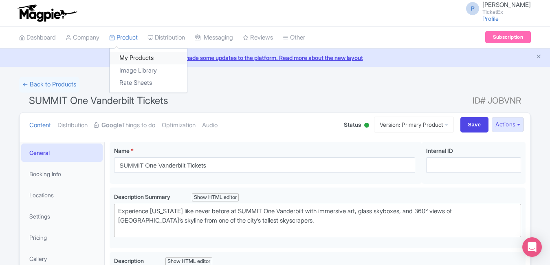
click at [135, 54] on link "My Products" at bounding box center [148, 58] width 77 height 13
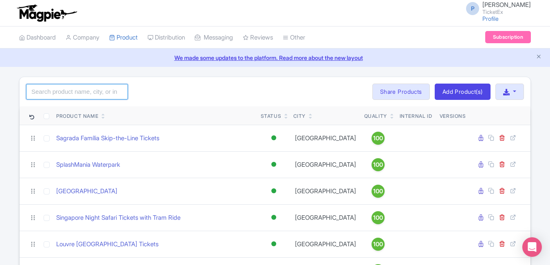
click at [99, 93] on input "search" at bounding box center [77, 91] width 102 height 15
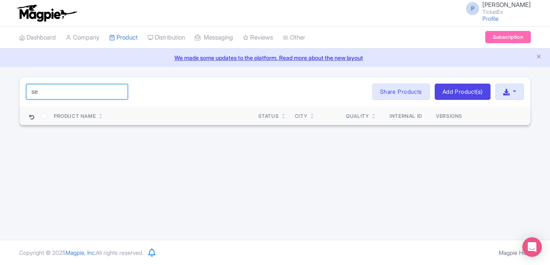
type input "s"
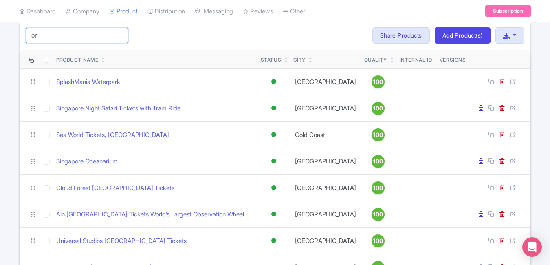
type input "or"
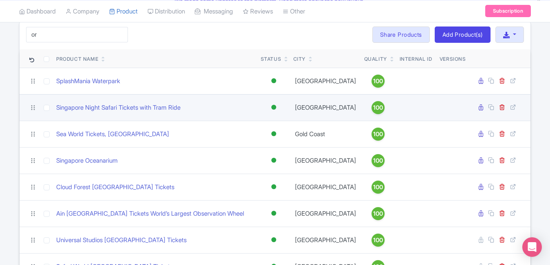
click at [100, 100] on td "Singapore Night Safari Tickets with Tram Ride" at bounding box center [155, 107] width 205 height 27
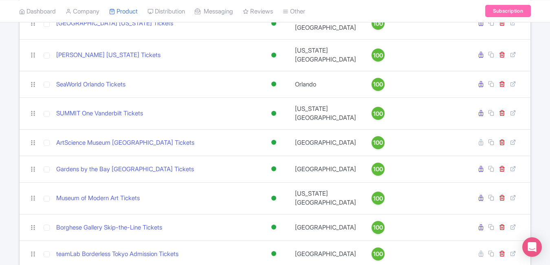
scroll to position [515, 0]
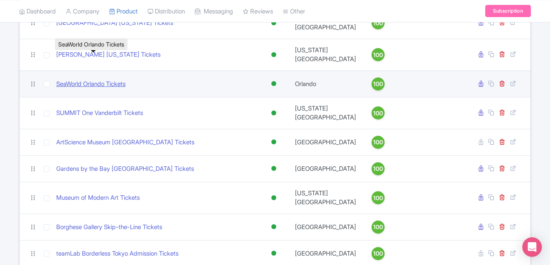
click at [120, 80] on link "SeaWorld Orlando Tickets" at bounding box center [90, 84] width 69 height 9
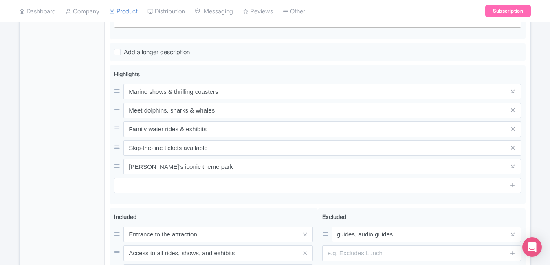
scroll to position [296, 0]
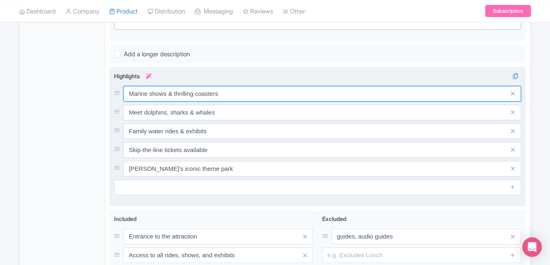
click at [239, 88] on input "Marine shows & thrilling coasters" at bounding box center [323, 93] width 398 height 15
paste input "Thrilling marine animal show"
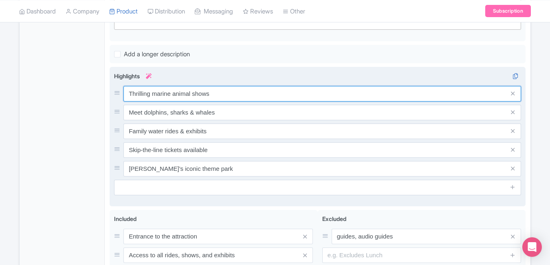
type input "Thrilling marine animal shows"
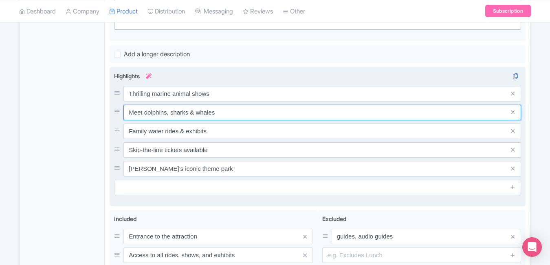
paste input "Exciting roller coaster rid"
type input "Exciting roller coaster rides"
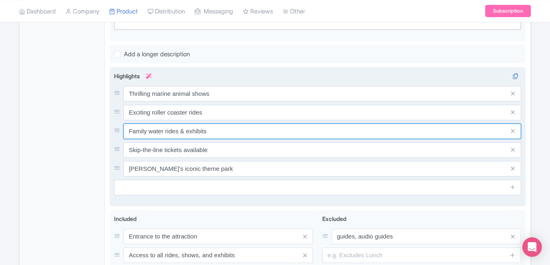
paste input "Dolphin & orca encounter"
type input "Dolphin & orca encounters"
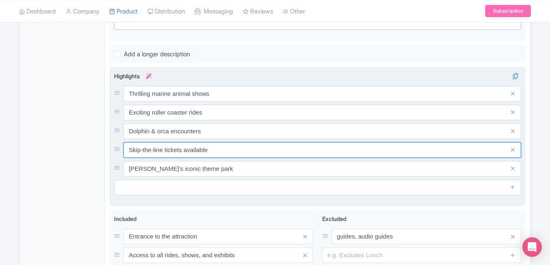
paste input "Interactive aquarium zones"
type input "Interactive aquarium zones"
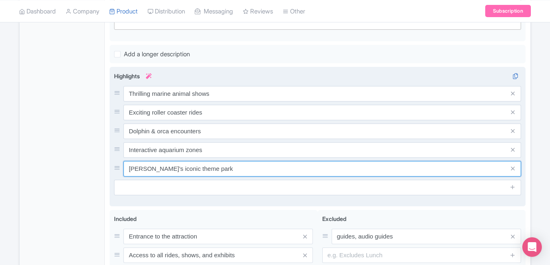
paste input "Family-friendly aquatic fun"
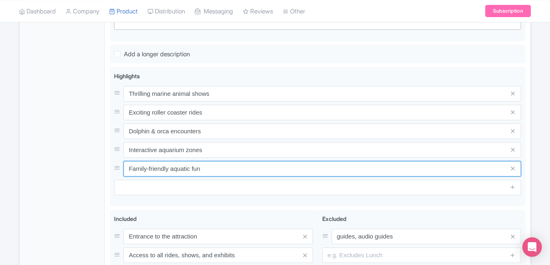
type input "Family-friendly aquatic fun"
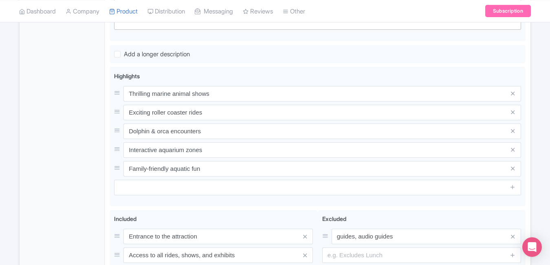
click at [56, 145] on div "General Booking Info Locations Settings Pricing Gallery Itinerary FAQs" at bounding box center [62, 95] width 85 height 500
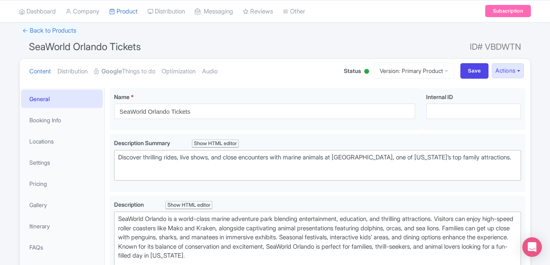
scroll to position [0, 0]
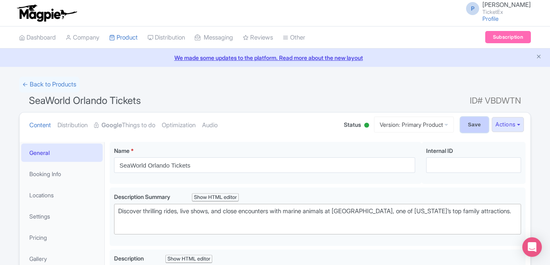
click at [473, 122] on input "Save" at bounding box center [475, 124] width 29 height 15
type input "Saving..."
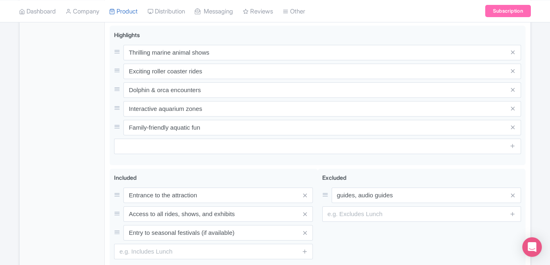
scroll to position [338, 0]
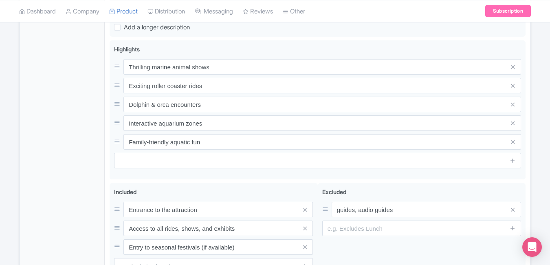
scroll to position [333, 0]
type trix-editor "<div>SeaWorld Orlando is a world-class marine adventure park blending entertain…"
